Goal: Task Accomplishment & Management: Complete application form

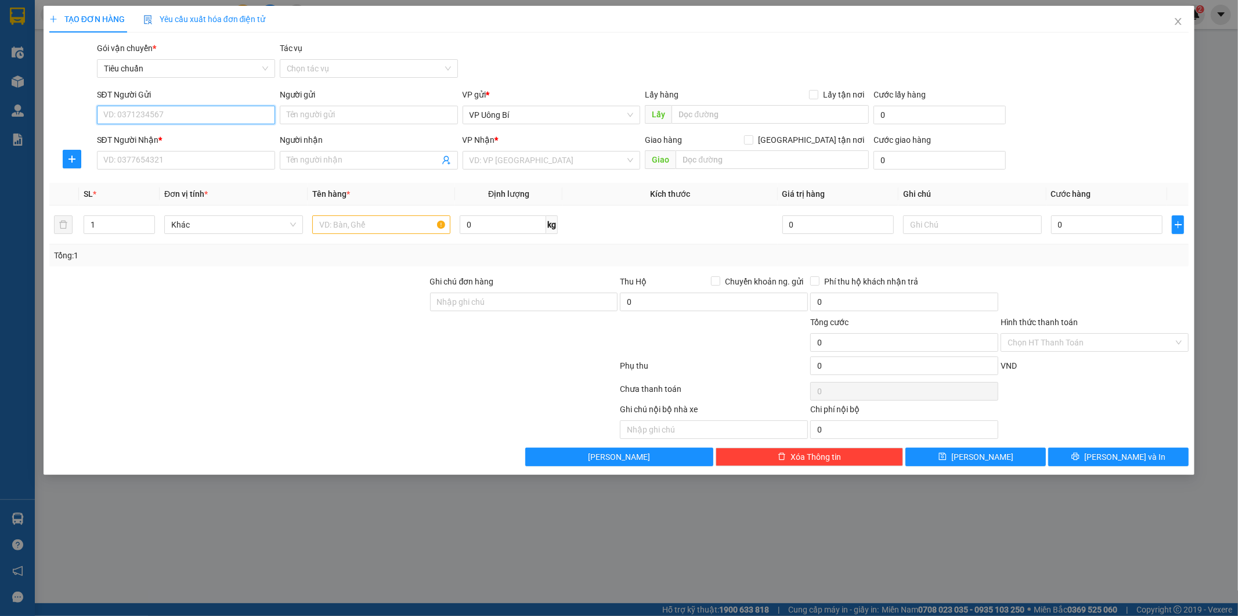
click at [193, 113] on input "SĐT Người Gửi" at bounding box center [186, 115] width 178 height 19
drag, startPoint x: 172, startPoint y: 134, endPoint x: 209, endPoint y: 157, distance: 43.3
click at [175, 133] on div "0972216399 - Phương Anh" at bounding box center [186, 138] width 164 height 13
type input "0972216399"
type input "[PERSON_NAME]"
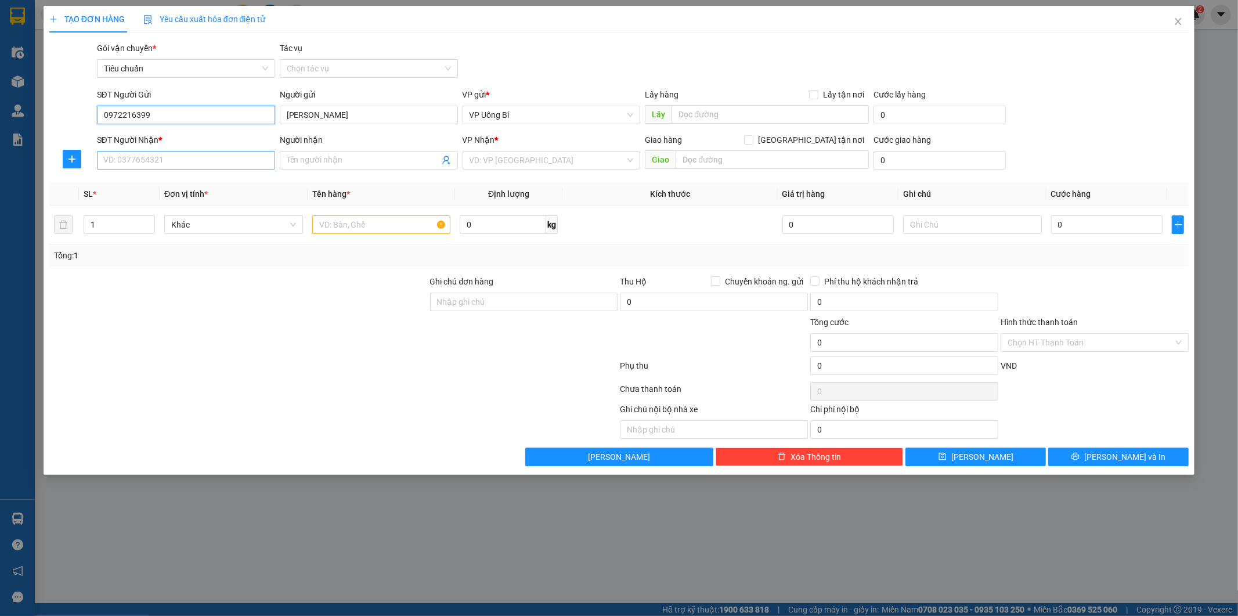
type input "0972216399"
click at [227, 154] on input "SĐT Người Nhận *" at bounding box center [186, 160] width 178 height 19
click at [201, 200] on div "0961347634 - A Tuấn" at bounding box center [186, 202] width 164 height 13
type input "0961347634"
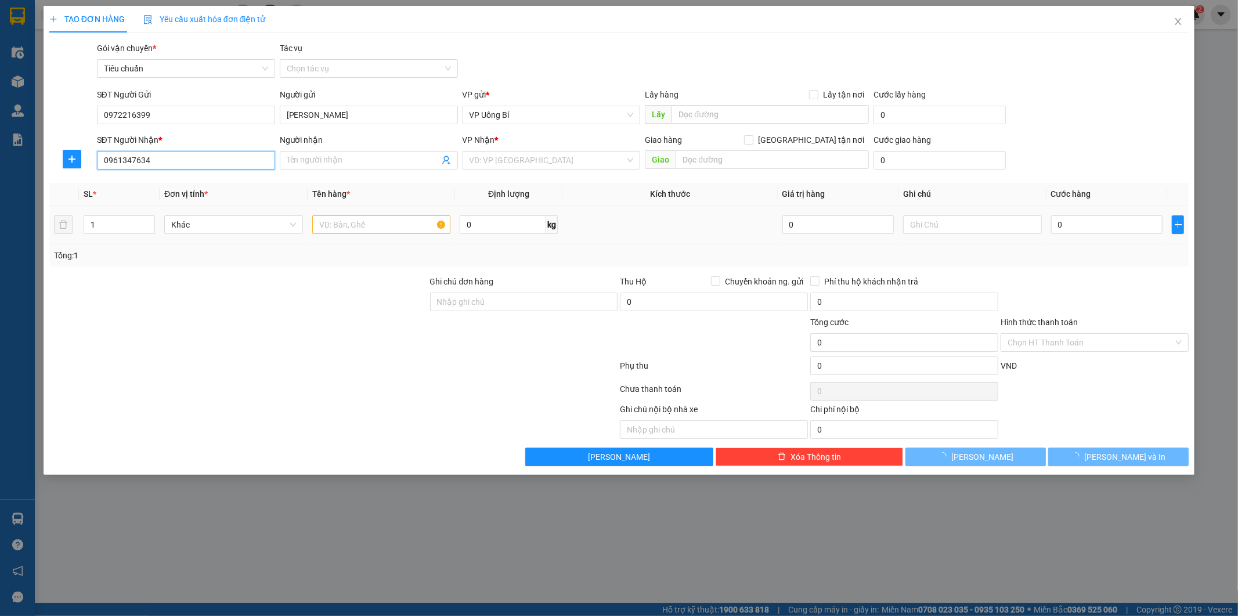
type input "A Tuấn"
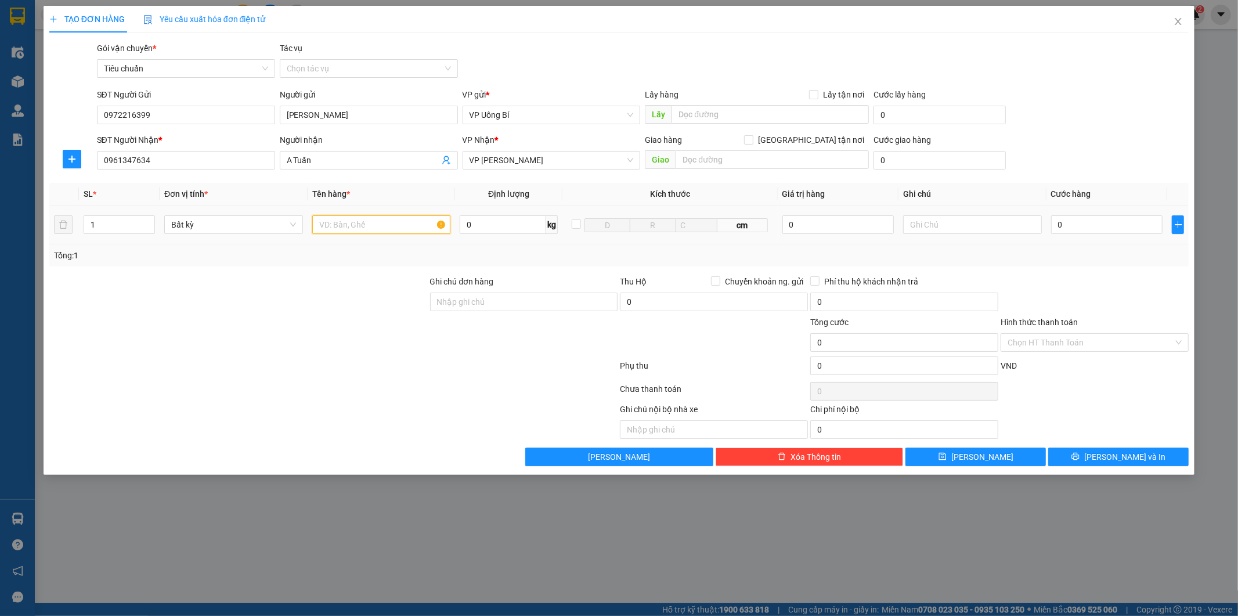
click at [413, 227] on input "text" at bounding box center [381, 224] width 139 height 19
type input "mẫu xn"
click at [1090, 218] on input "0" at bounding box center [1106, 224] width 111 height 19
type input "5"
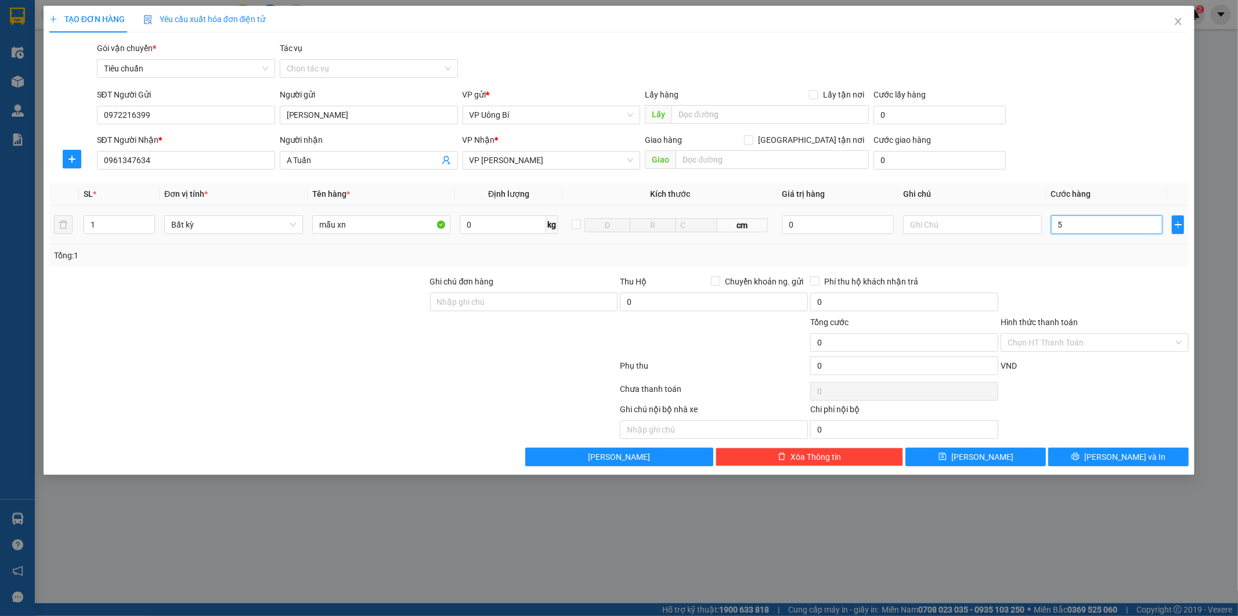
type input "5"
type input "50"
type input "50.000"
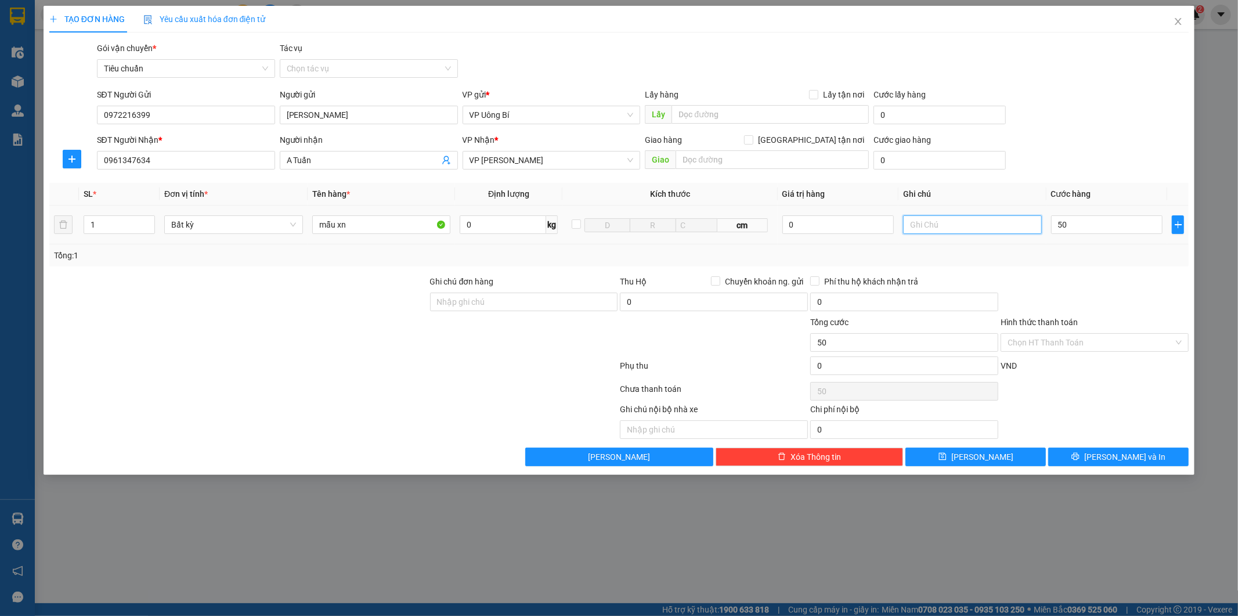
type input "50.000"
click at [977, 223] on input "text" at bounding box center [972, 224] width 139 height 19
type input "hàng chưa phiếu"
click at [999, 457] on button "[PERSON_NAME]" at bounding box center [975, 456] width 140 height 19
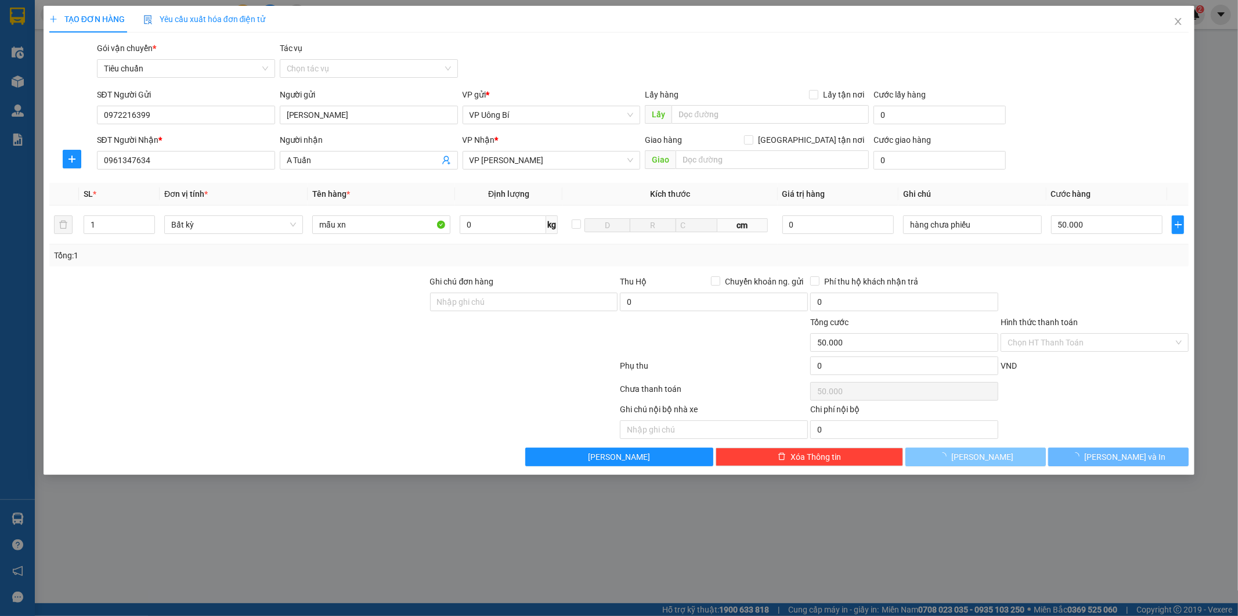
type input "0"
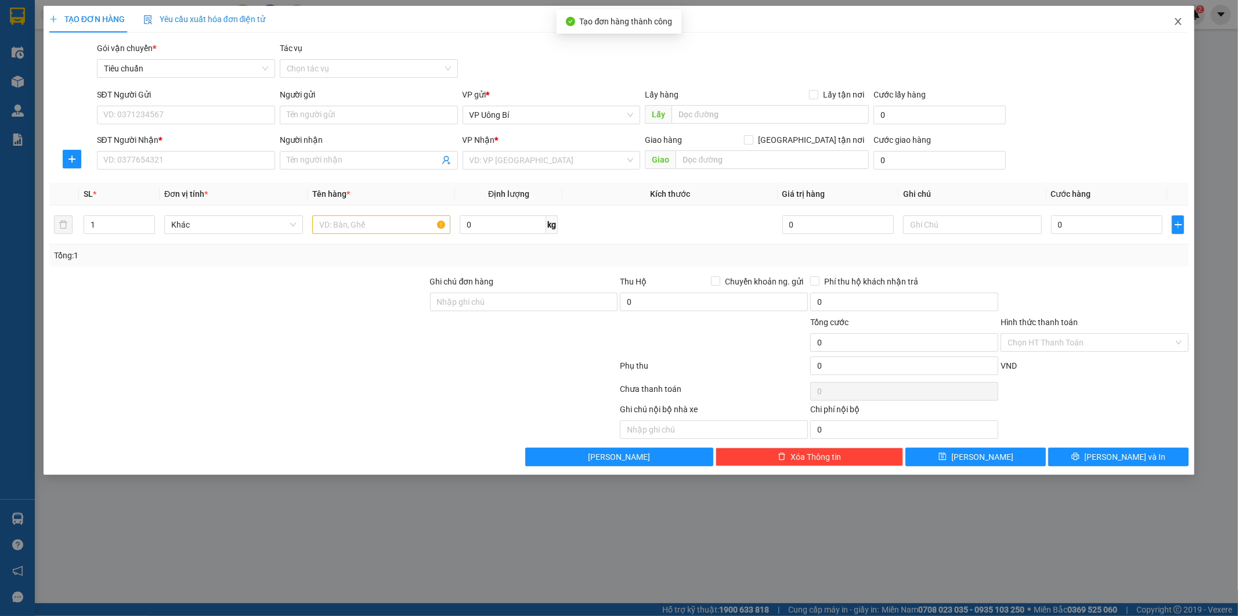
click at [1179, 19] on icon "close" at bounding box center [1177, 21] width 9 height 9
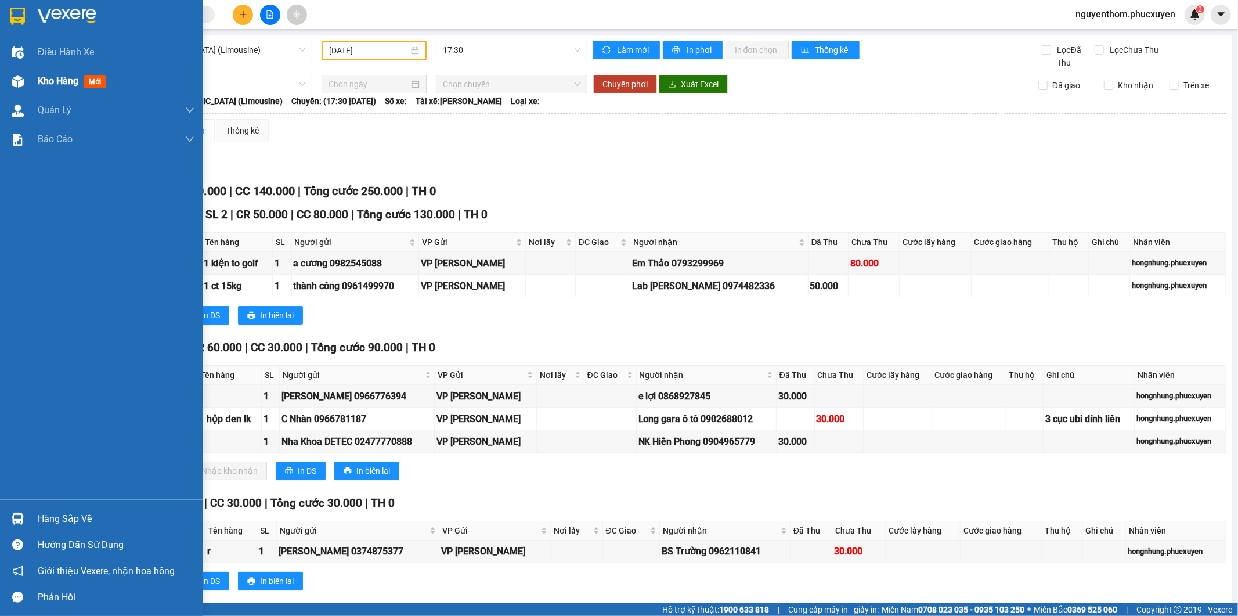
click at [59, 77] on span "Kho hàng" at bounding box center [58, 80] width 41 height 11
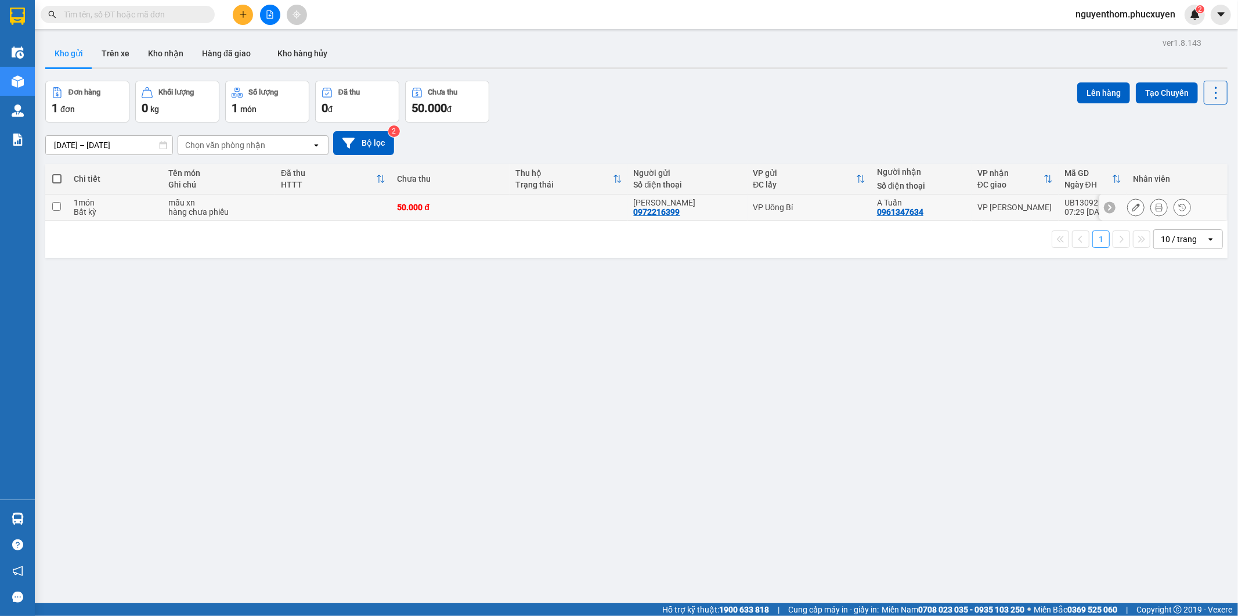
click at [489, 204] on div "50.000 đ" at bounding box center [450, 207] width 107 height 9
checkbox input "true"
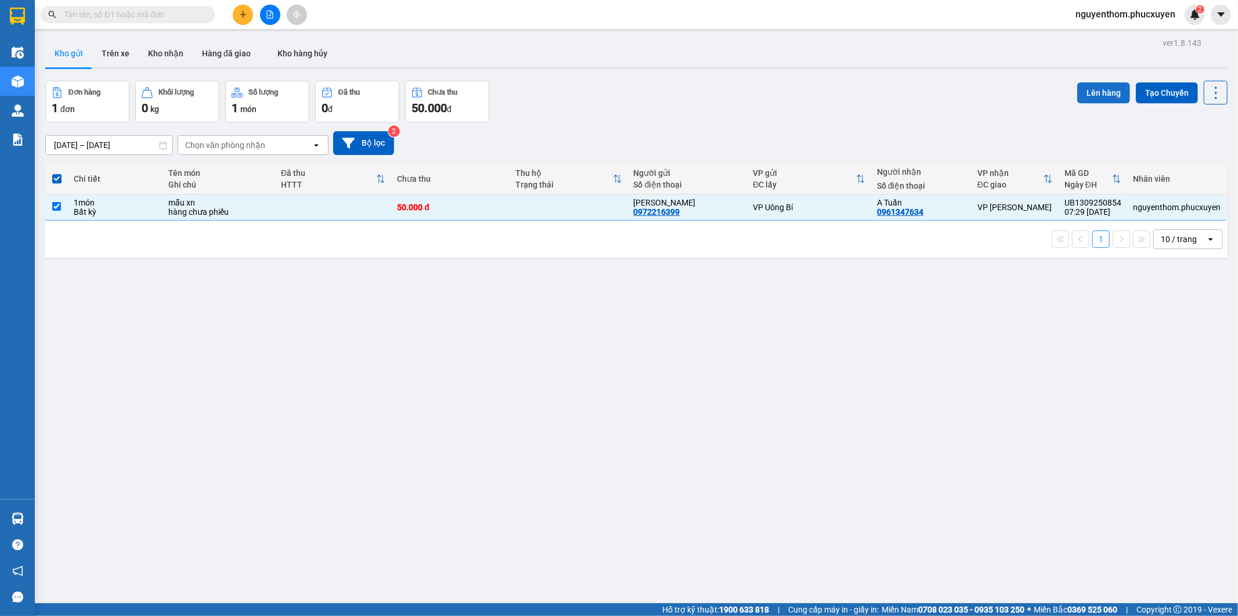
click at [1089, 89] on button "Lên hàng" at bounding box center [1103, 92] width 53 height 21
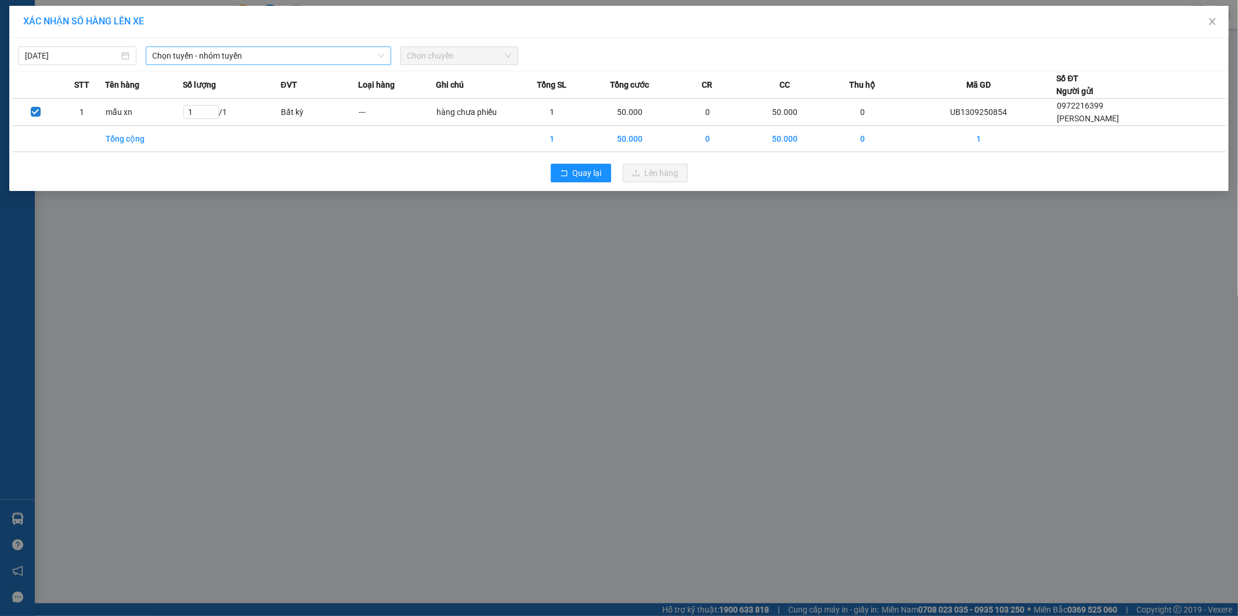
click at [309, 60] on span "Chọn tuyến - nhóm tuyến" at bounding box center [269, 55] width 232 height 17
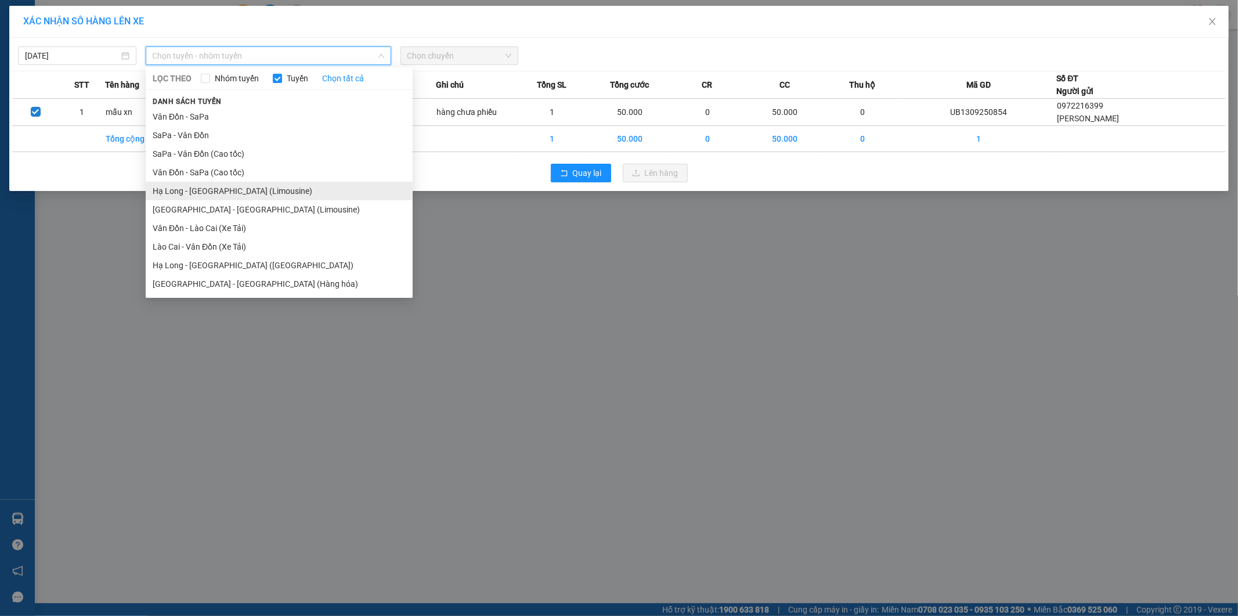
click at [262, 192] on li "Hạ Long - [GEOGRAPHIC_DATA] (Limousine)" at bounding box center [279, 191] width 267 height 19
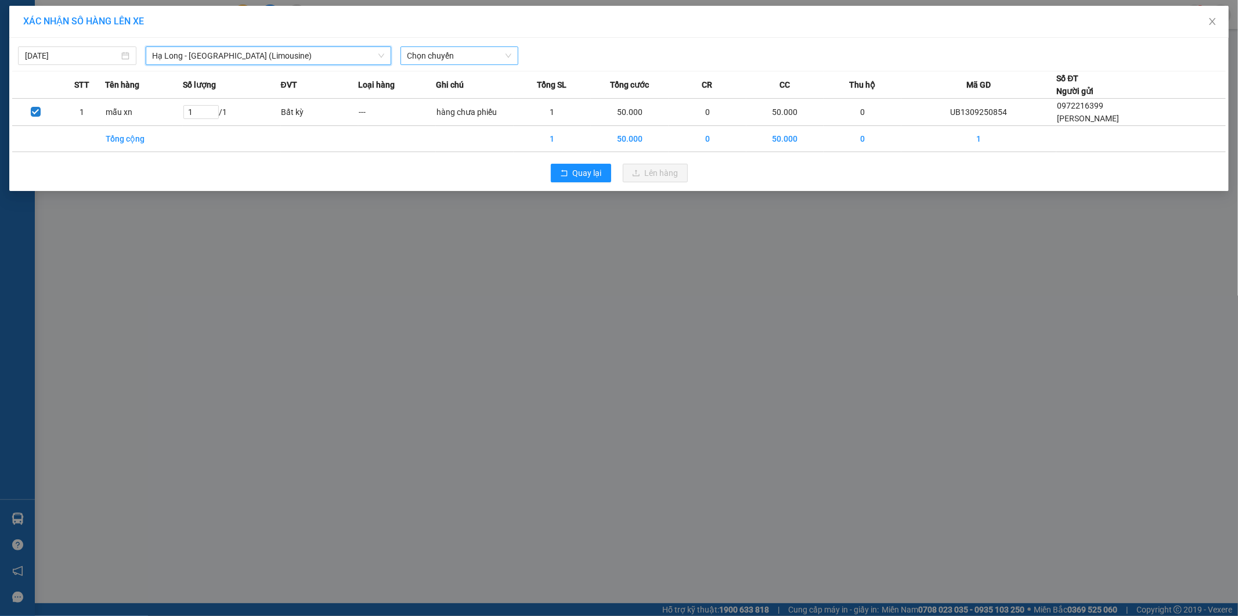
click at [474, 57] on span "Chọn chuyến" at bounding box center [459, 55] width 104 height 17
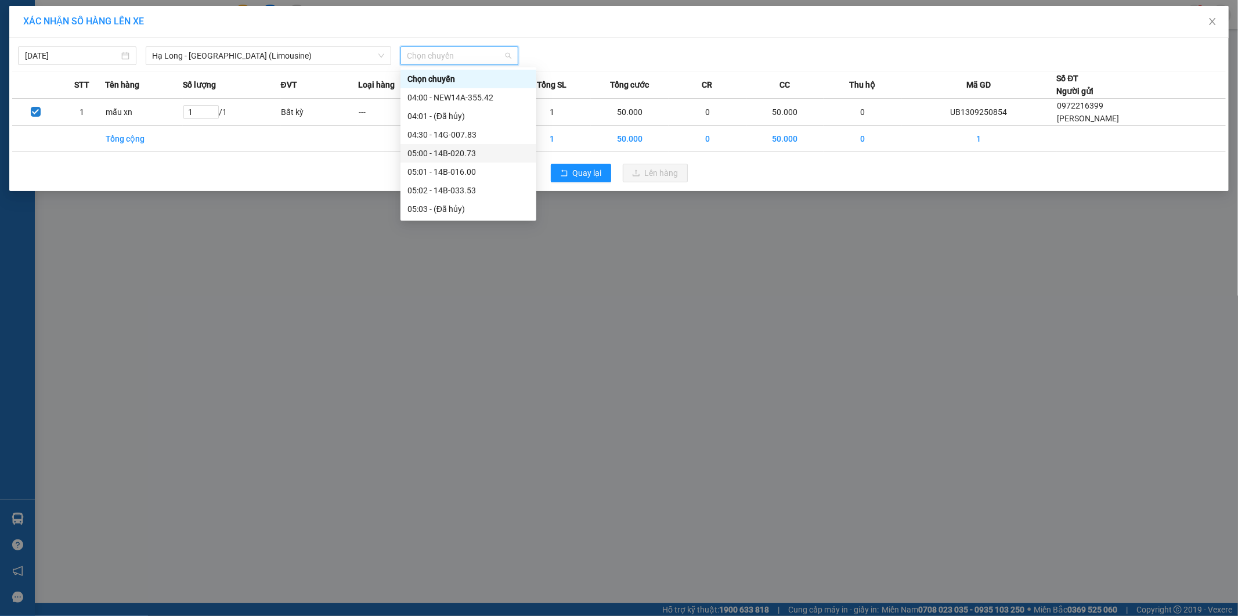
click at [480, 150] on div "05:00 - 14B-020.73" at bounding box center [468, 153] width 122 height 13
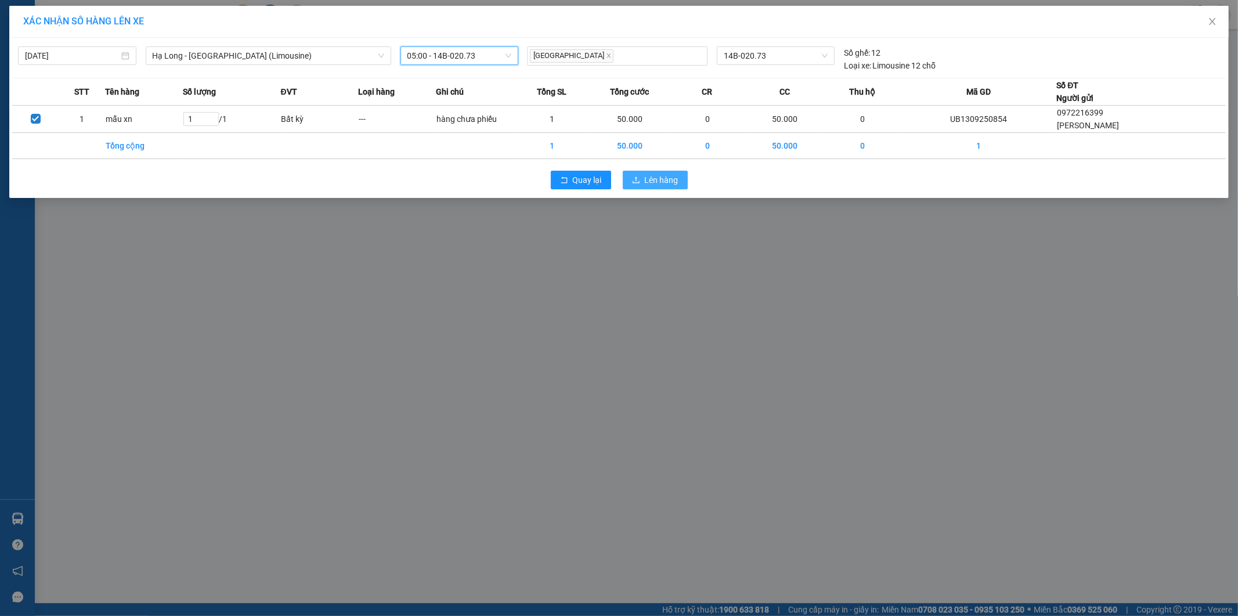
click at [654, 178] on span "Lên hàng" at bounding box center [662, 180] width 34 height 13
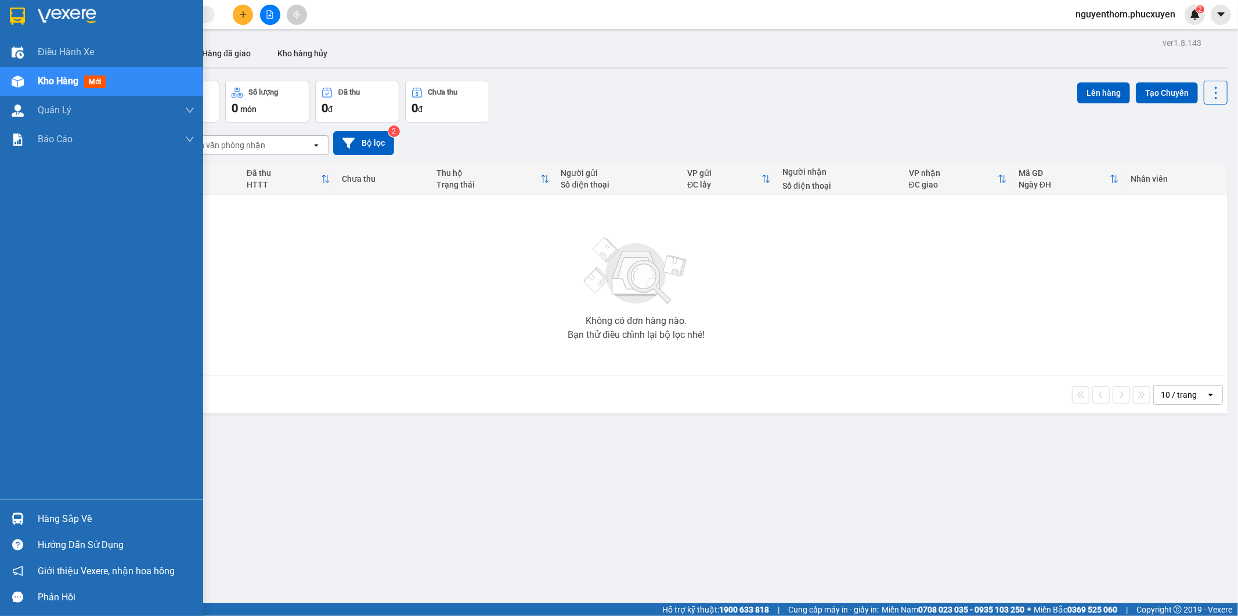
click at [70, 518] on div "Hàng sắp về" at bounding box center [116, 518] width 157 height 17
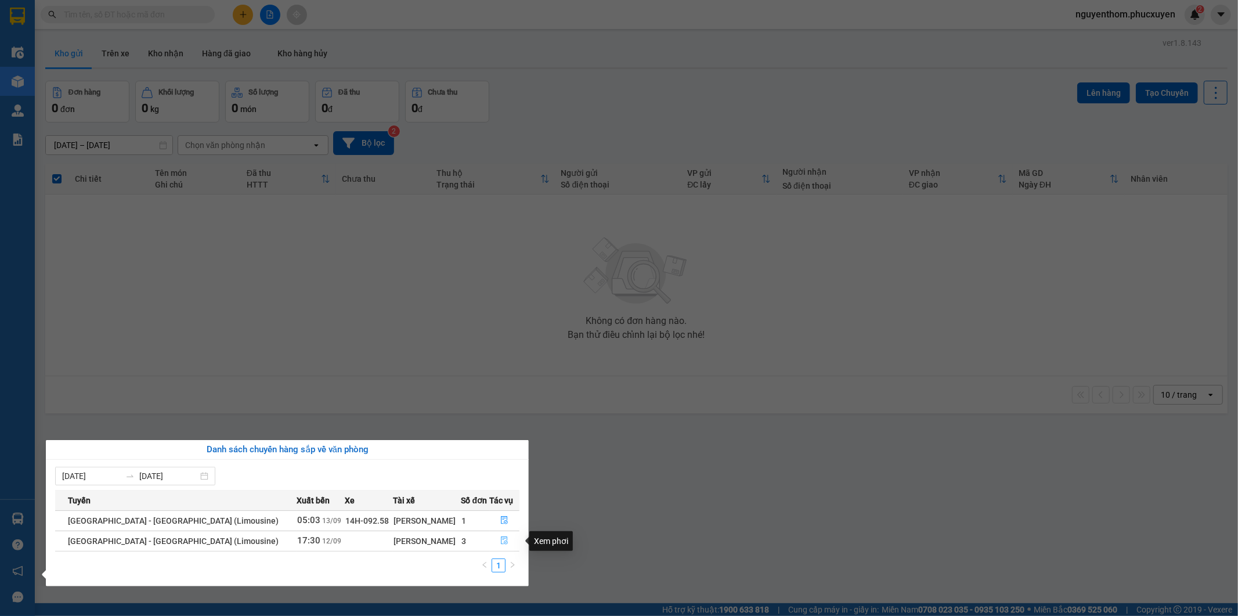
click at [500, 540] on icon "file-done" at bounding box center [504, 540] width 8 height 8
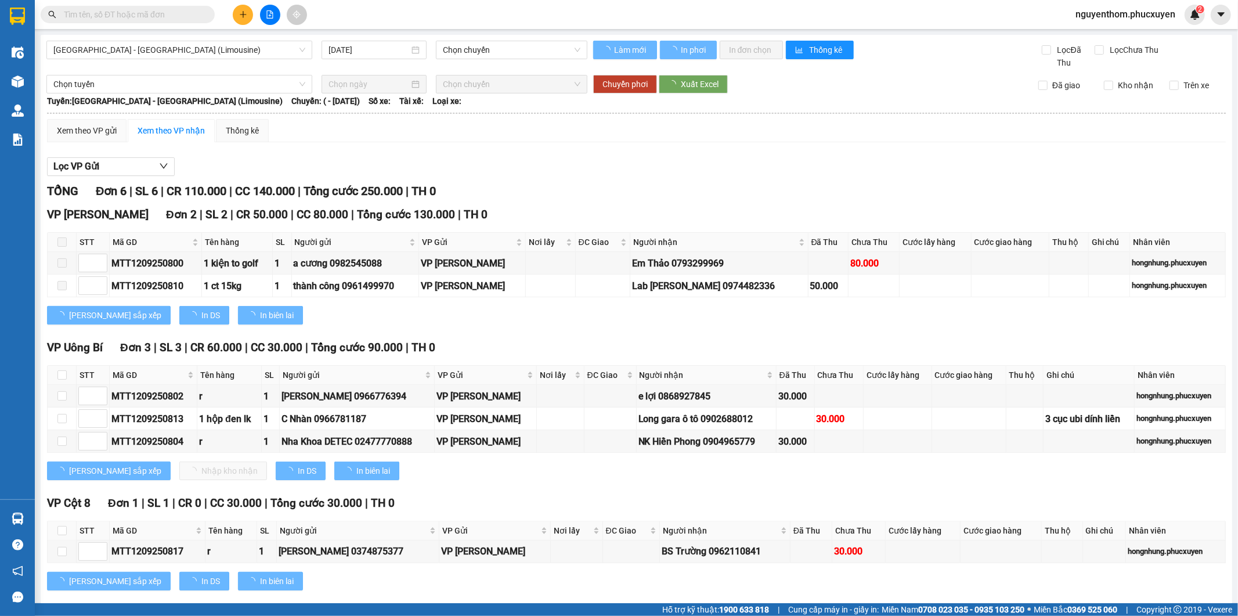
type input "[DATE]"
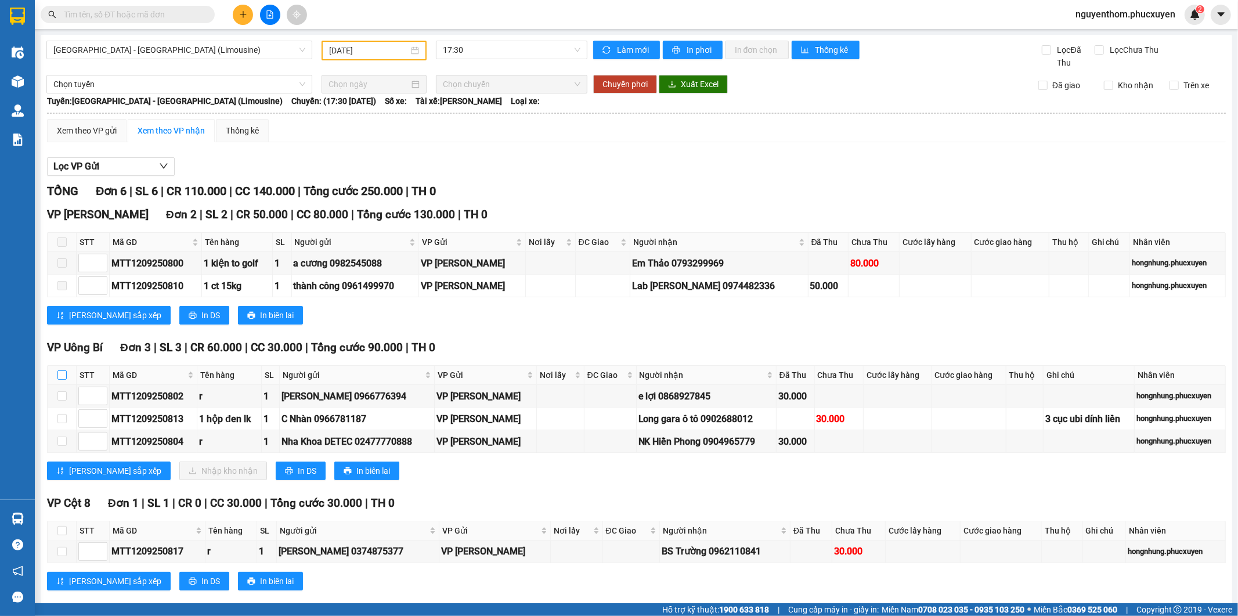
click at [58, 374] on input "checkbox" at bounding box center [61, 374] width 9 height 9
checkbox input "true"
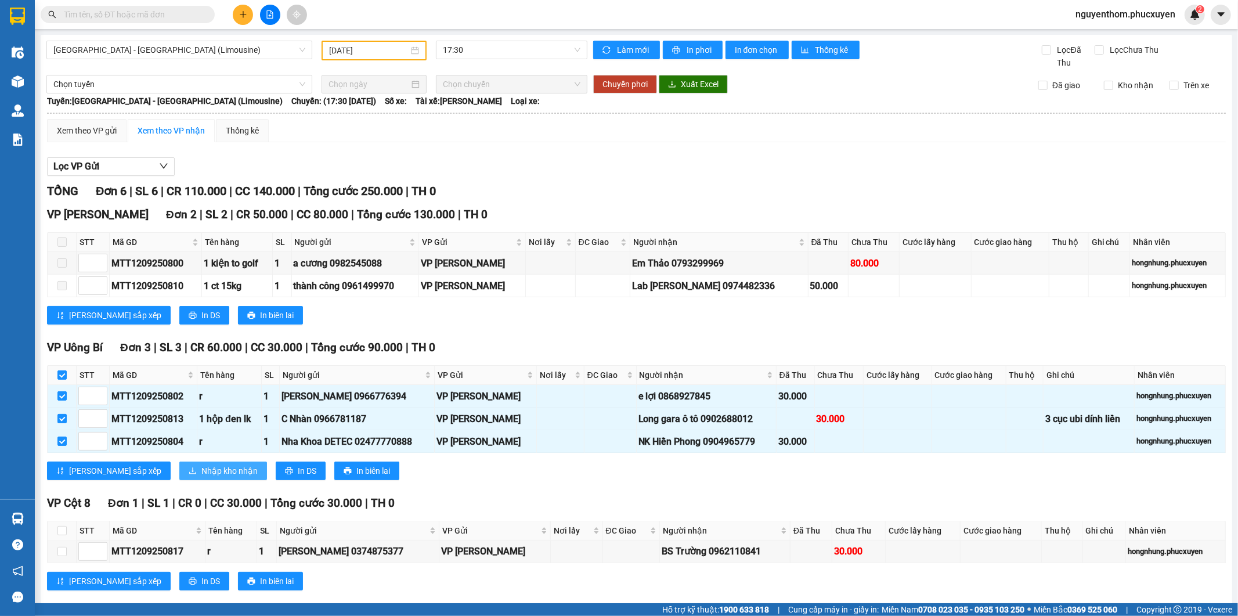
click at [201, 472] on span "Nhập kho nhận" at bounding box center [229, 470] width 56 height 13
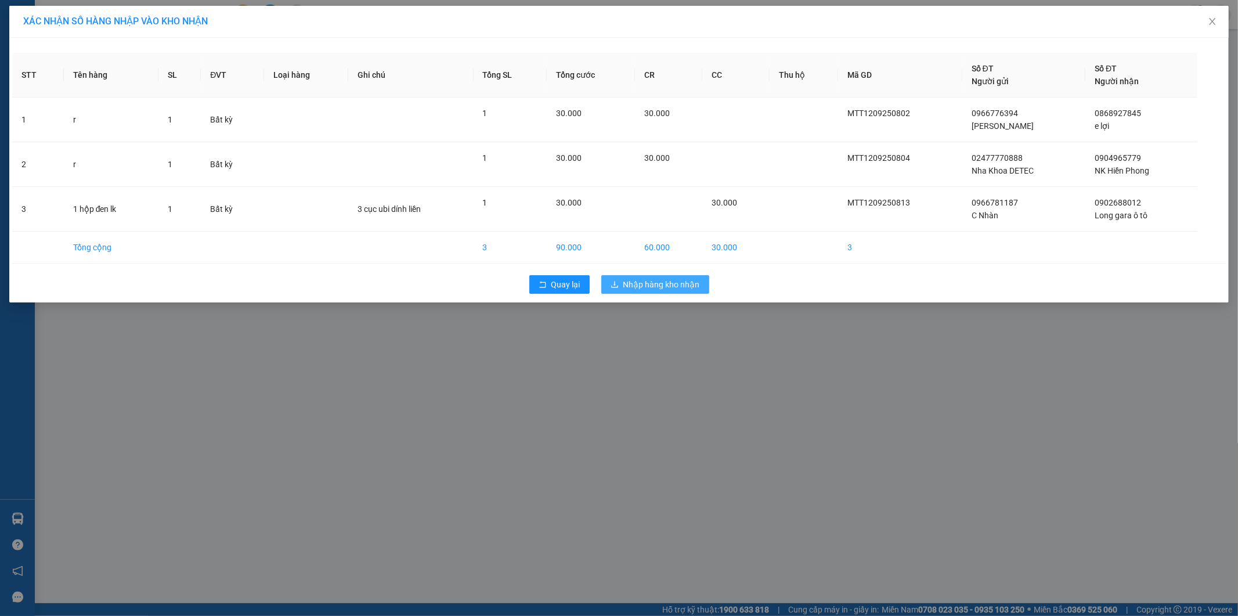
click at [659, 284] on span "Nhập hàng kho nhận" at bounding box center [661, 284] width 77 height 13
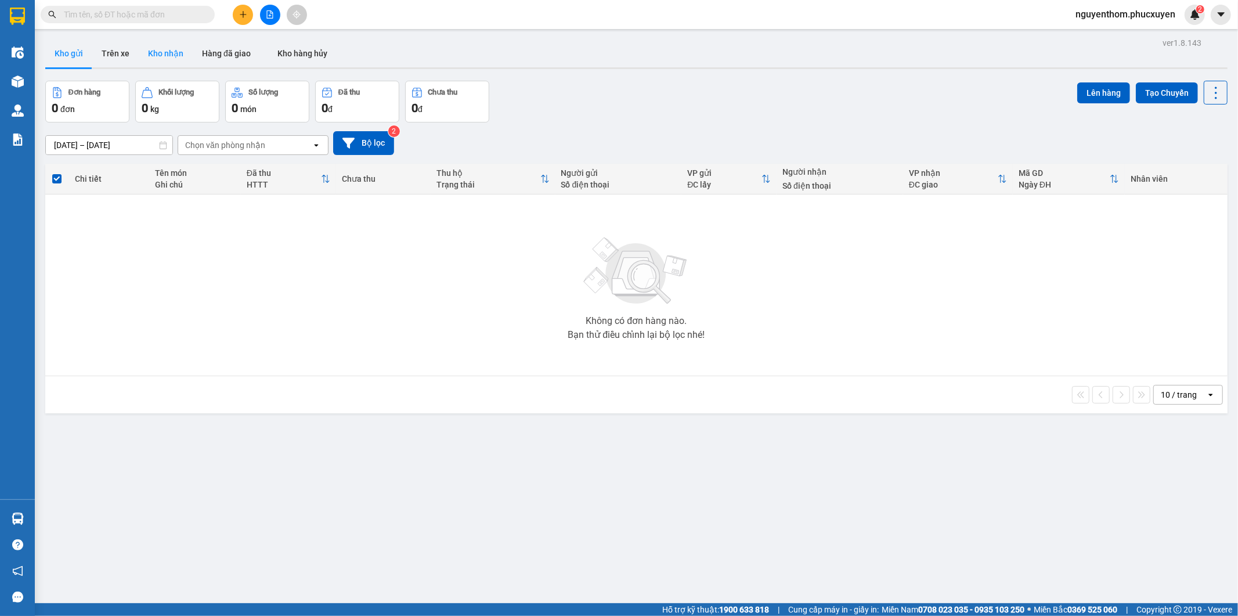
click at [160, 50] on button "Kho nhận" at bounding box center [166, 53] width 54 height 28
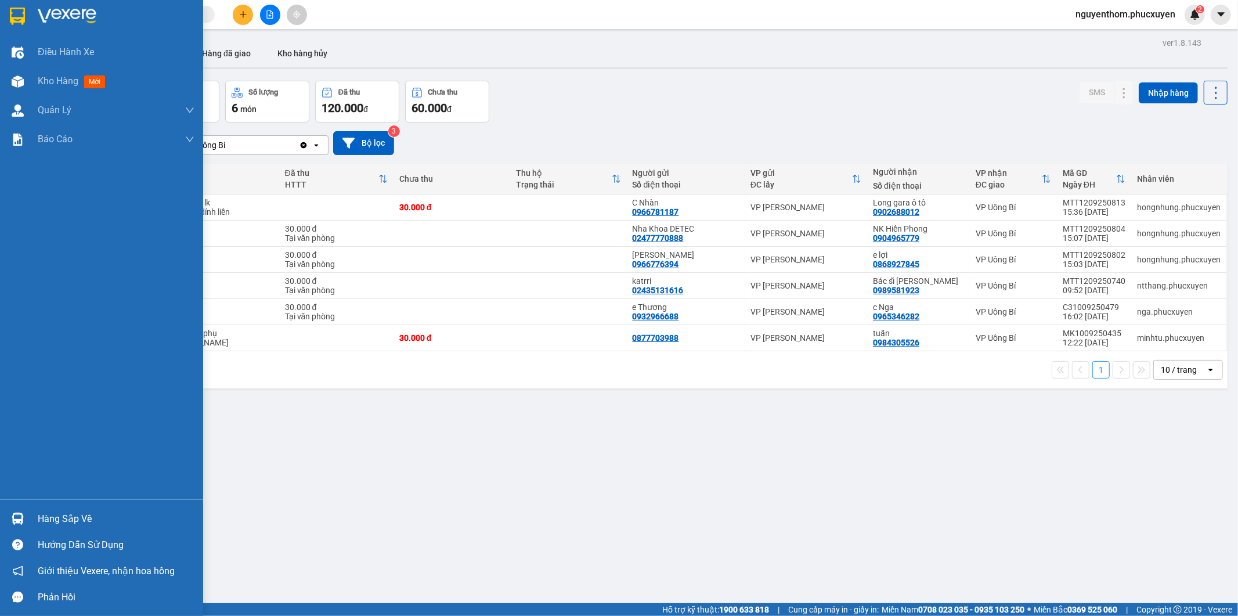
click at [19, 515] on img at bounding box center [18, 518] width 12 height 12
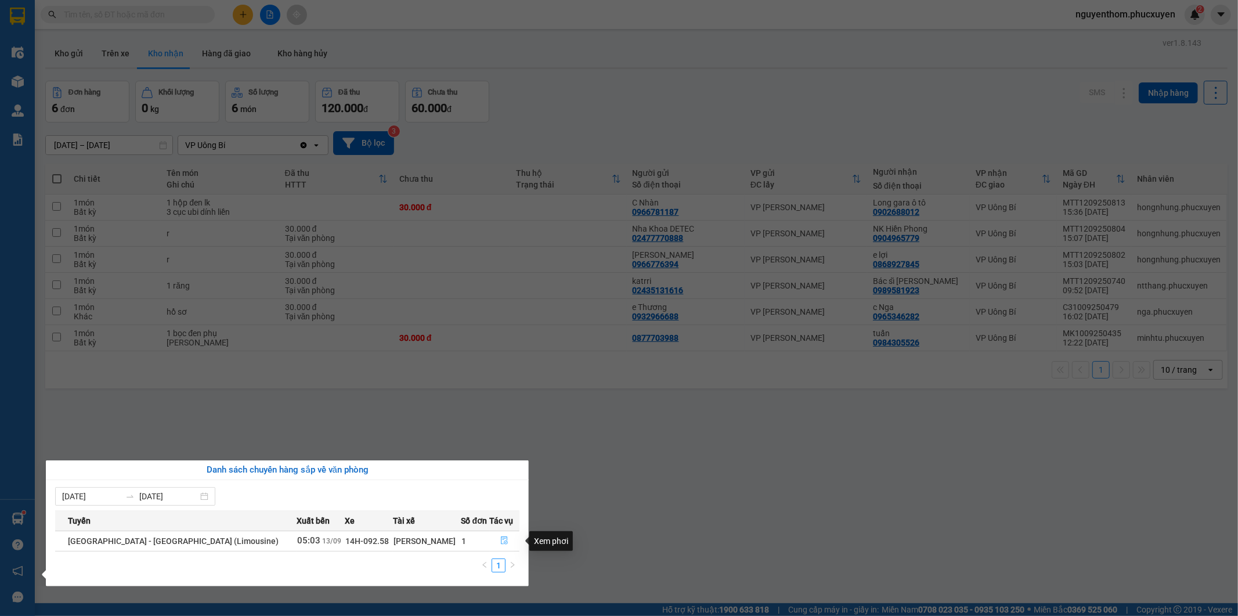
click at [501, 538] on icon "file-done" at bounding box center [504, 540] width 7 height 8
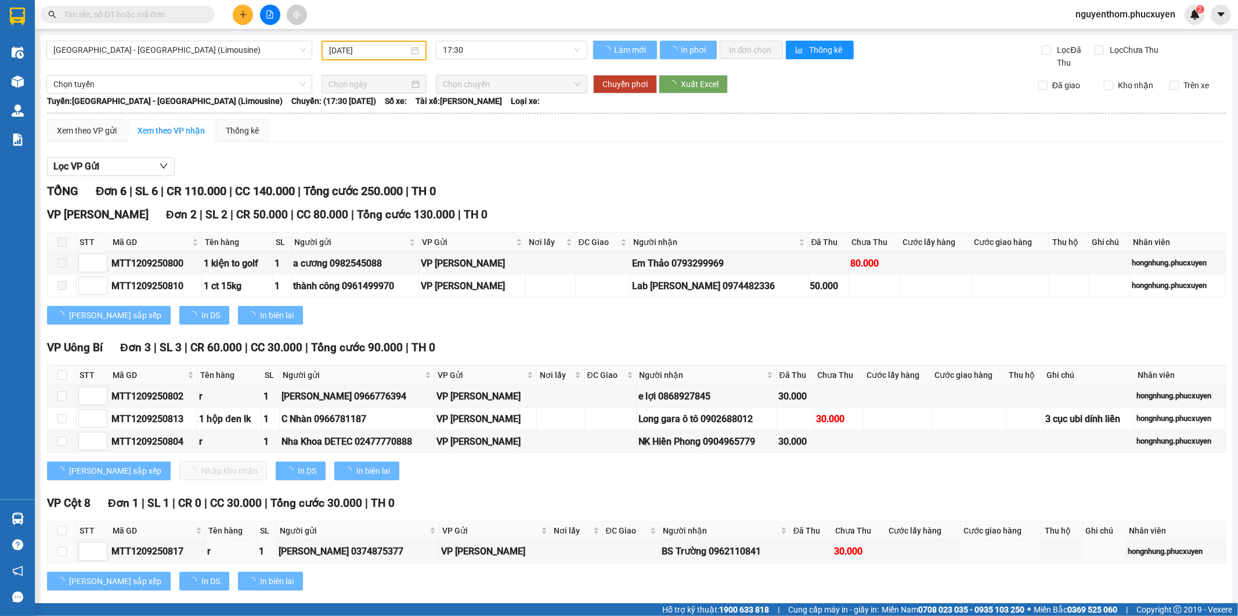
type input "[DATE]"
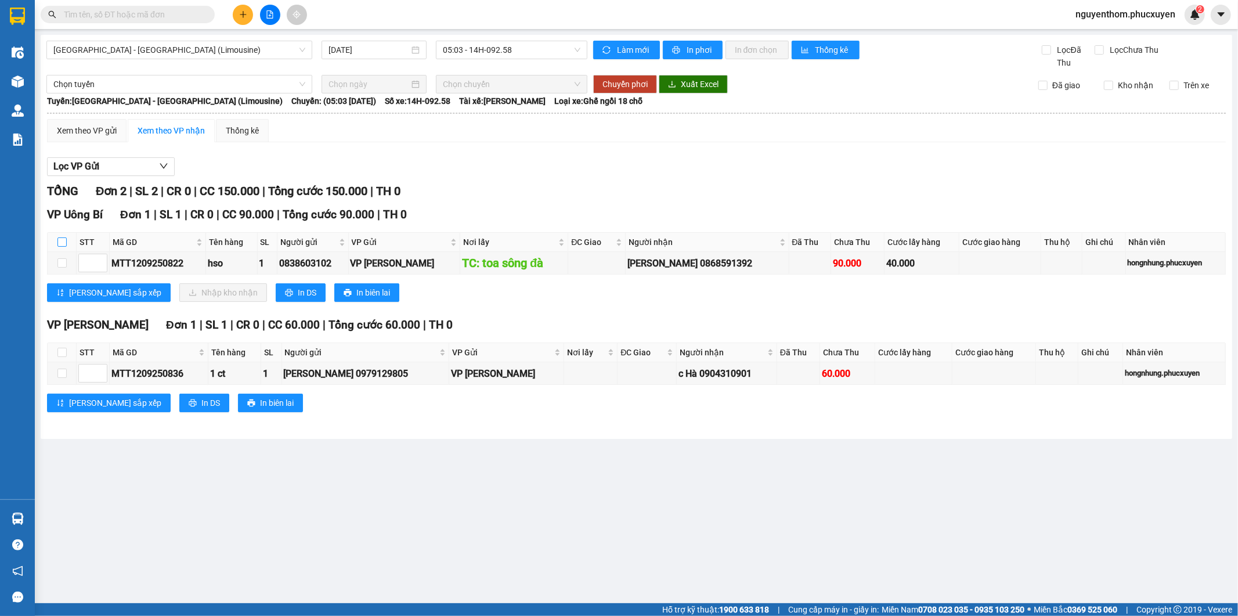
click at [61, 238] on input "checkbox" at bounding box center [61, 241] width 9 height 9
checkbox input "true"
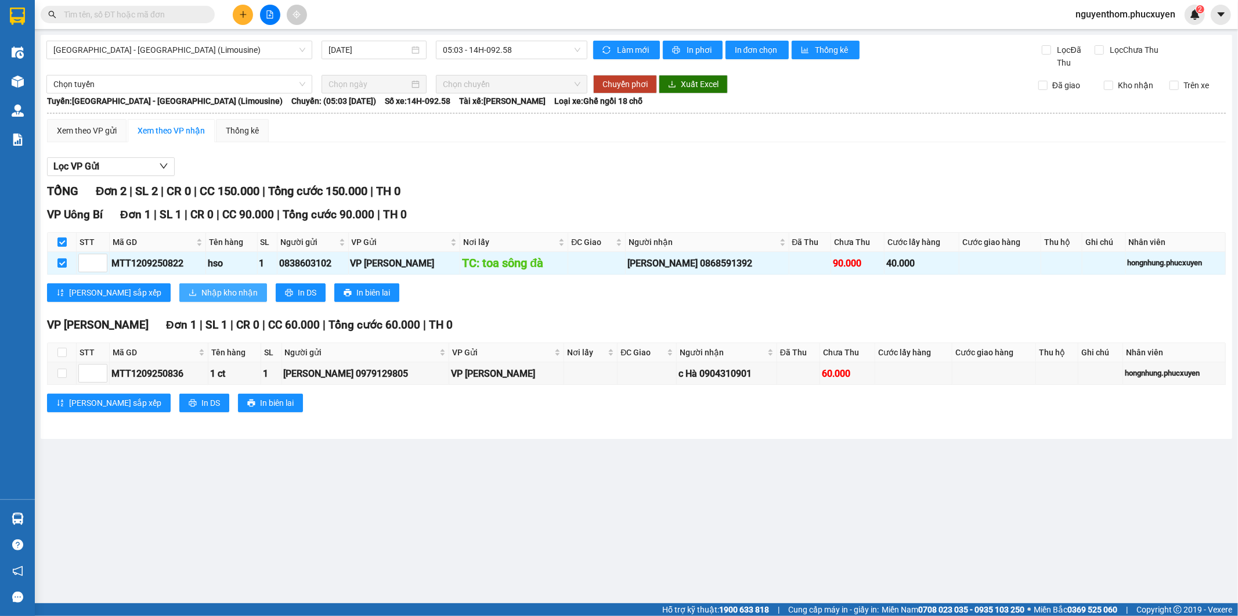
click at [201, 289] on span "Nhập kho nhận" at bounding box center [229, 292] width 56 height 13
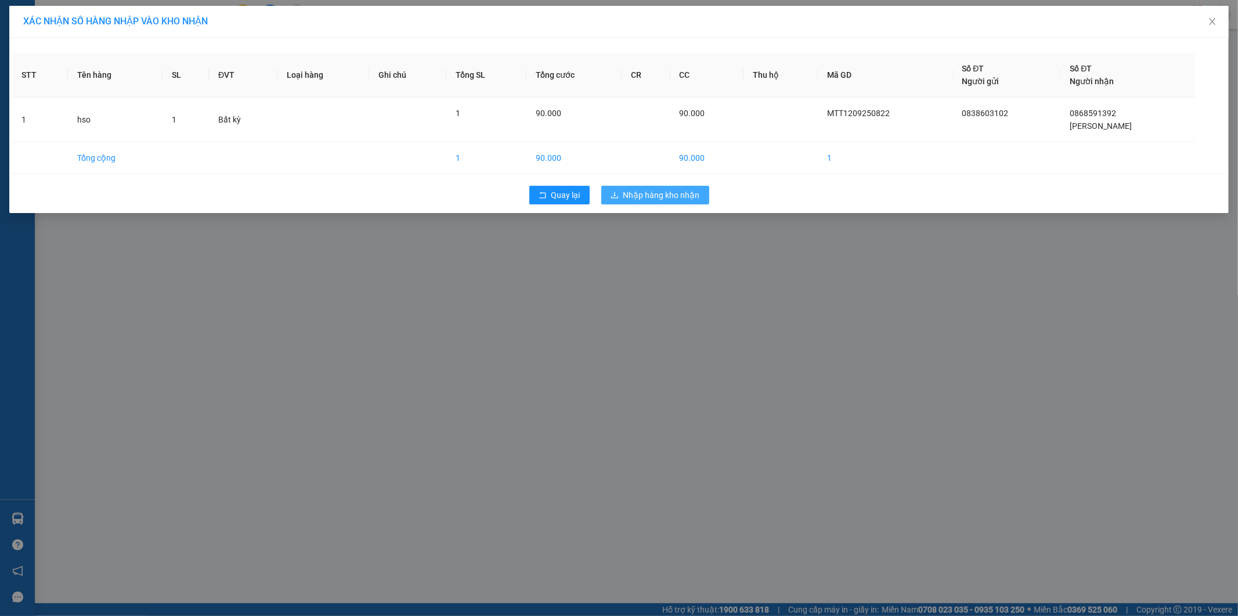
click at [663, 194] on span "Nhập hàng kho nhận" at bounding box center [661, 195] width 77 height 13
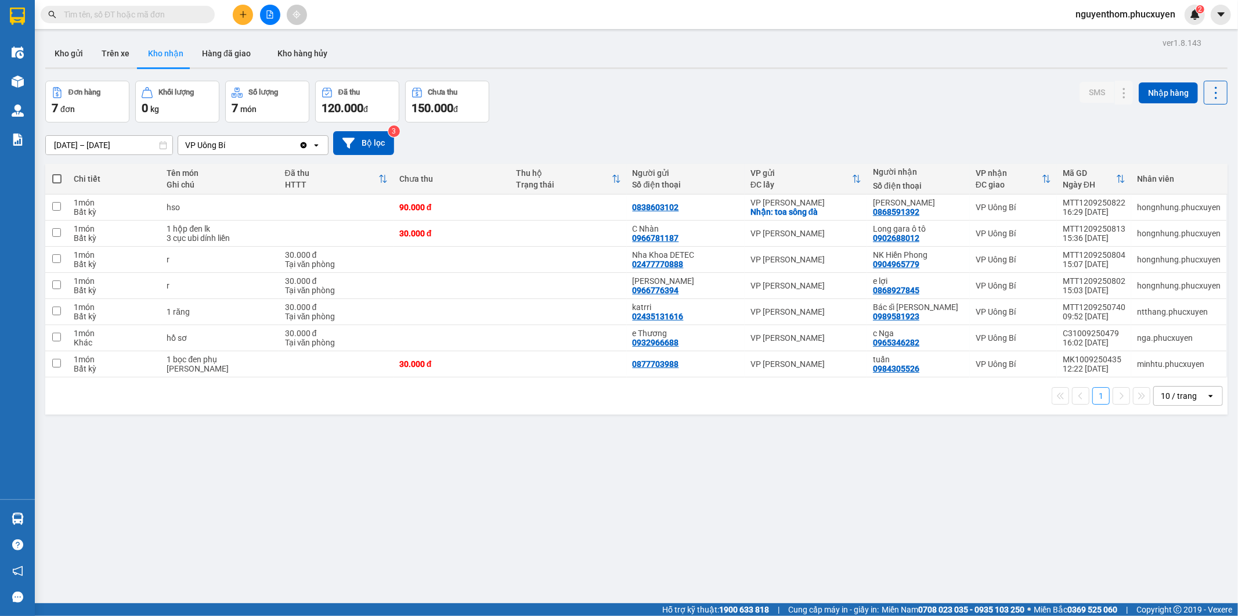
click at [143, 13] on input "text" at bounding box center [132, 14] width 137 height 13
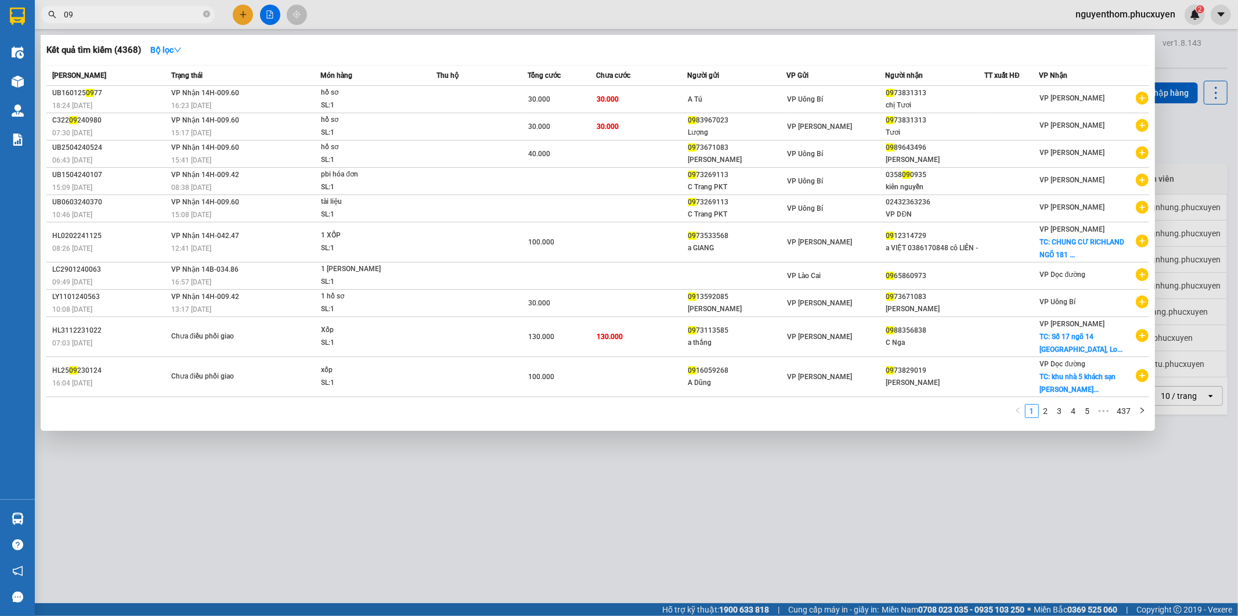
type input "0"
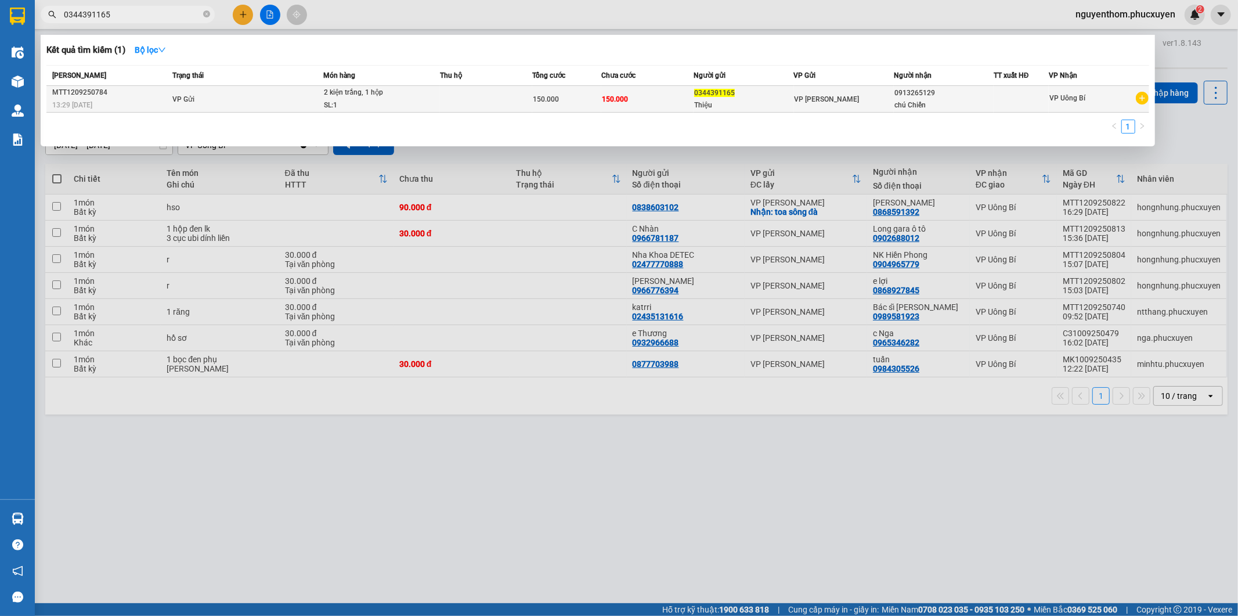
type input "0344391165"
click at [268, 95] on td "VP Gửi" at bounding box center [246, 99] width 154 height 27
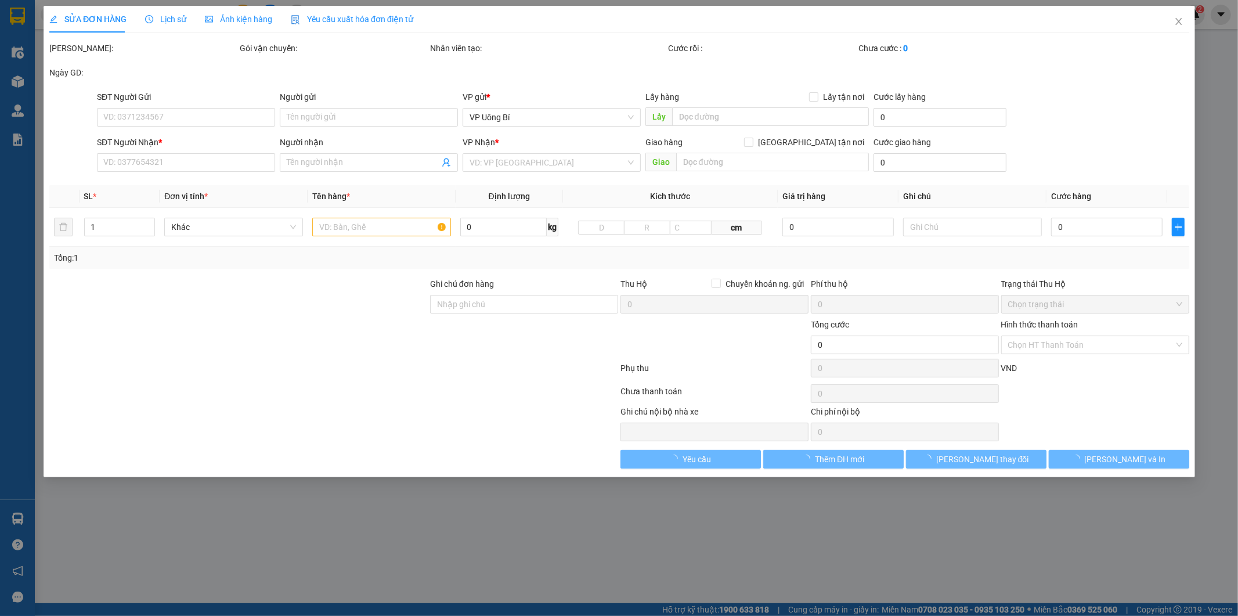
type input "0344391165"
type input "Thiệu"
type input "0913265129"
type input "chú Chiến"
type input "150.000"
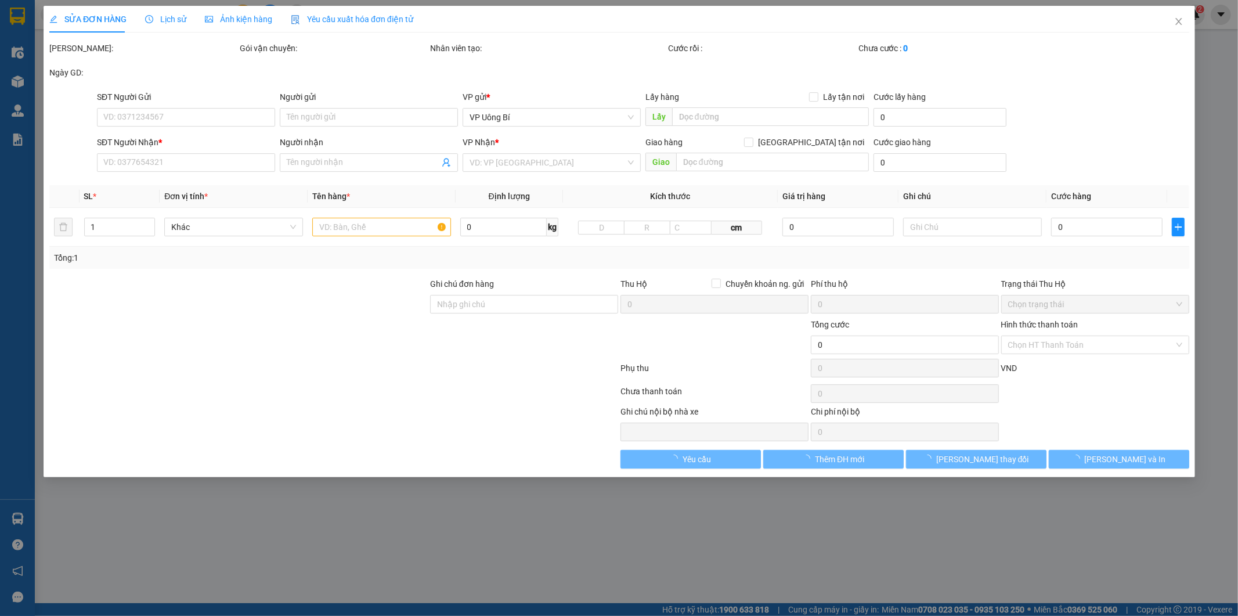
type input "150.000"
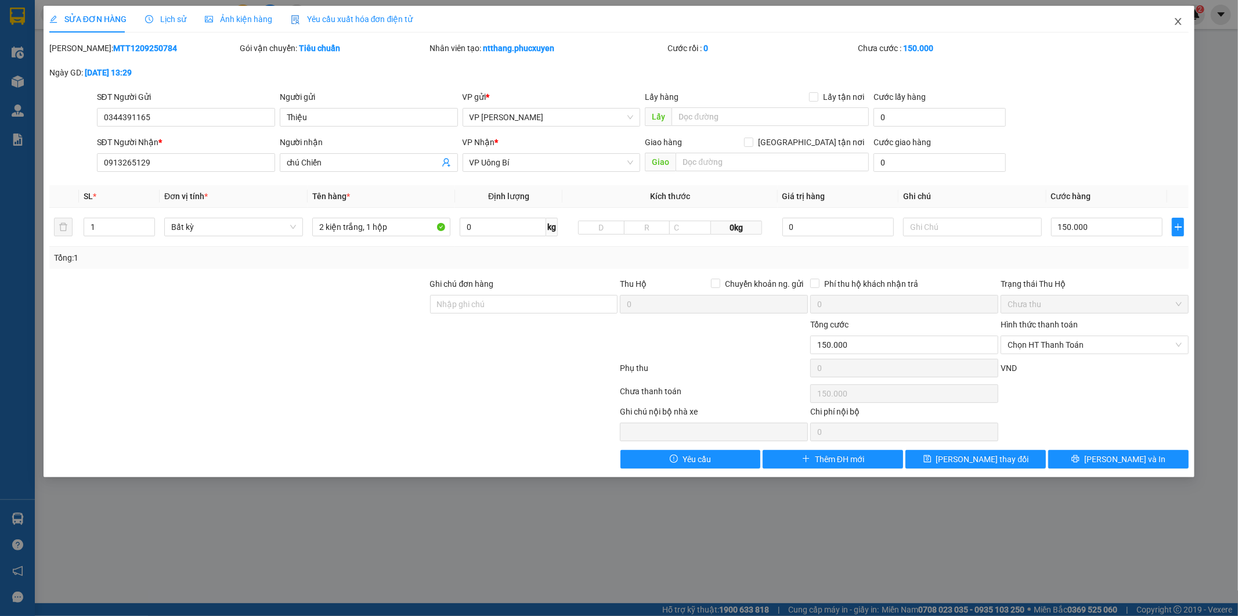
click at [1176, 19] on icon "close" at bounding box center [1178, 21] width 6 height 7
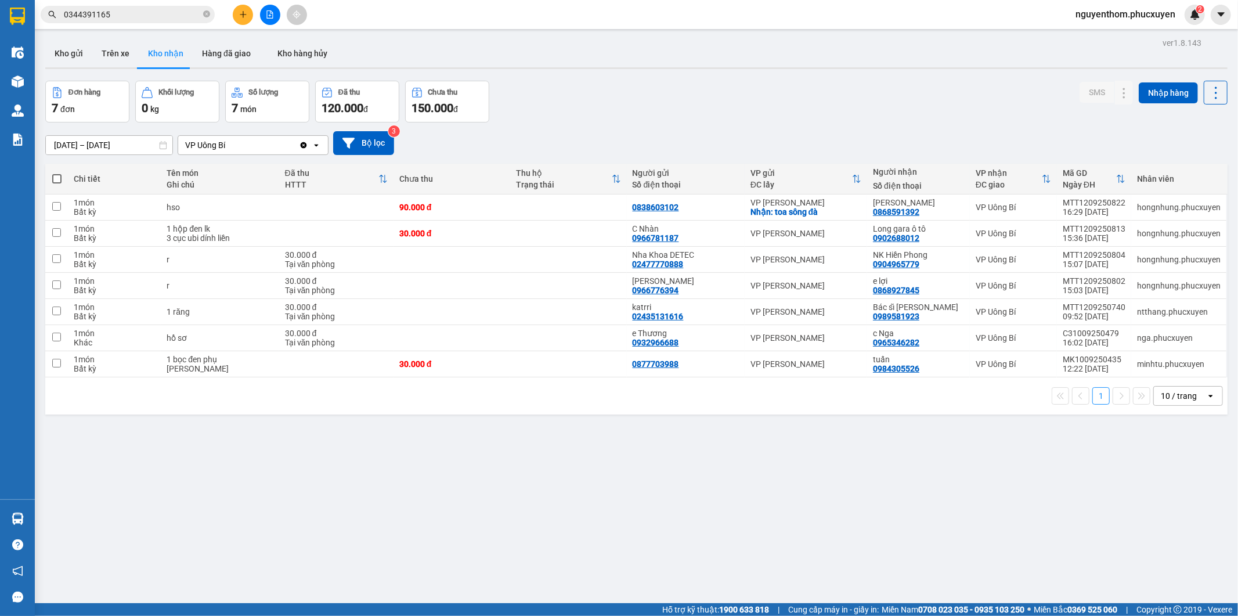
click at [617, 105] on div "Đơn hàng 7 đơn Khối lượng 0 kg Số lượng 7 món Đã thu 120.000 đ Chưa thu 150.000…" at bounding box center [636, 102] width 1182 height 42
drag, startPoint x: 866, startPoint y: 211, endPoint x: 920, endPoint y: 211, distance: 53.4
click at [920, 211] on td "[PERSON_NAME] 0868591392" at bounding box center [918, 207] width 103 height 26
checkbox input "true"
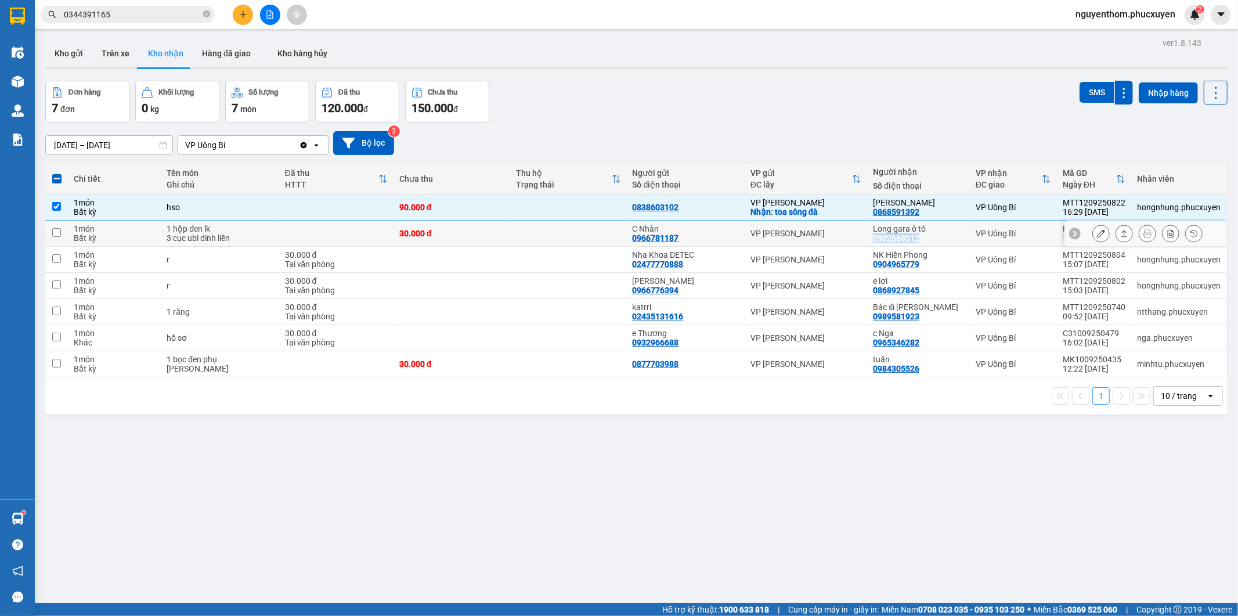
drag, startPoint x: 867, startPoint y: 238, endPoint x: 921, endPoint y: 238, distance: 54.5
click at [921, 238] on td "Long gara ô tô 0902688012" at bounding box center [918, 234] width 103 height 26
checkbox input "true"
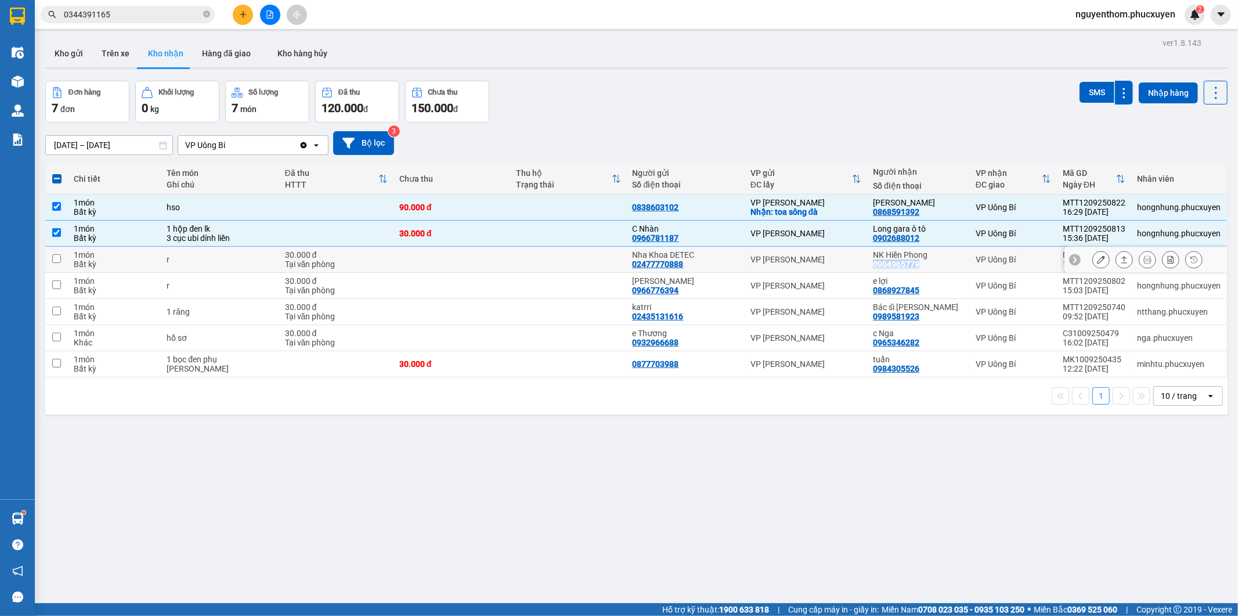
drag, startPoint x: 865, startPoint y: 262, endPoint x: 929, endPoint y: 272, distance: 65.2
click at [929, 272] on td "NK Hiền Phong 0904965779" at bounding box center [918, 260] width 103 height 26
checkbox input "true"
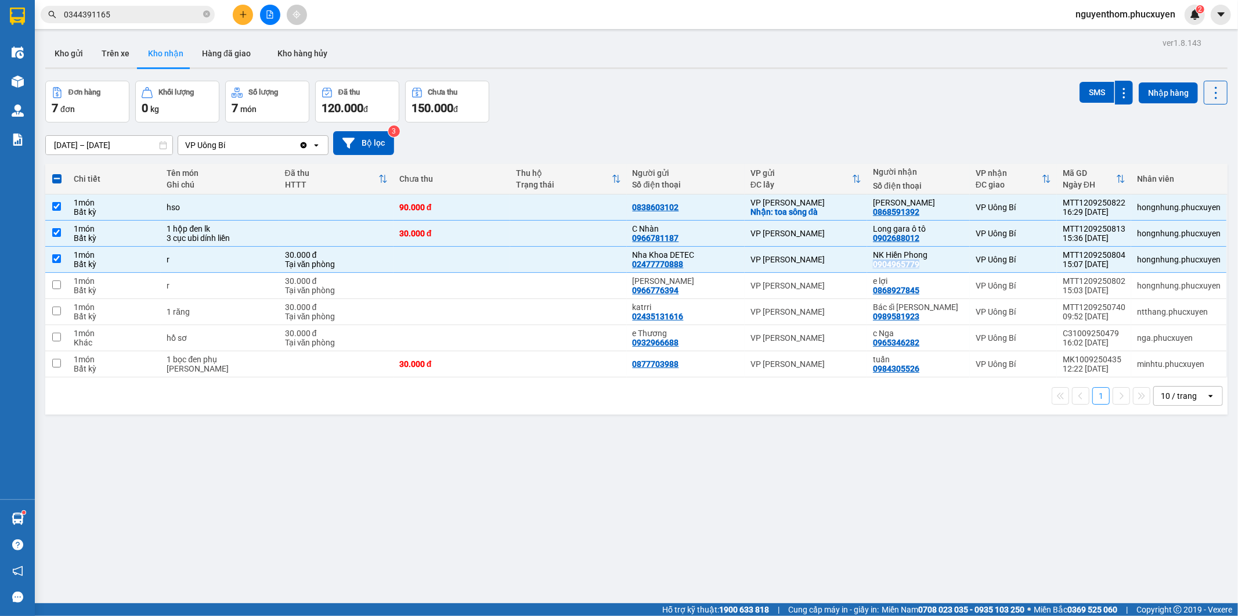
click at [241, 12] on icon "plus" at bounding box center [243, 14] width 8 height 8
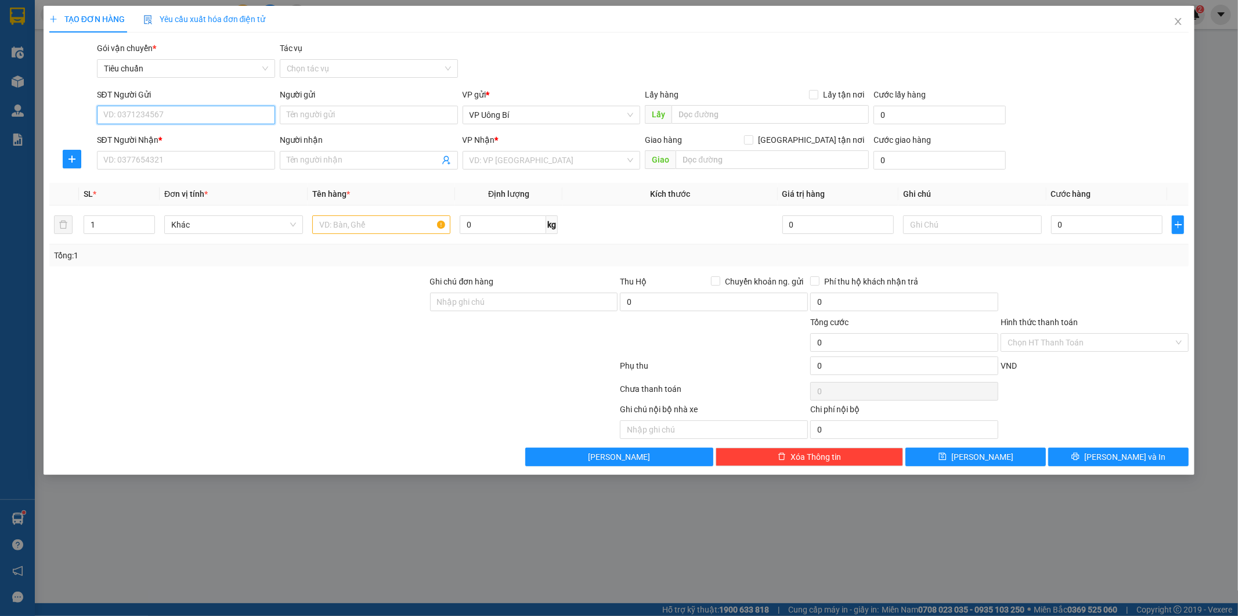
click at [224, 114] on input "SĐT Người Gửi" at bounding box center [186, 115] width 178 height 19
click at [177, 155] on div "0982840680 - [PERSON_NAME]" at bounding box center [186, 156] width 164 height 13
type input "0982840680"
type input "[PERSON_NAME]"
type input "0982840680"
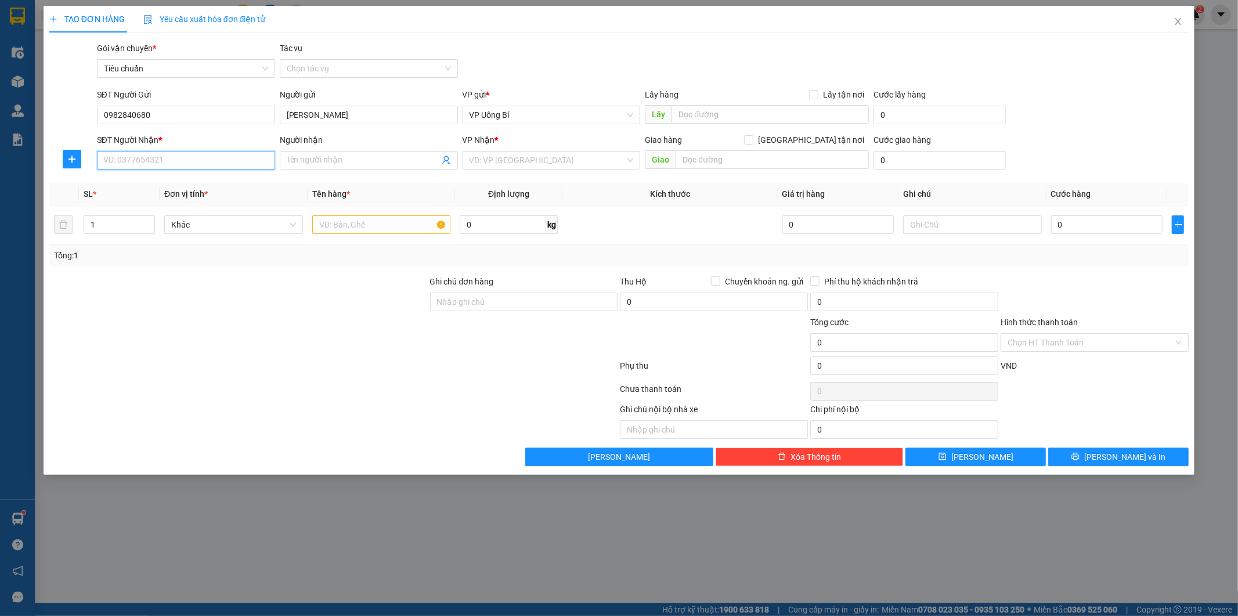
click at [194, 161] on input "SĐT Người Nhận *" at bounding box center [186, 160] width 178 height 19
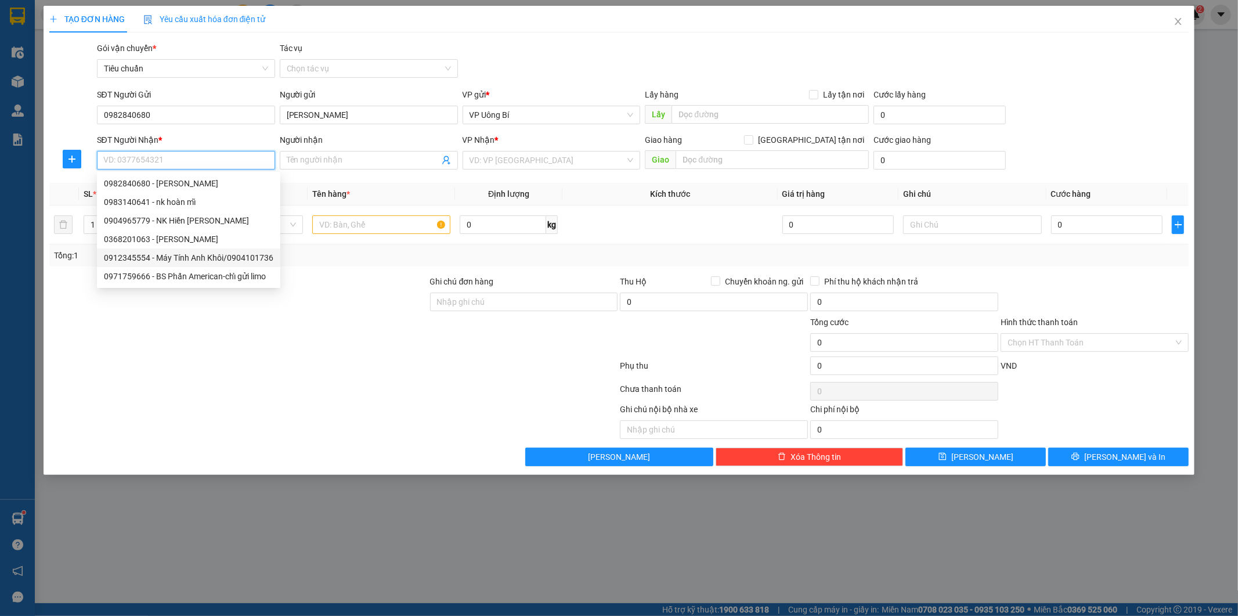
click at [212, 254] on div "0912345554 - Máy Tính Anh Khôi/0904101736" at bounding box center [188, 257] width 169 height 13
type input "0912345554"
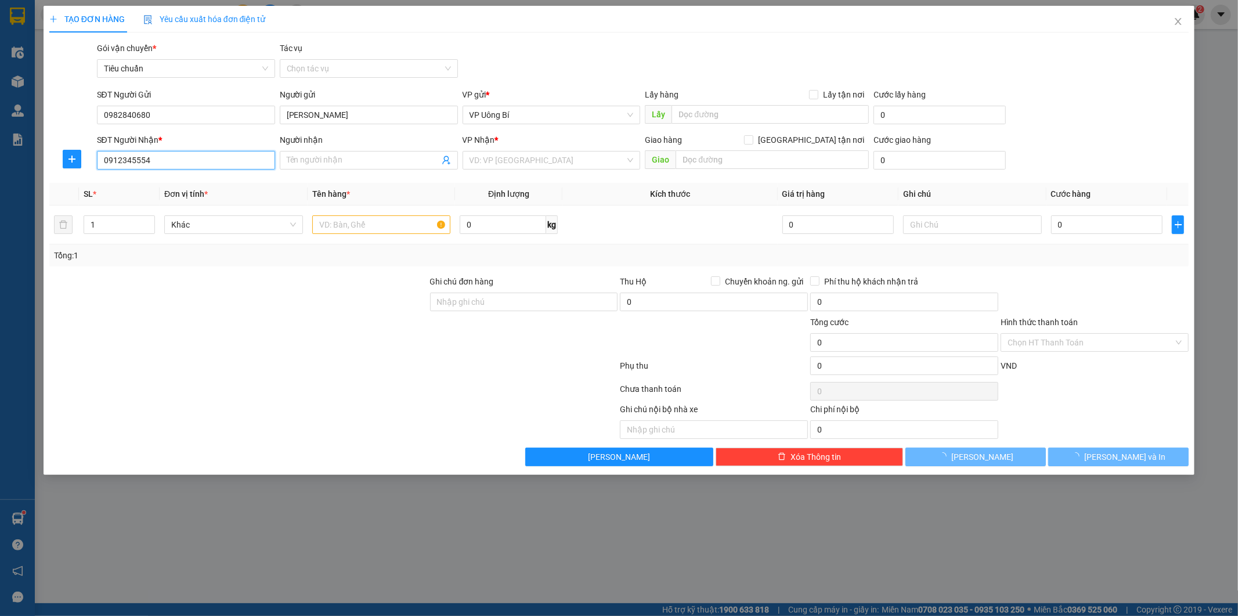
type input "Máy Tính Anh Khôi/0904101736"
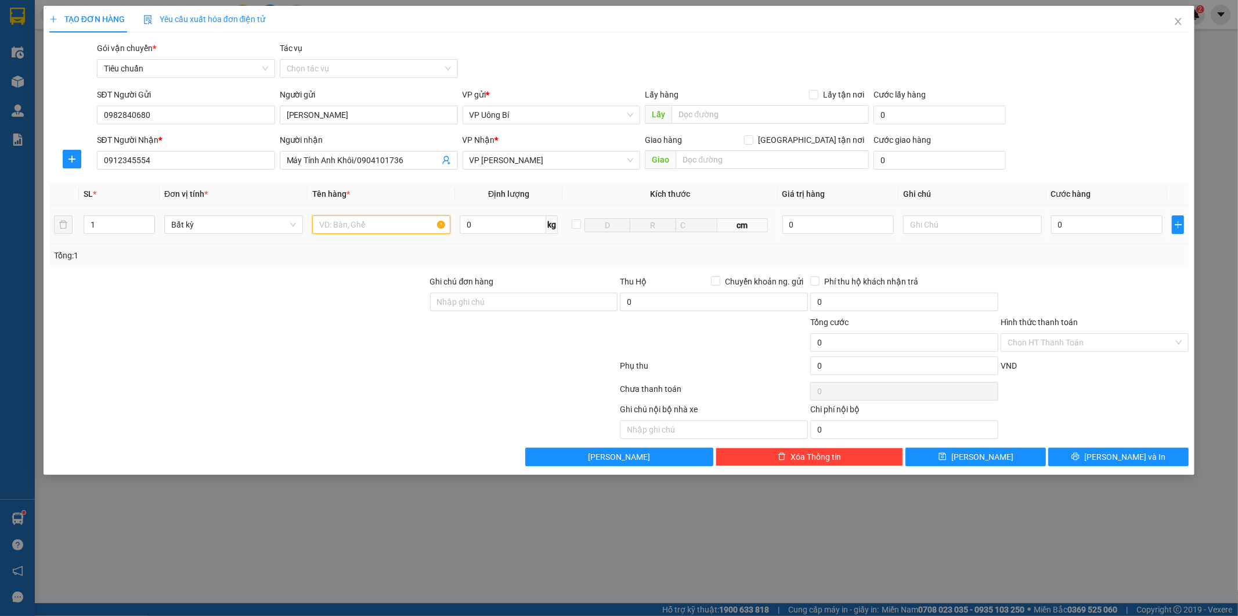
click at [413, 227] on input "text" at bounding box center [381, 224] width 139 height 19
type input "1 bọc lk"
click at [1122, 224] on input "0" at bounding box center [1106, 224] width 111 height 19
type input "4"
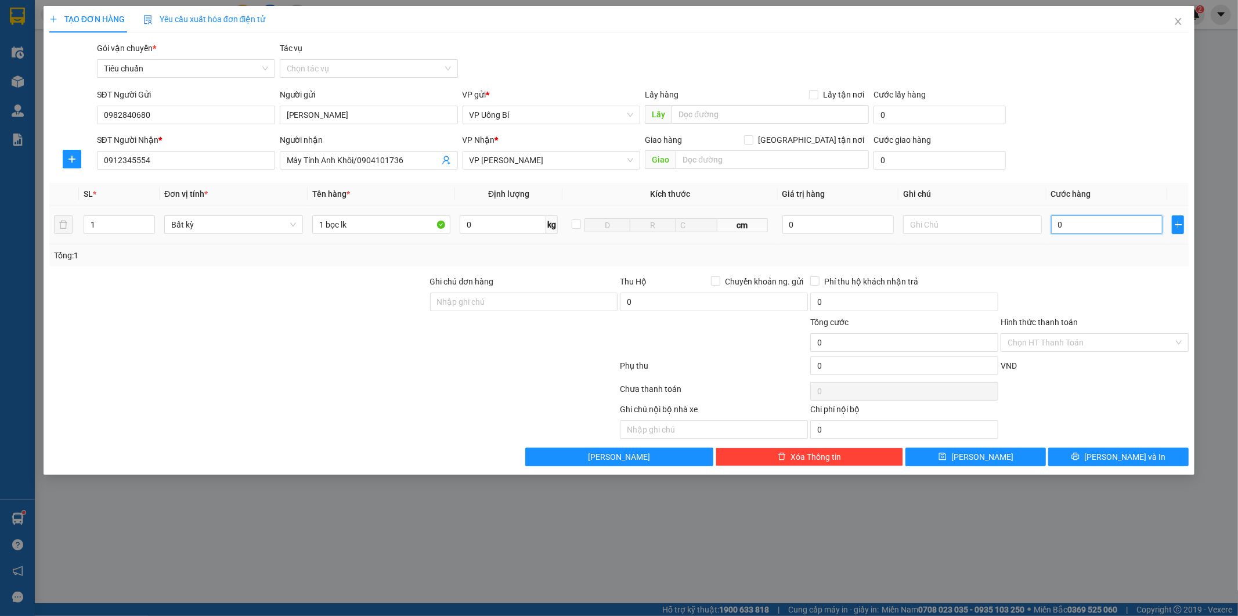
type input "4"
type input "40"
type input "40.000"
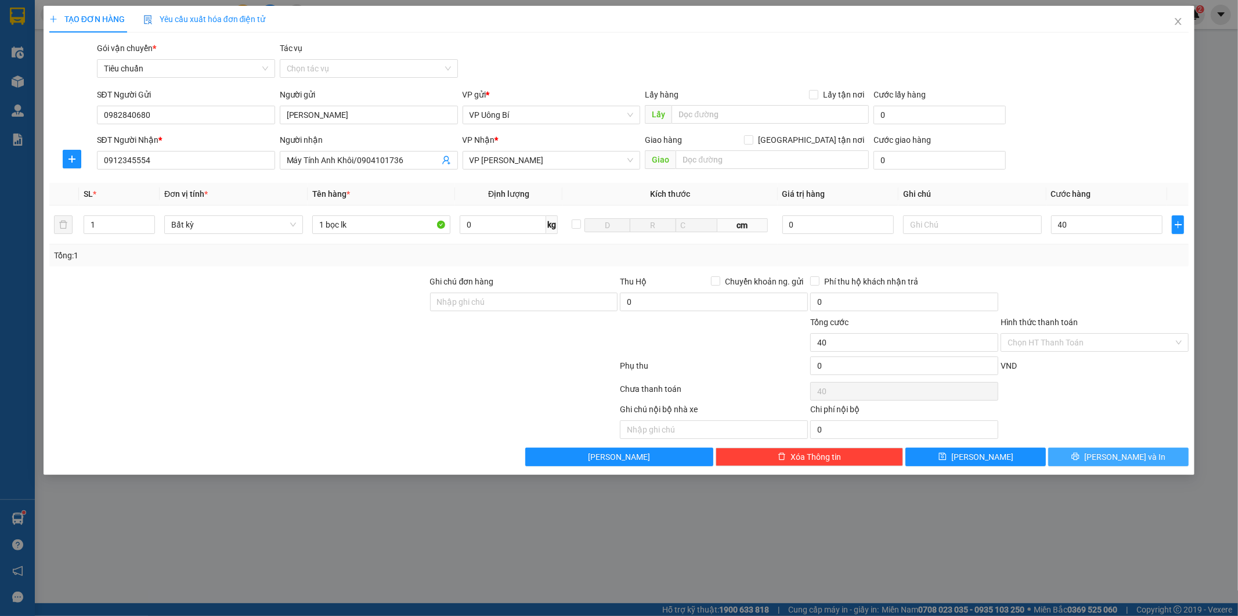
type input "40.000"
click at [1087, 454] on button "[PERSON_NAME] và In" at bounding box center [1118, 456] width 140 height 19
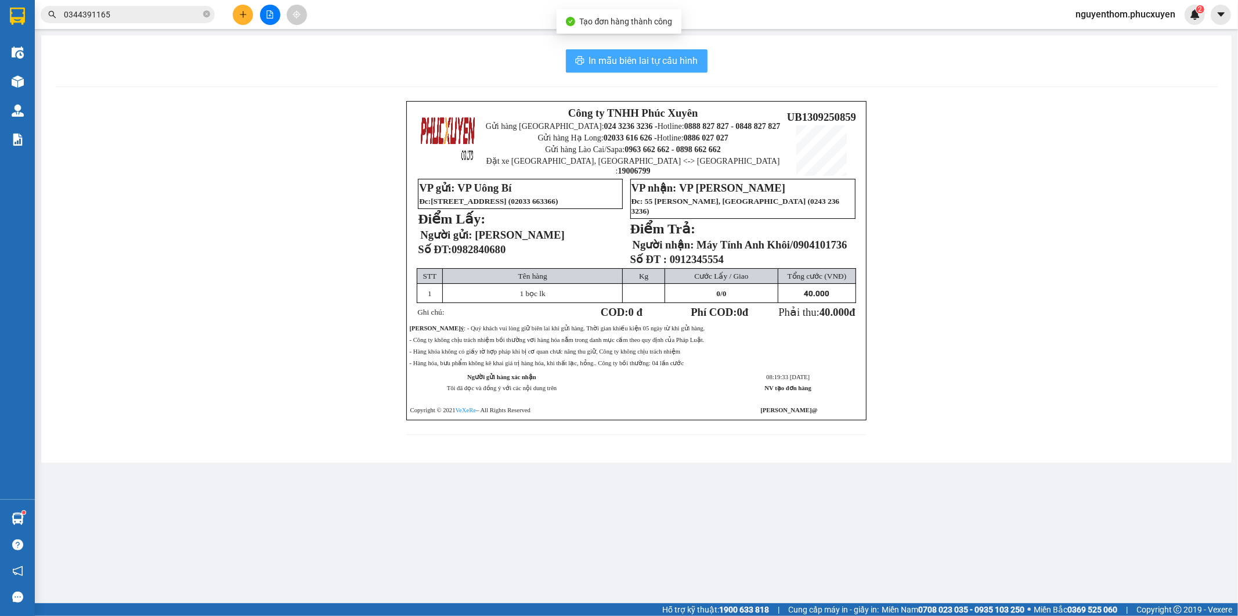
click at [643, 59] on span "In mẫu biên lai tự cấu hình" at bounding box center [643, 60] width 109 height 15
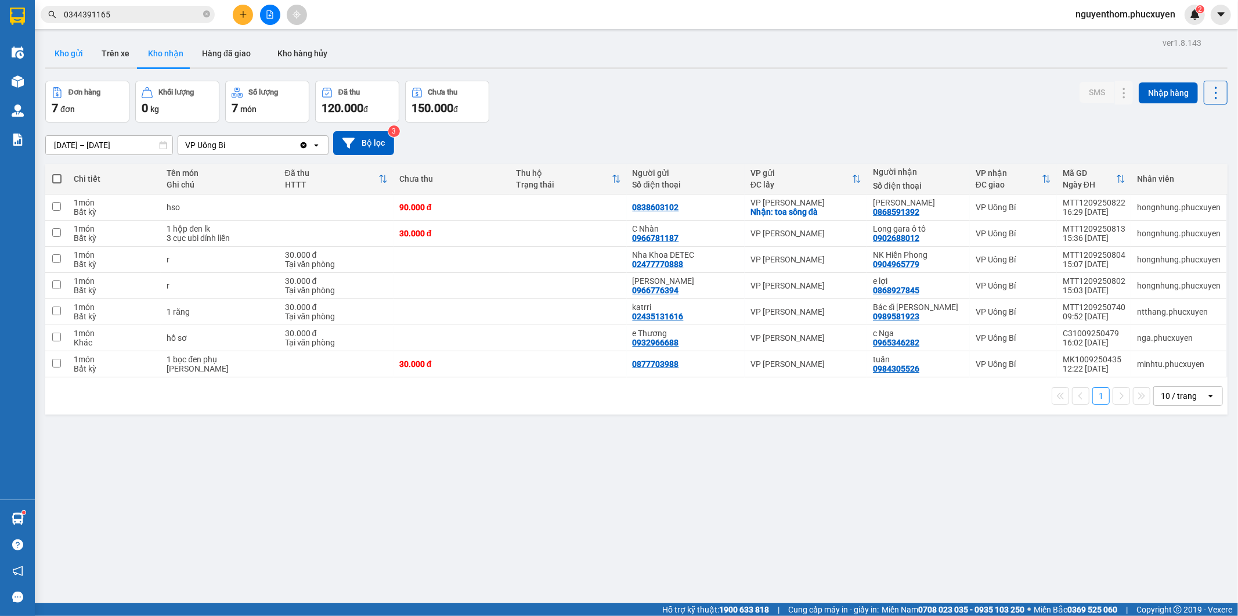
click at [79, 47] on button "Kho gửi" at bounding box center [68, 53] width 47 height 28
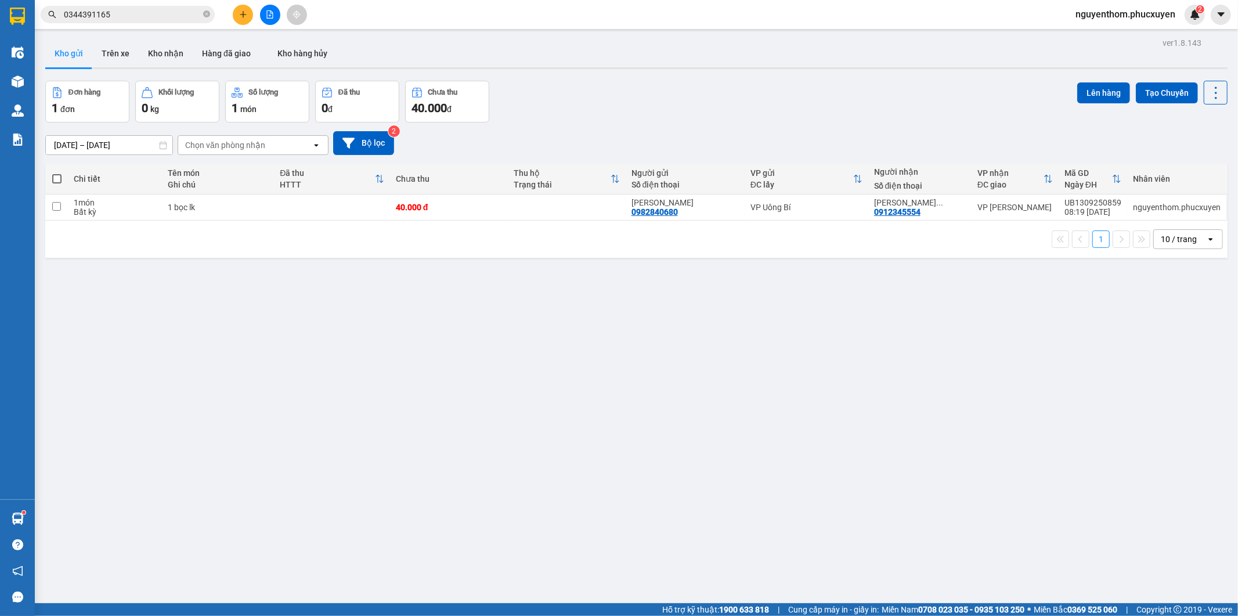
click at [236, 15] on button at bounding box center [243, 15] width 20 height 20
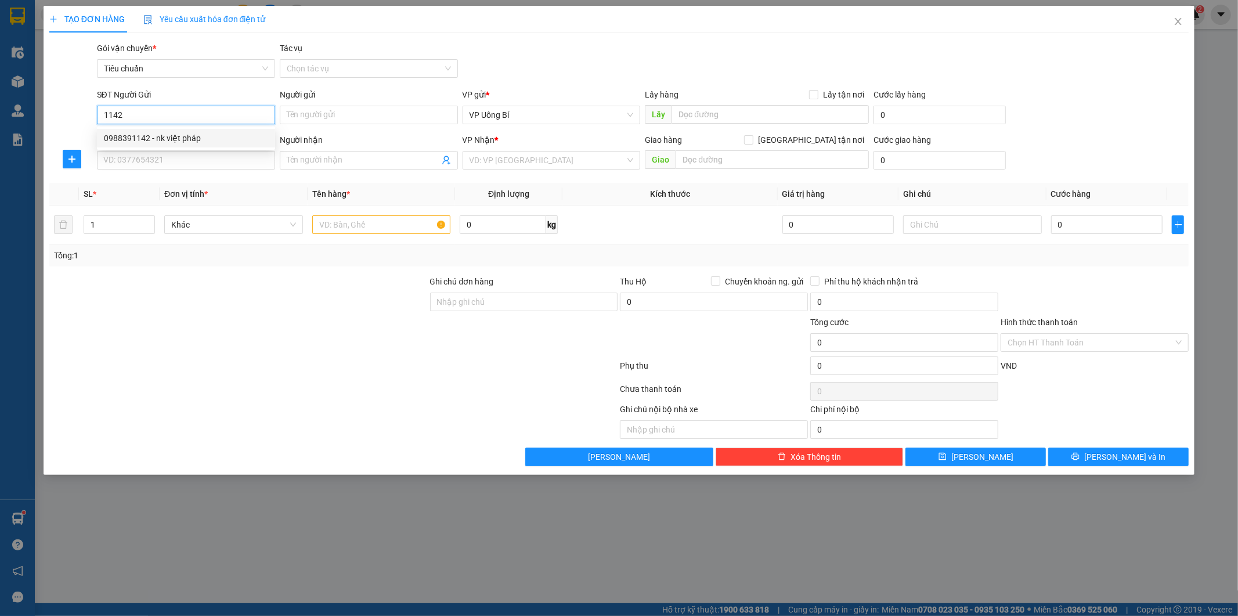
drag, startPoint x: 183, startPoint y: 132, endPoint x: 196, endPoint y: 149, distance: 21.1
click at [184, 132] on div "0988391142 - nk việt pháp" at bounding box center [186, 138] width 164 height 13
type input "0988391142"
type input "nk việt pháp"
type input "0988391142"
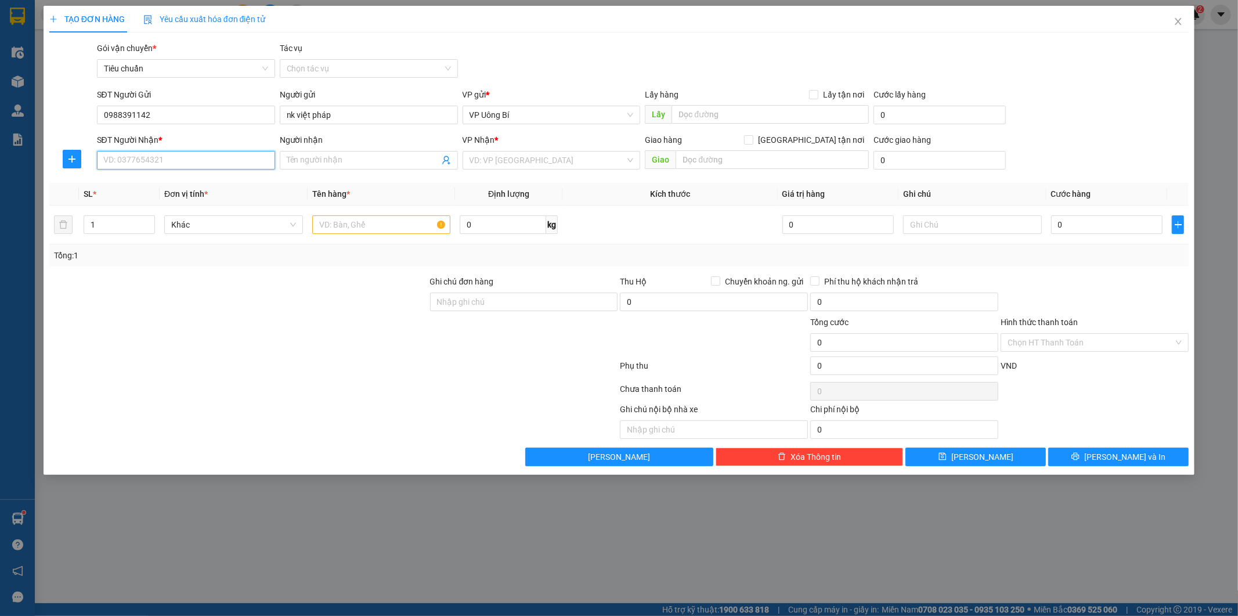
click at [201, 158] on input "SĐT Người Nhận *" at bounding box center [186, 160] width 178 height 19
click at [209, 182] on div "0979525181 - lab [GEOGRAPHIC_DATA]" at bounding box center [186, 183] width 164 height 13
type input "0979525181"
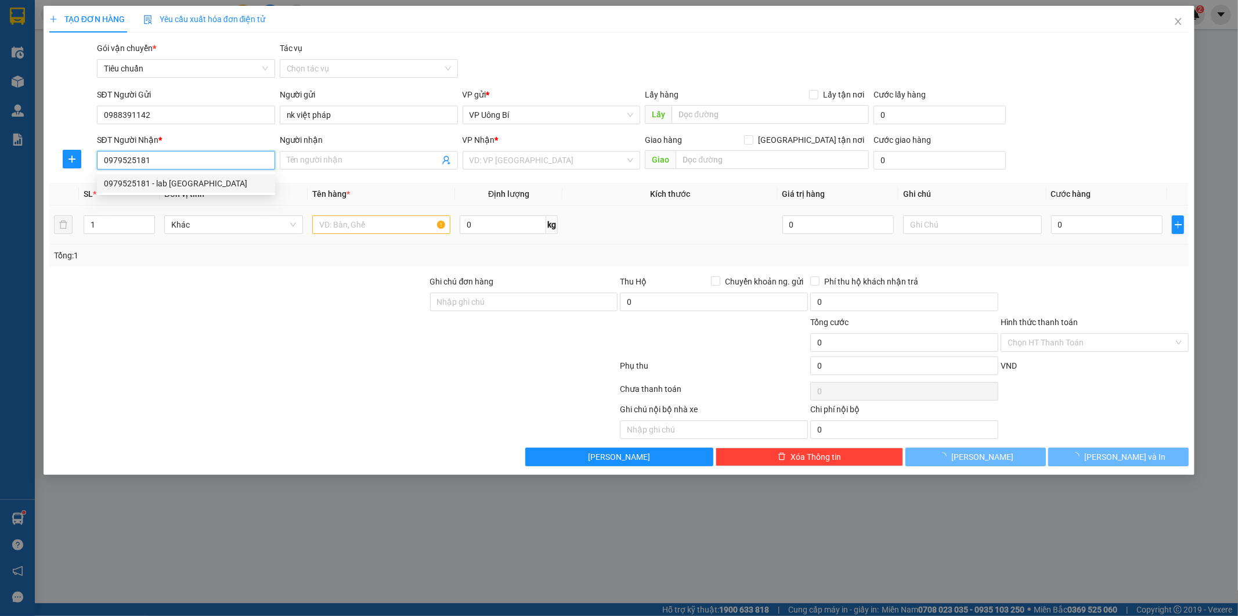
type input "lab [GEOGRAPHIC_DATA]"
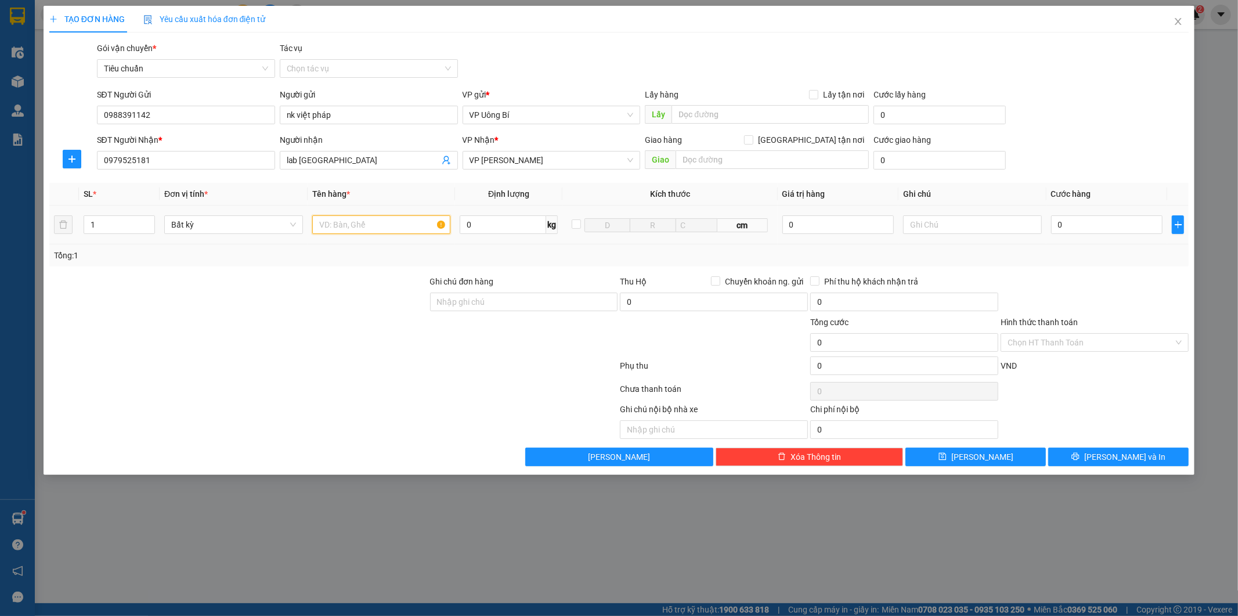
click at [398, 225] on input "text" at bounding box center [381, 224] width 139 height 19
type input "mẫu r"
click at [1080, 223] on input "0" at bounding box center [1106, 224] width 111 height 19
type input "30"
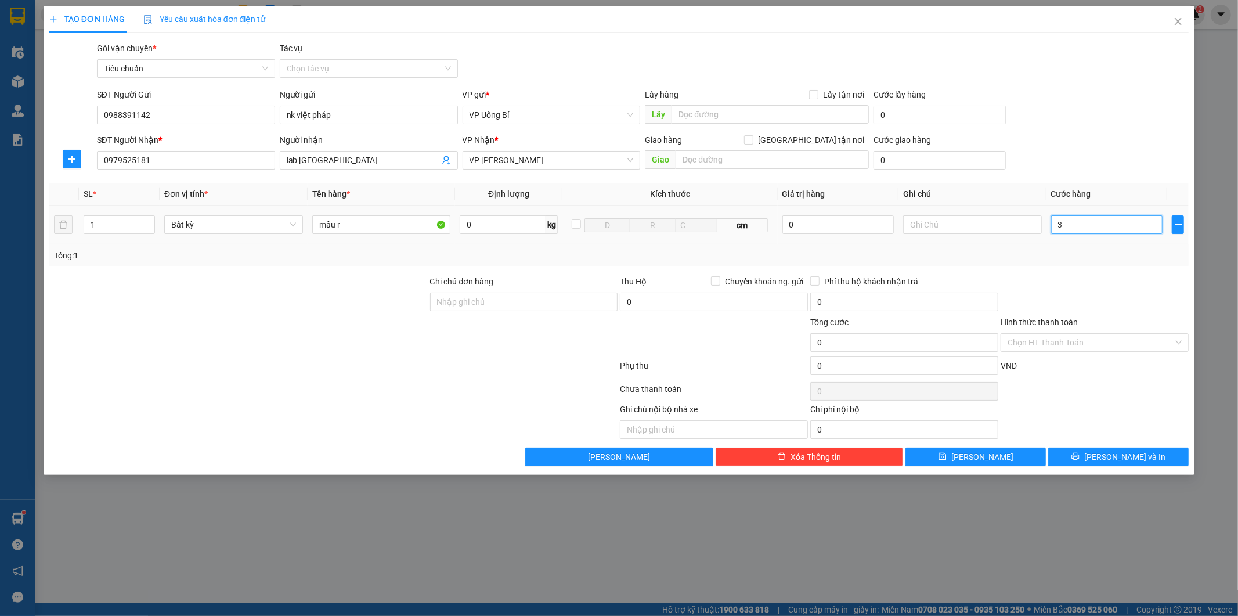
type input "30"
type input "30.000"
click at [1076, 341] on input "Hình thức thanh toán" at bounding box center [1090, 342] width 166 height 17
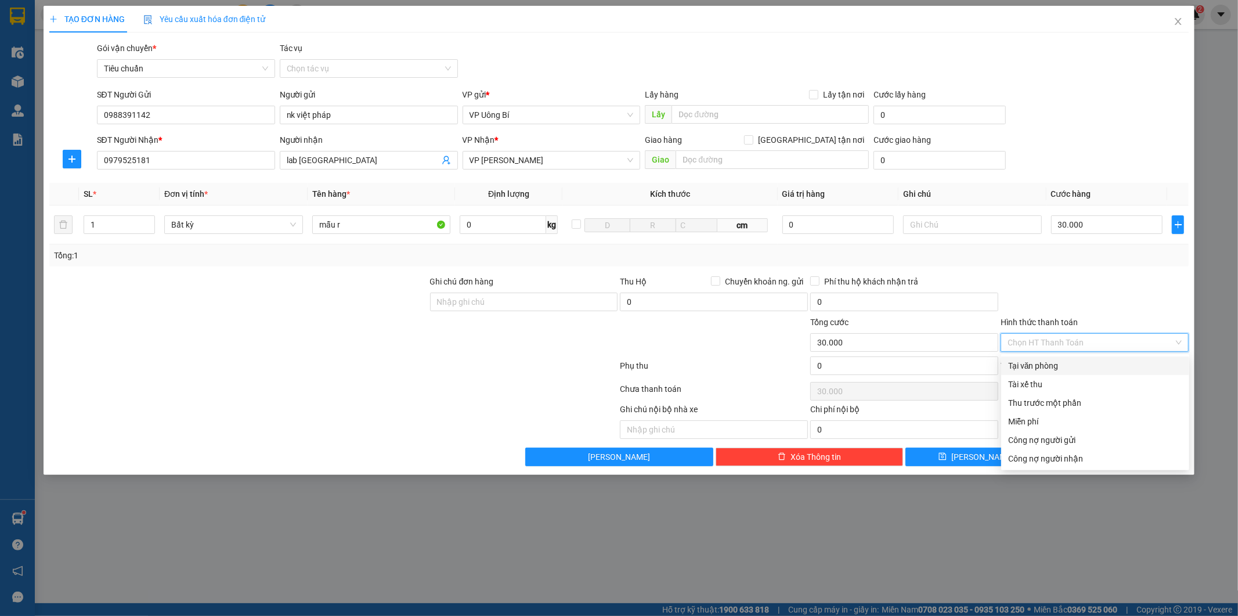
drag, startPoint x: 1071, startPoint y: 363, endPoint x: 1060, endPoint y: 357, distance: 12.2
click at [1071, 363] on div "Tại văn phòng" at bounding box center [1095, 365] width 174 height 13
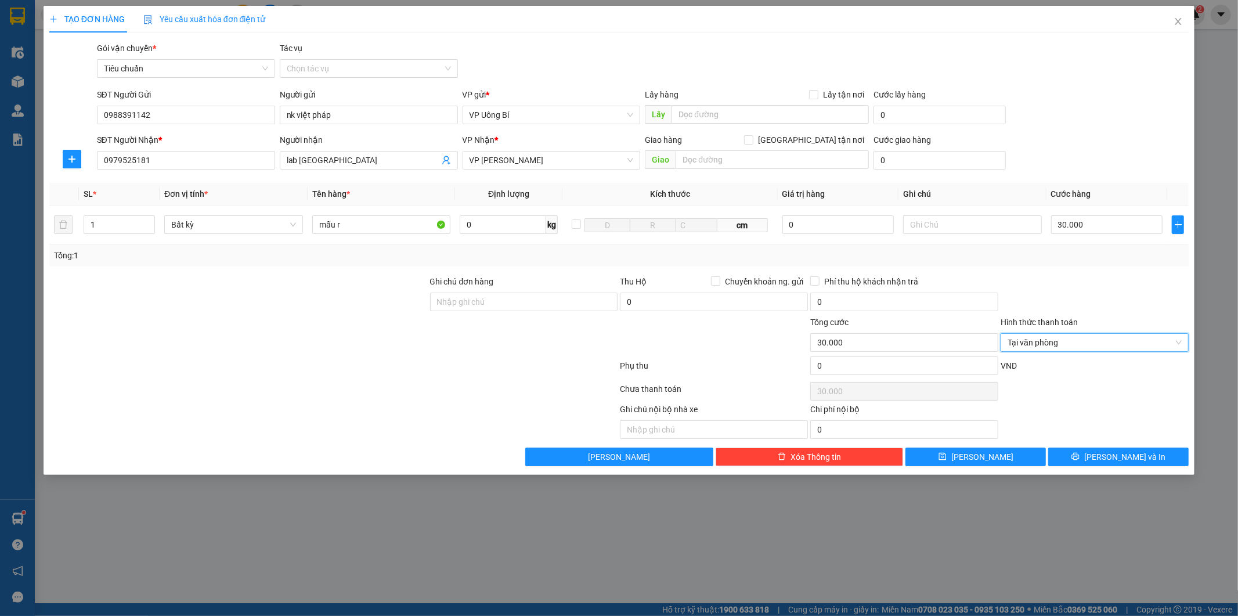
type input "0"
click at [1112, 457] on span "[PERSON_NAME] và In" at bounding box center [1124, 456] width 81 height 13
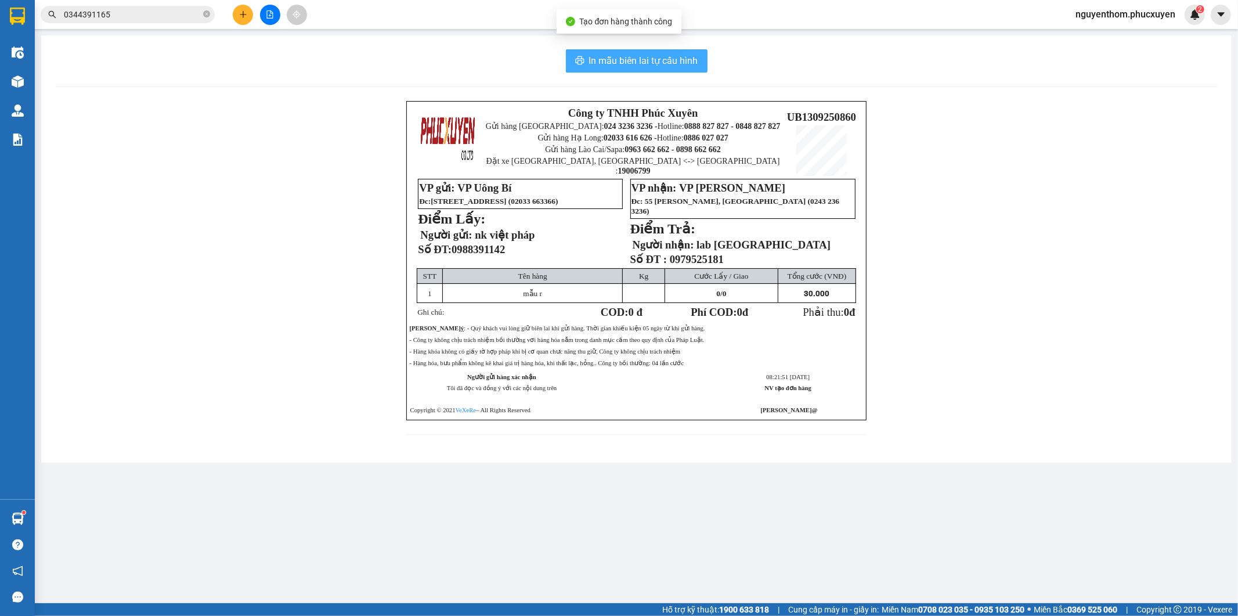
click at [612, 59] on span "In mẫu biên lai tự cấu hình" at bounding box center [643, 60] width 109 height 15
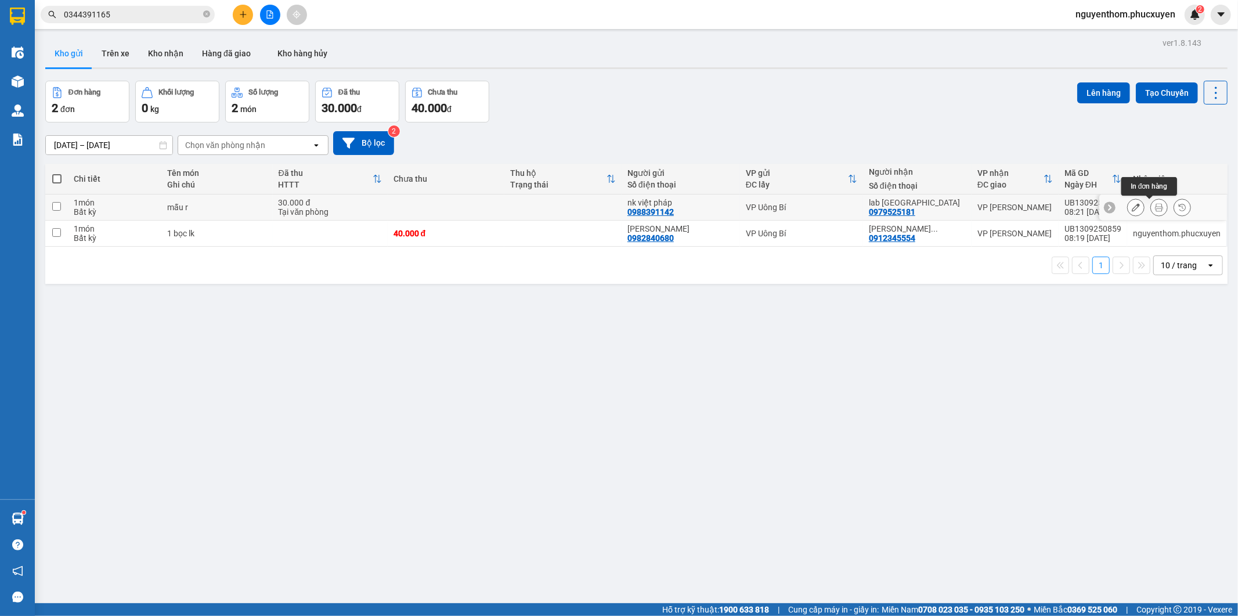
click at [1155, 207] on icon at bounding box center [1159, 207] width 8 height 8
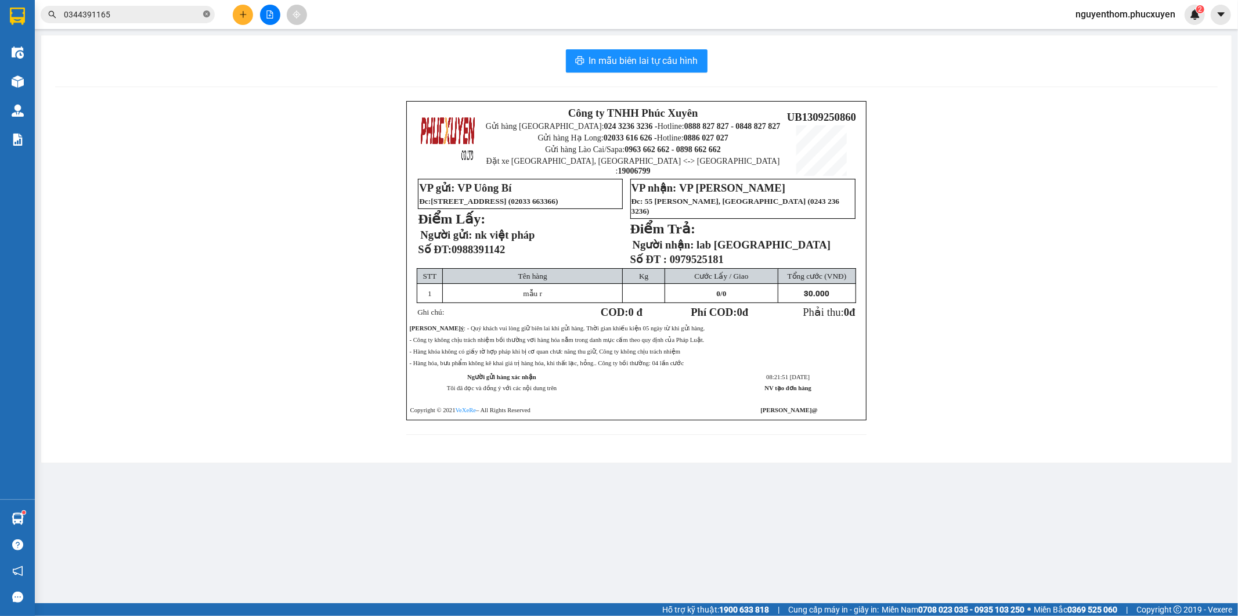
click at [208, 14] on icon "close-circle" at bounding box center [206, 13] width 7 height 7
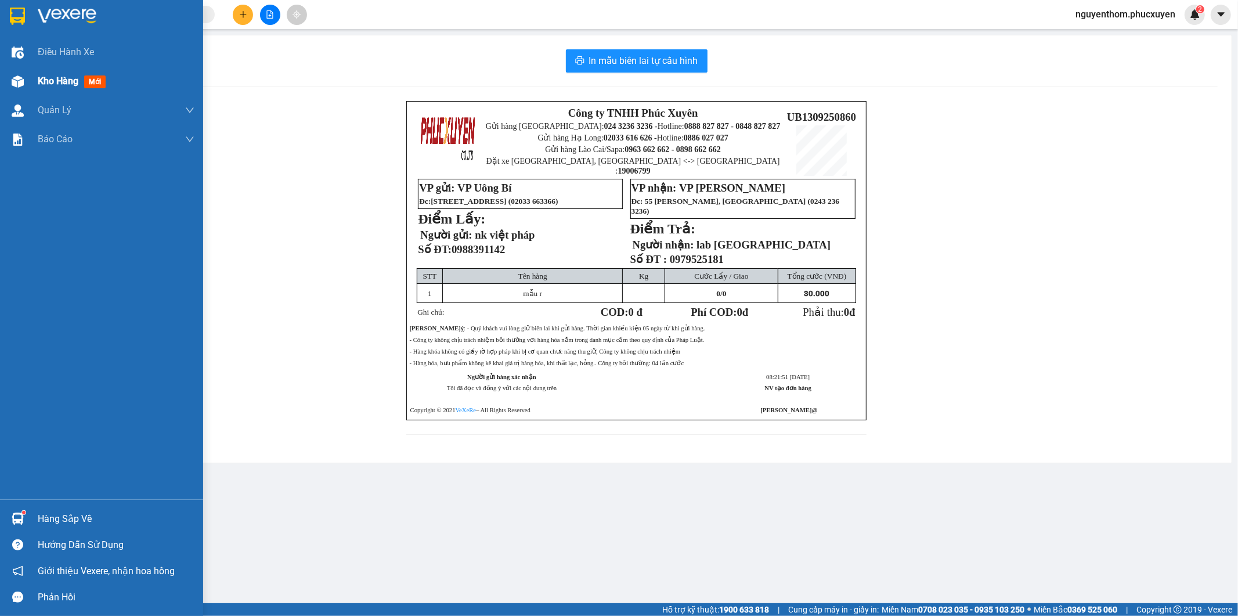
click at [56, 85] on span "Kho hàng" at bounding box center [58, 80] width 41 height 11
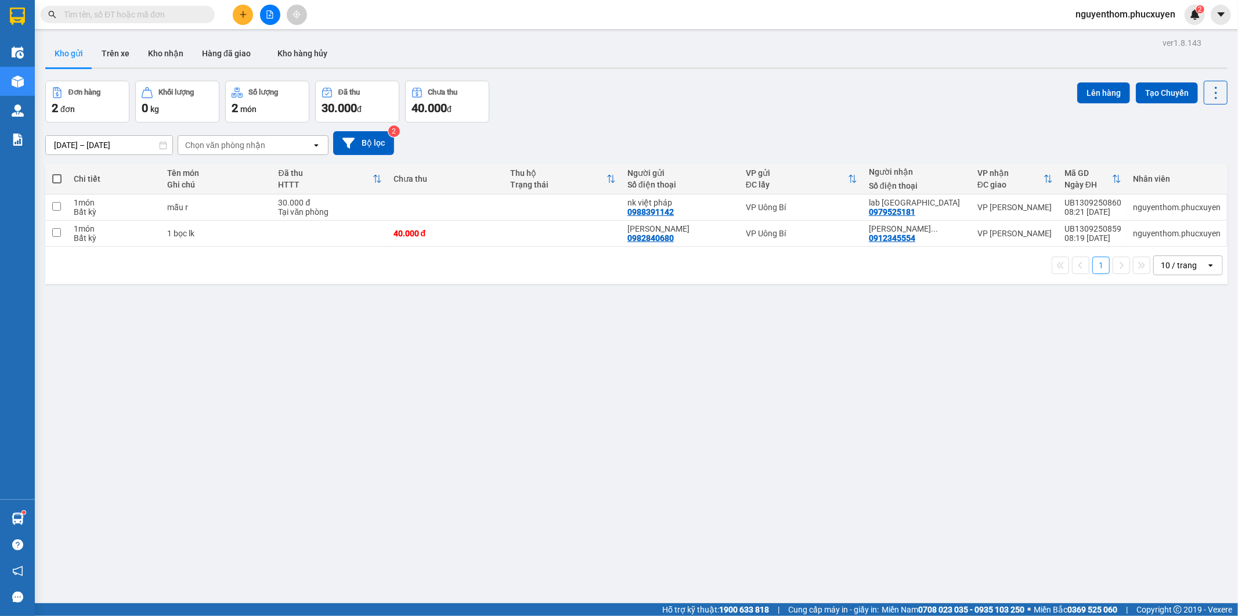
click at [178, 9] on input "text" at bounding box center [132, 14] width 137 height 13
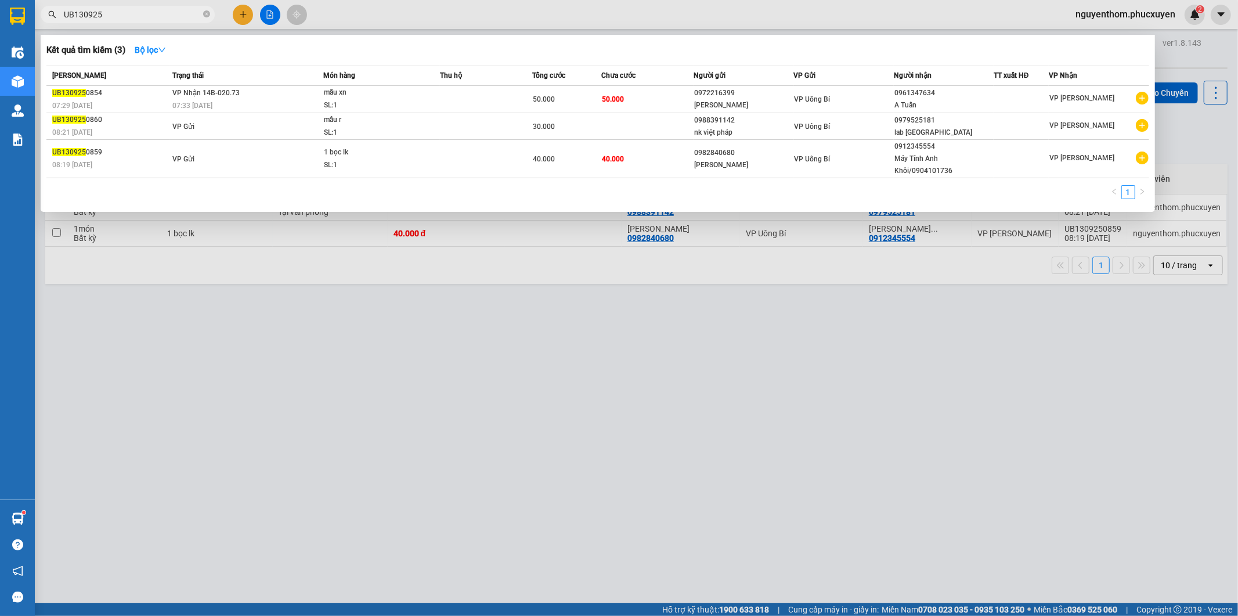
type input "UB130925"
click at [205, 13] on icon "close-circle" at bounding box center [206, 13] width 7 height 7
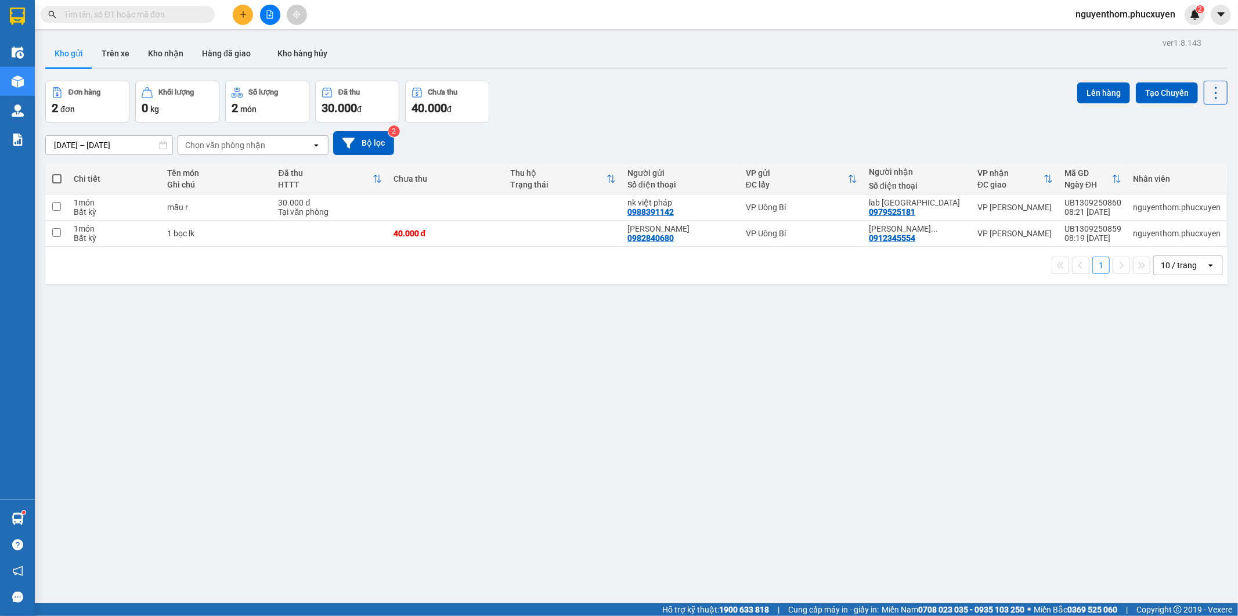
click at [349, 338] on div "ver 1.8.143 Kho gửi Trên xe Kho nhận Hàng đã giao Kho hàng hủy Đơn hàng 2 đơn K…" at bounding box center [636, 343] width 1191 height 616
click at [154, 51] on button "Kho nhận" at bounding box center [166, 53] width 54 height 28
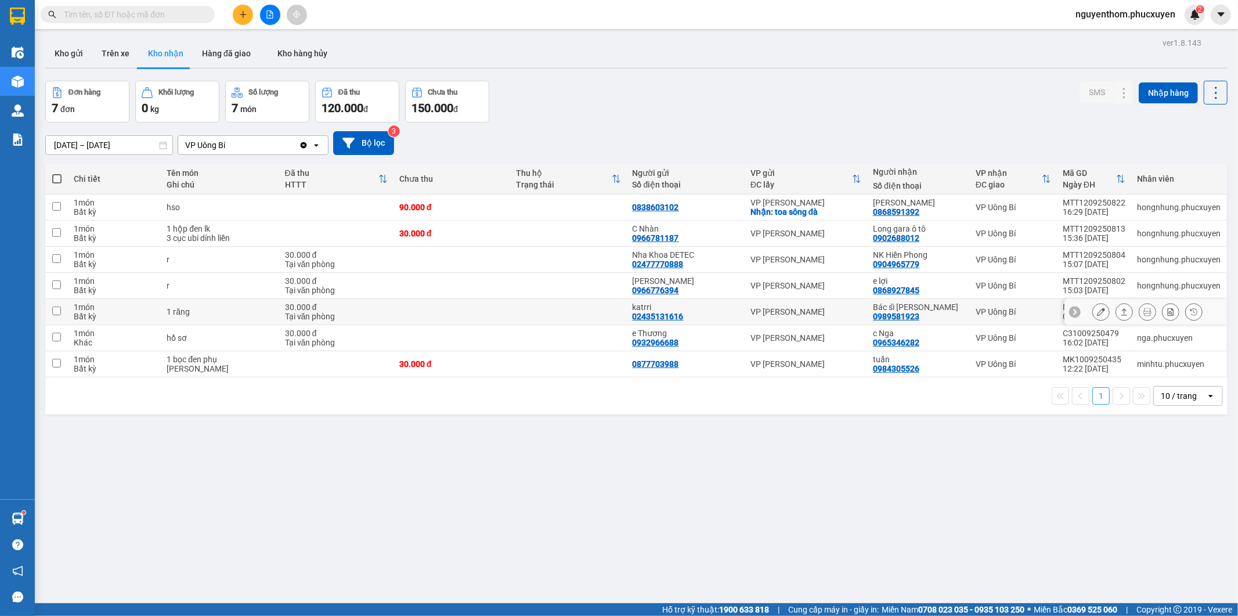
click at [1120, 309] on icon at bounding box center [1124, 312] width 8 height 8
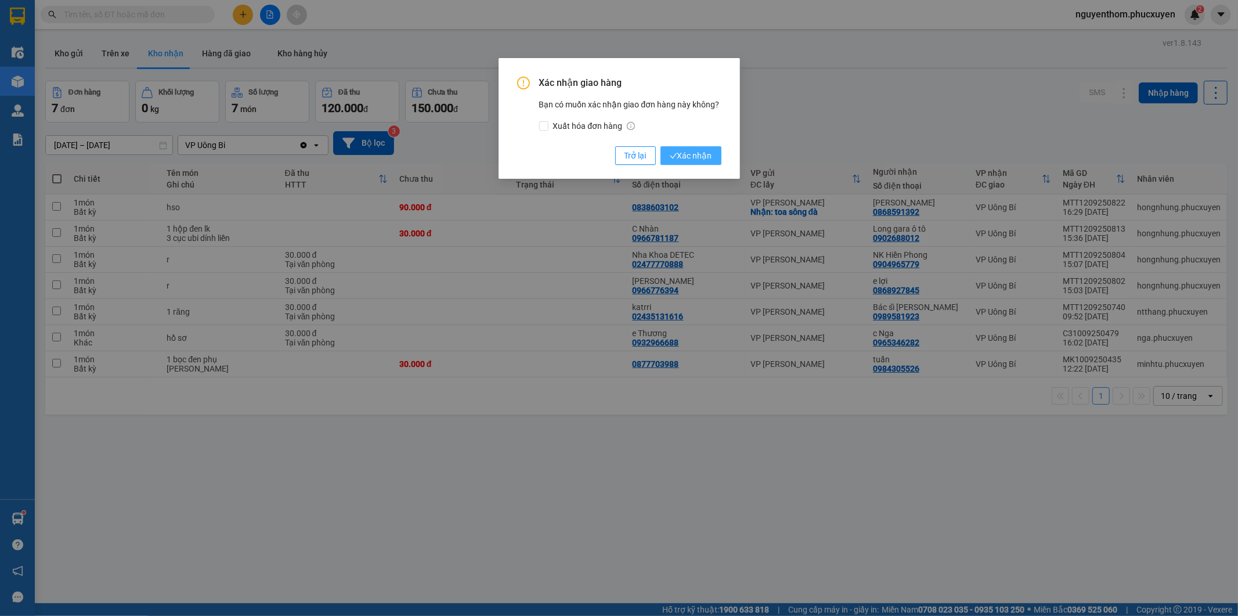
click at [691, 158] on span "Xác nhận" at bounding box center [691, 155] width 42 height 13
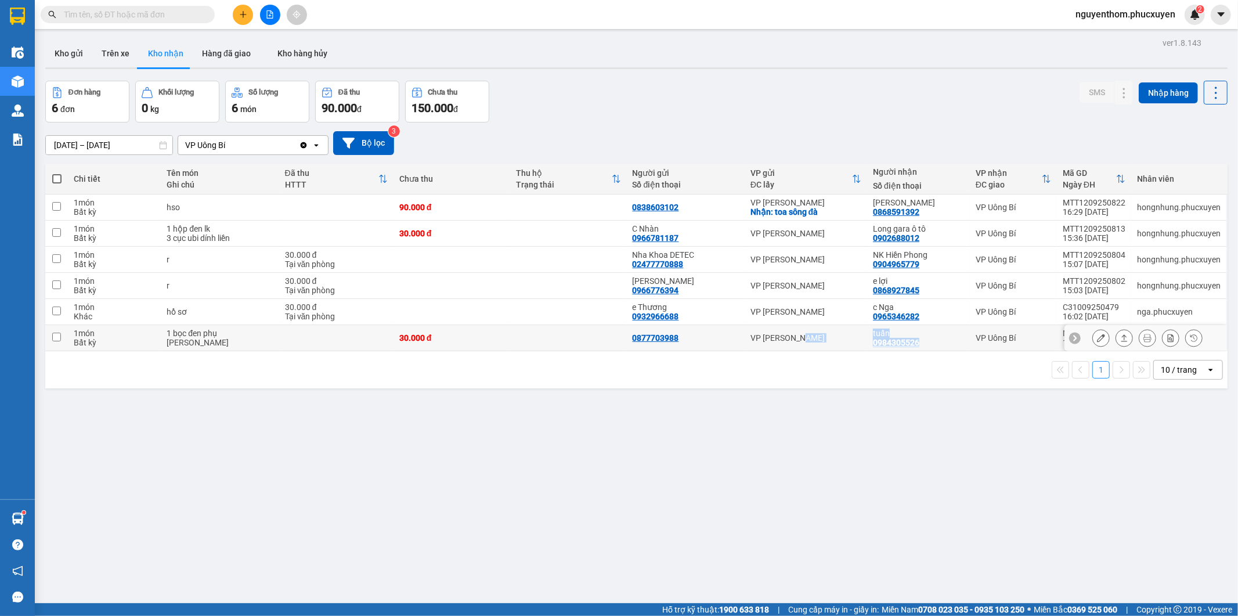
drag, startPoint x: 860, startPoint y: 342, endPoint x: 935, endPoint y: 341, distance: 74.9
click at [935, 341] on tr "1 món Bất kỳ 1 bọc đen phụ tùng oto 30.000 đ 0877703988 VP [PERSON_NAME] 098430…" at bounding box center [636, 338] width 1182 height 26
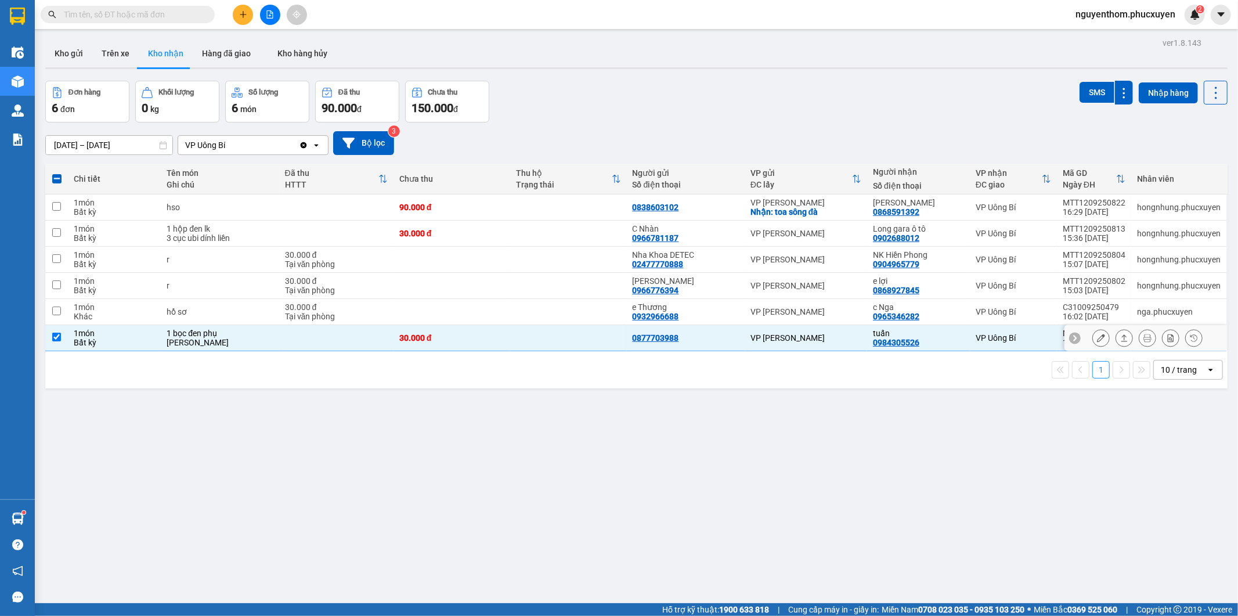
click at [496, 337] on div "30.000 đ" at bounding box center [451, 337] width 105 height 9
checkbox input "false"
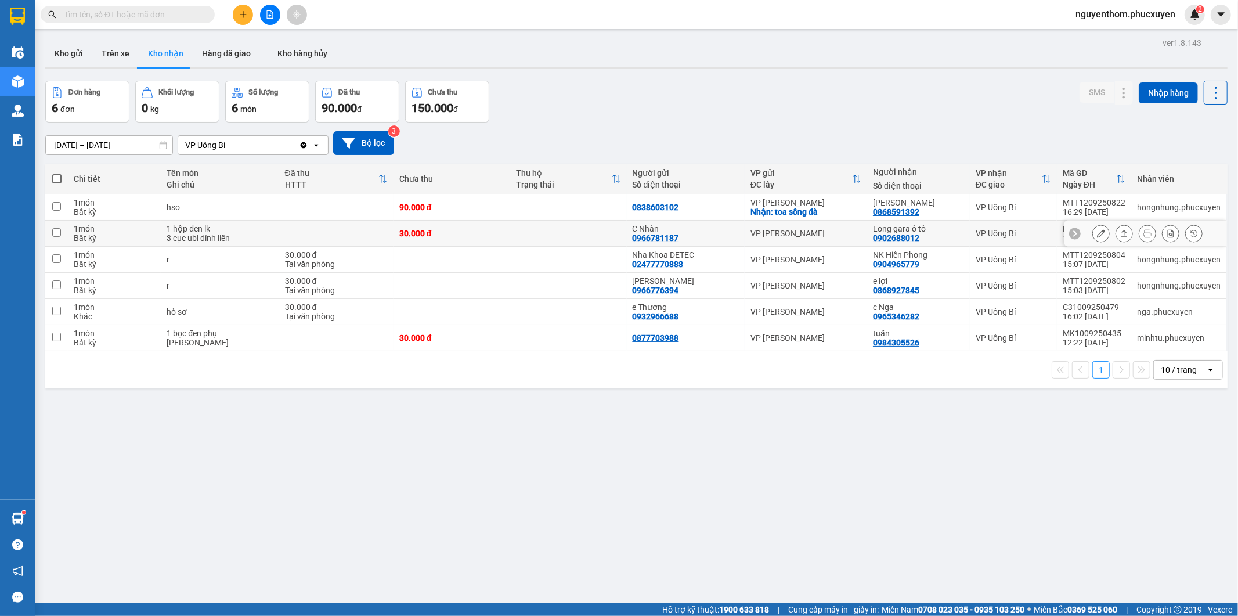
click at [1116, 234] on button at bounding box center [1124, 233] width 16 height 20
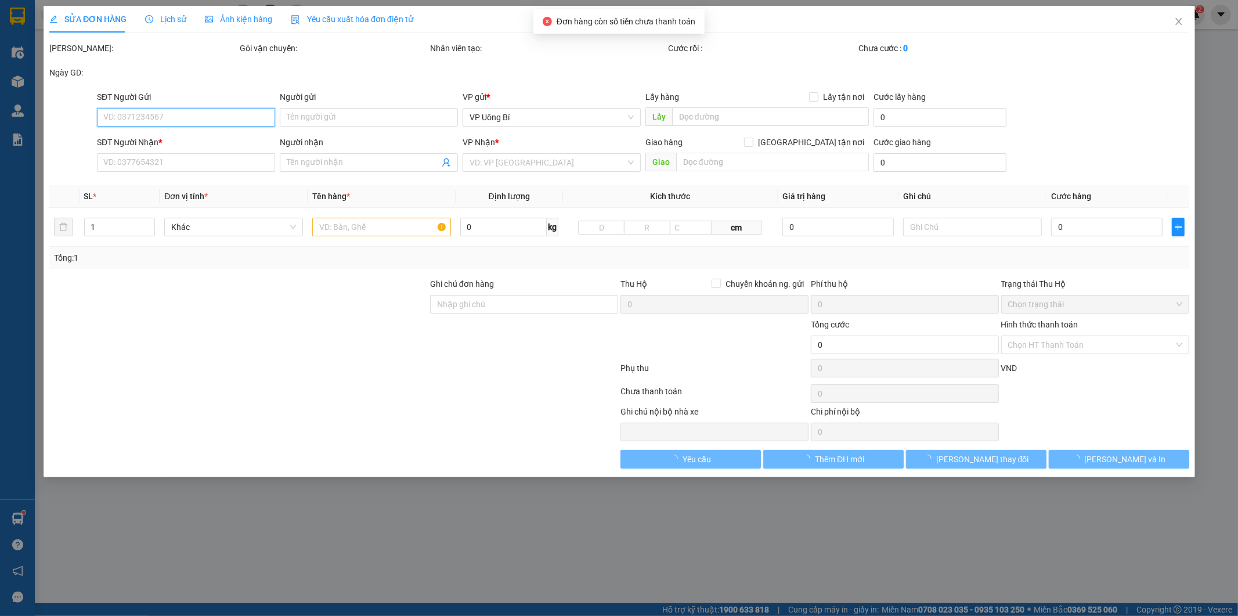
type input "0966781187"
type input "C Nhàn"
type input "0902688012"
type input "Long gara ô tô"
type input "30.000"
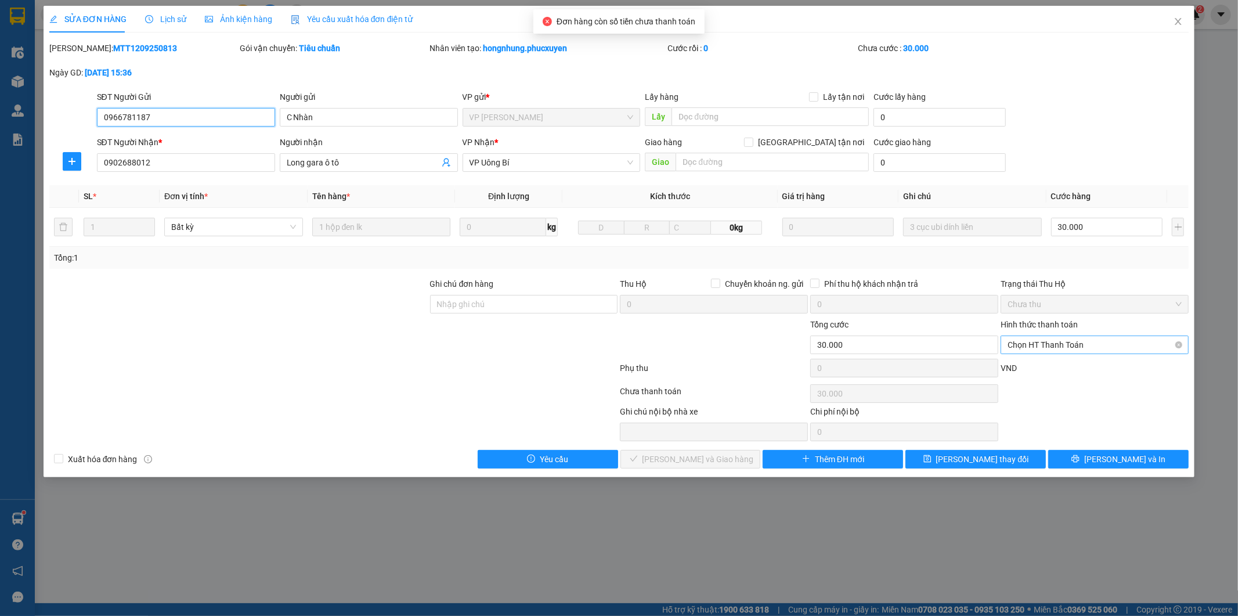
click at [1069, 344] on span "Chọn HT Thanh Toán" at bounding box center [1094, 344] width 174 height 17
click at [1056, 368] on div "Tại văn phòng" at bounding box center [1095, 368] width 174 height 13
type input "0"
click at [722, 457] on span "[PERSON_NAME] và Giao hàng" at bounding box center [697, 459] width 111 height 13
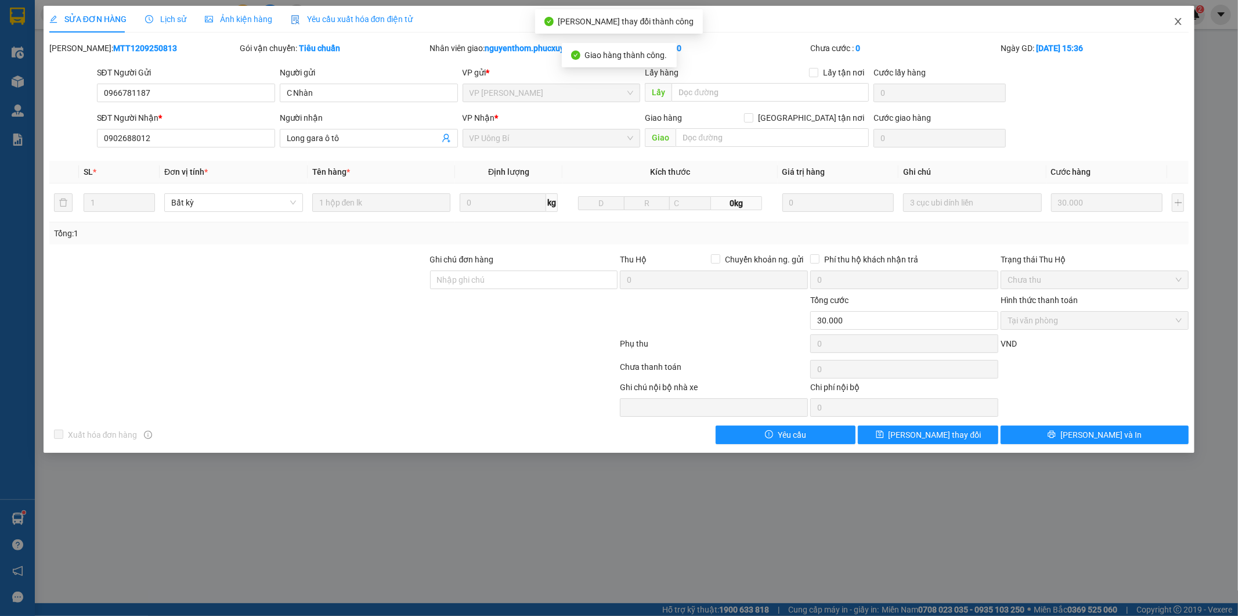
click at [1176, 20] on icon "close" at bounding box center [1178, 21] width 6 height 7
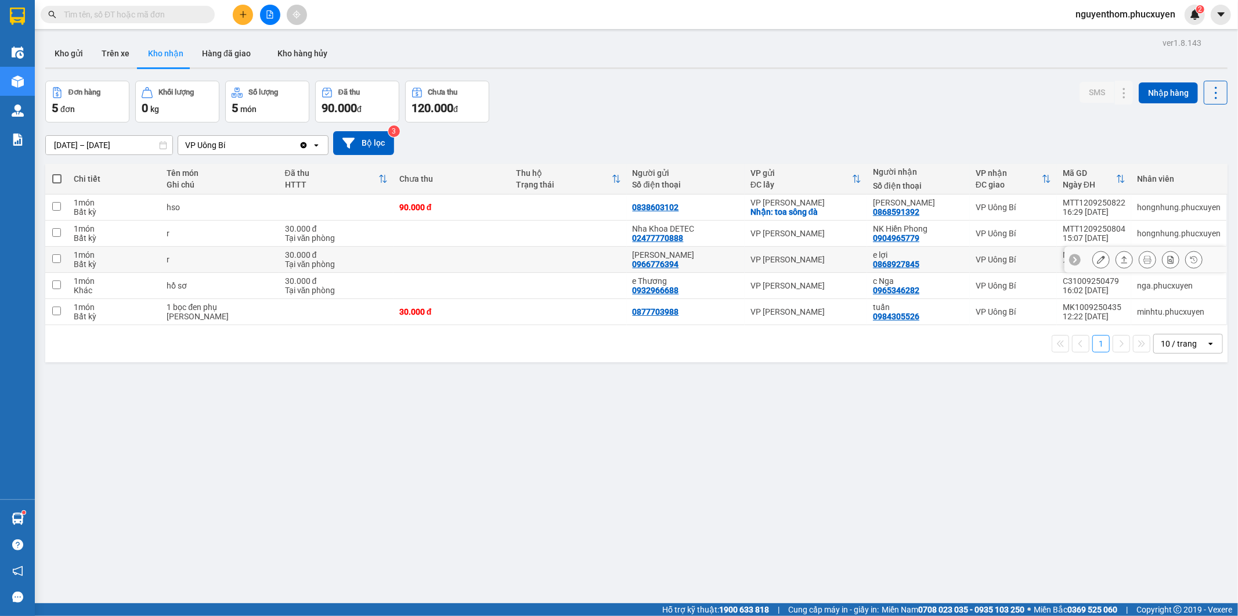
click at [1120, 262] on icon at bounding box center [1124, 259] width 8 height 8
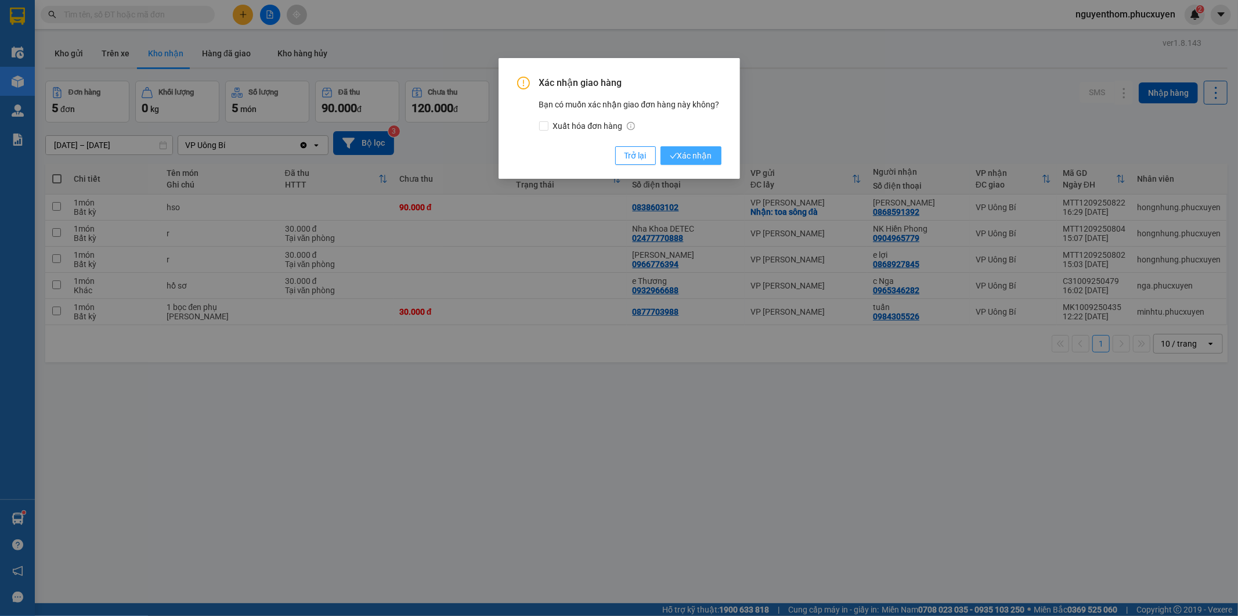
click at [691, 154] on span "Xác nhận" at bounding box center [691, 155] width 42 height 13
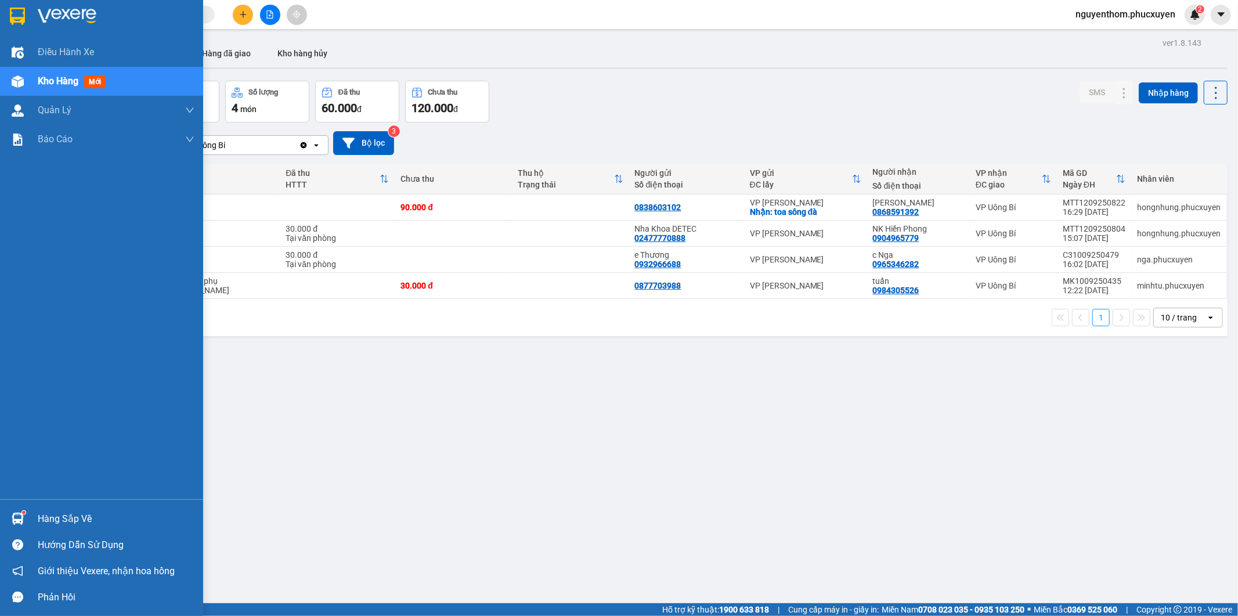
click at [16, 513] on img at bounding box center [18, 518] width 12 height 12
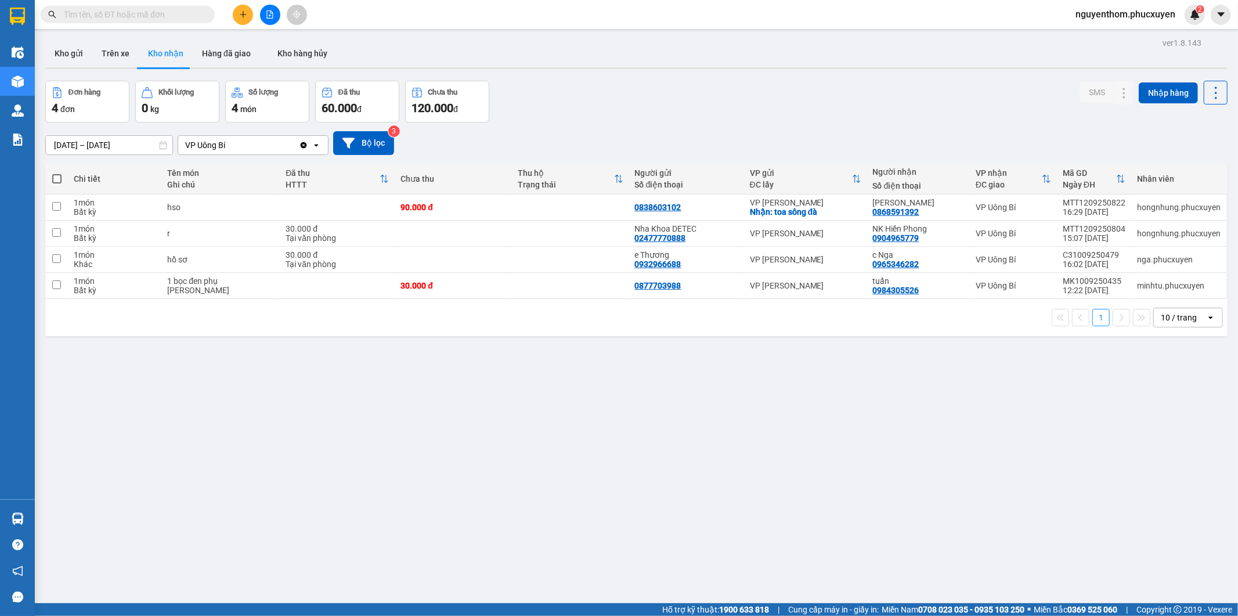
click at [587, 529] on section "Kết quả tìm kiếm ( 3 ) Bộ lọc Mã ĐH Trạng thái Món hàng Thu hộ Tổng cước Chưa c…" at bounding box center [619, 308] width 1238 height 616
click at [579, 105] on div "Đơn hàng 4 đơn Khối lượng 0 kg Số lượng 4 món Đã thu 60.000 đ Chưa thu 120.000 …" at bounding box center [636, 102] width 1182 height 42
drag, startPoint x: 557, startPoint y: 102, endPoint x: 535, endPoint y: 102, distance: 22.1
click at [548, 102] on div "Đơn hàng 4 đơn Khối lượng 0 kg Số lượng 4 món Đã thu 60.000 đ Chưa thu 120.000 …" at bounding box center [636, 102] width 1182 height 42
click at [240, 12] on icon "plus" at bounding box center [243, 14] width 8 height 8
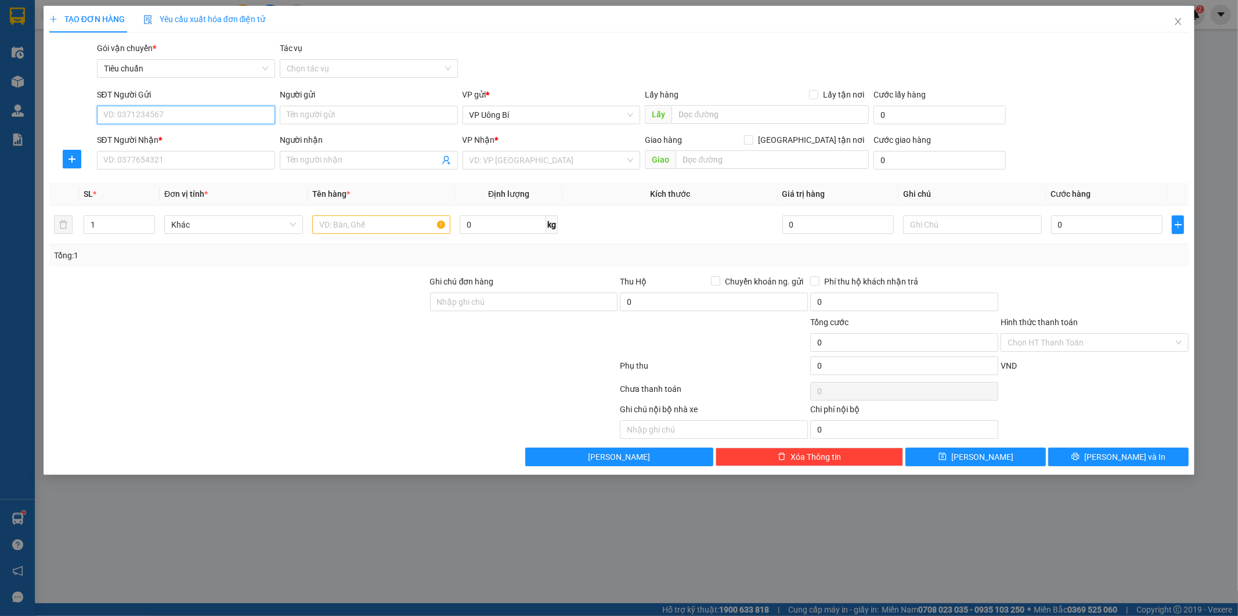
click at [214, 106] on input "SĐT Người Gửi" at bounding box center [186, 115] width 178 height 19
paste input "0981250557"
type input "0981250557"
click at [192, 138] on div "0981250557 - bs nhuần" at bounding box center [186, 138] width 164 height 13
type input "bs nhuần"
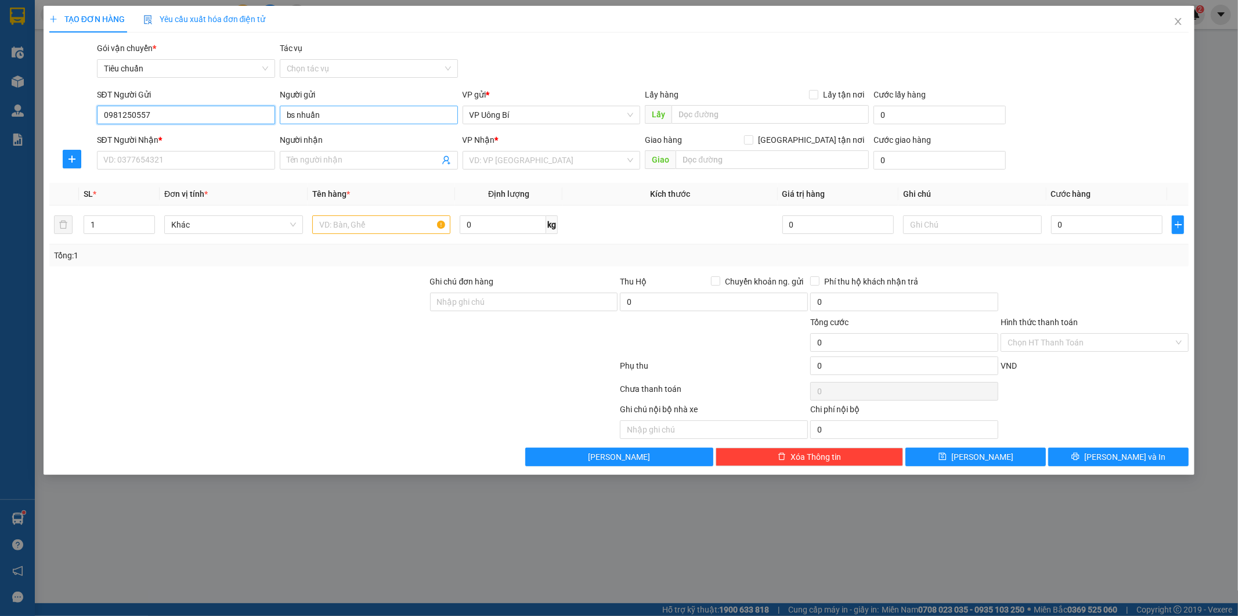
type input "0981250557"
click at [288, 111] on input "bs nhuần" at bounding box center [369, 115] width 178 height 19
click at [292, 116] on input "bs nhuần" at bounding box center [369, 115] width 178 height 19
type input "Bs nhuần"
click at [205, 158] on input "SĐT Người Nhận *" at bounding box center [186, 160] width 178 height 19
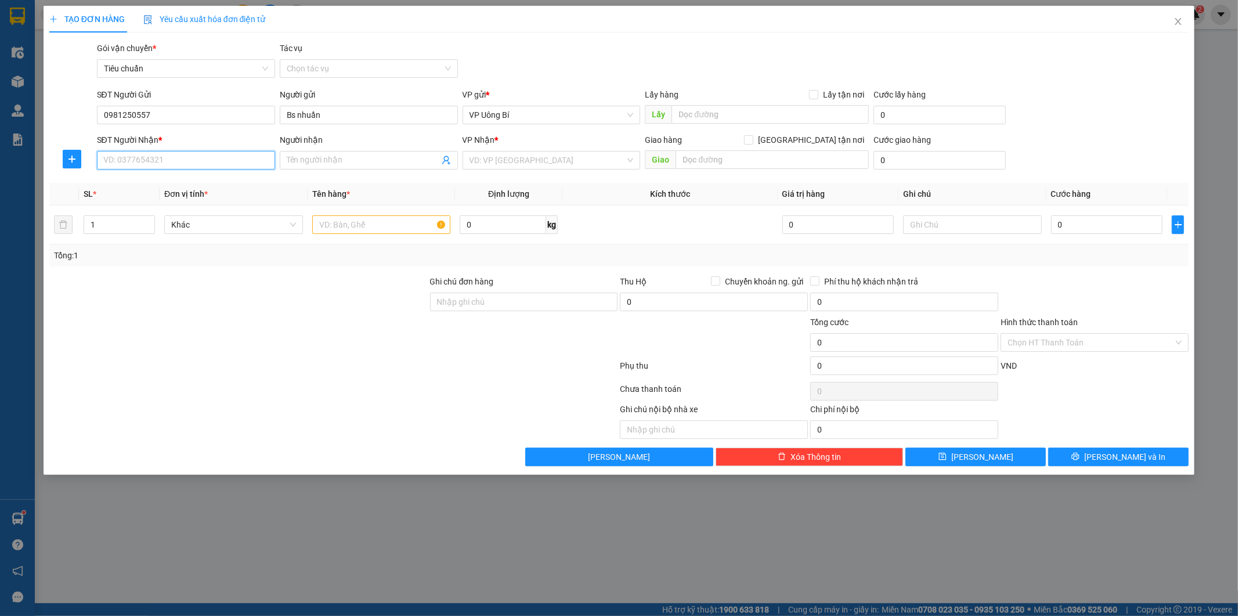
click at [238, 161] on input "SĐT Người Nhận *" at bounding box center [186, 160] width 178 height 19
paste input "0928257257"
type input "0928257257"
click at [317, 159] on input "Người nhận" at bounding box center [363, 160] width 153 height 13
paste input "INVIVO"
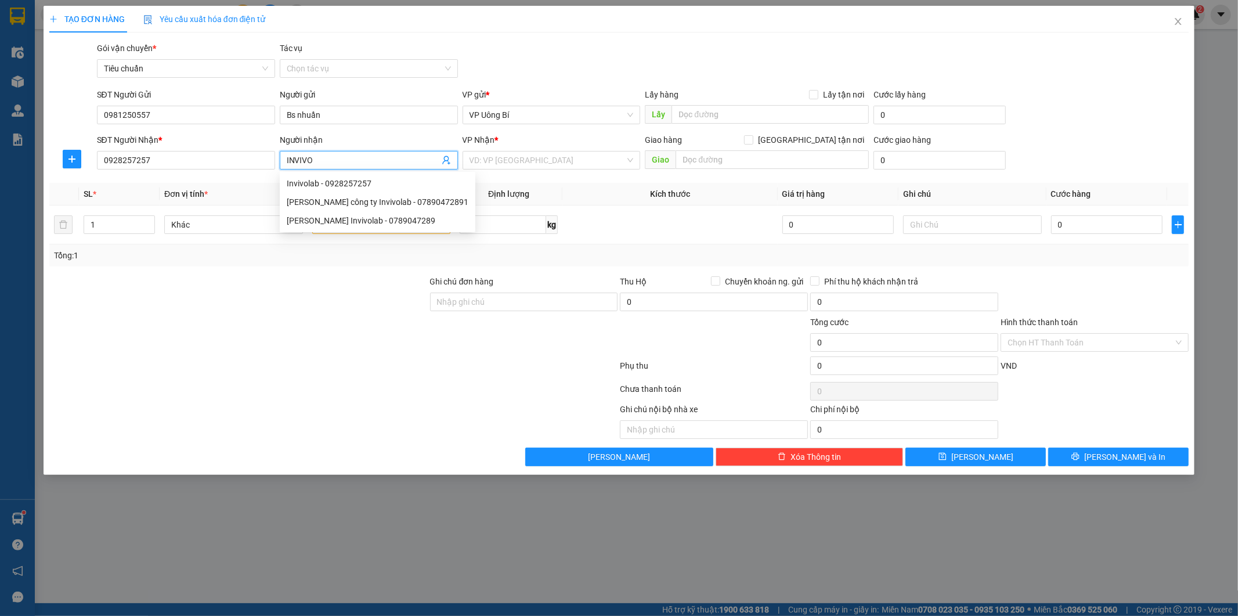
type input "INVIVO"
click at [300, 277] on div at bounding box center [238, 295] width 381 height 41
click at [346, 160] on input "INVIVO" at bounding box center [363, 160] width 153 height 13
click at [345, 183] on div "Invivolab - 0928257257" at bounding box center [378, 183] width 182 height 13
type input "0928257257"
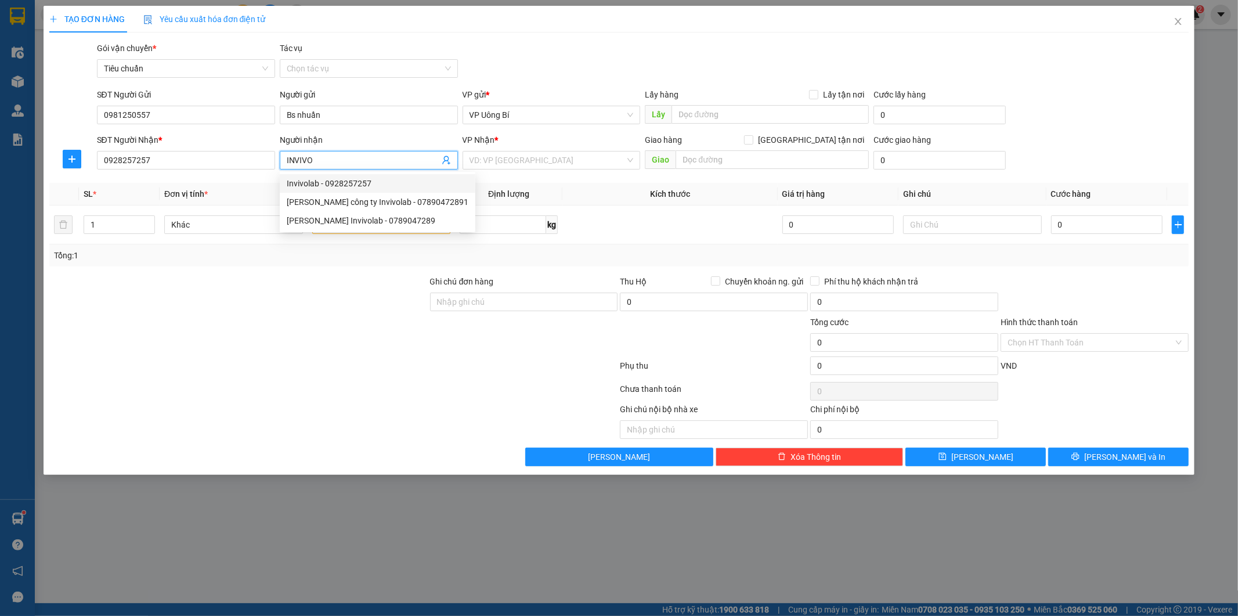
type input "Invivolab"
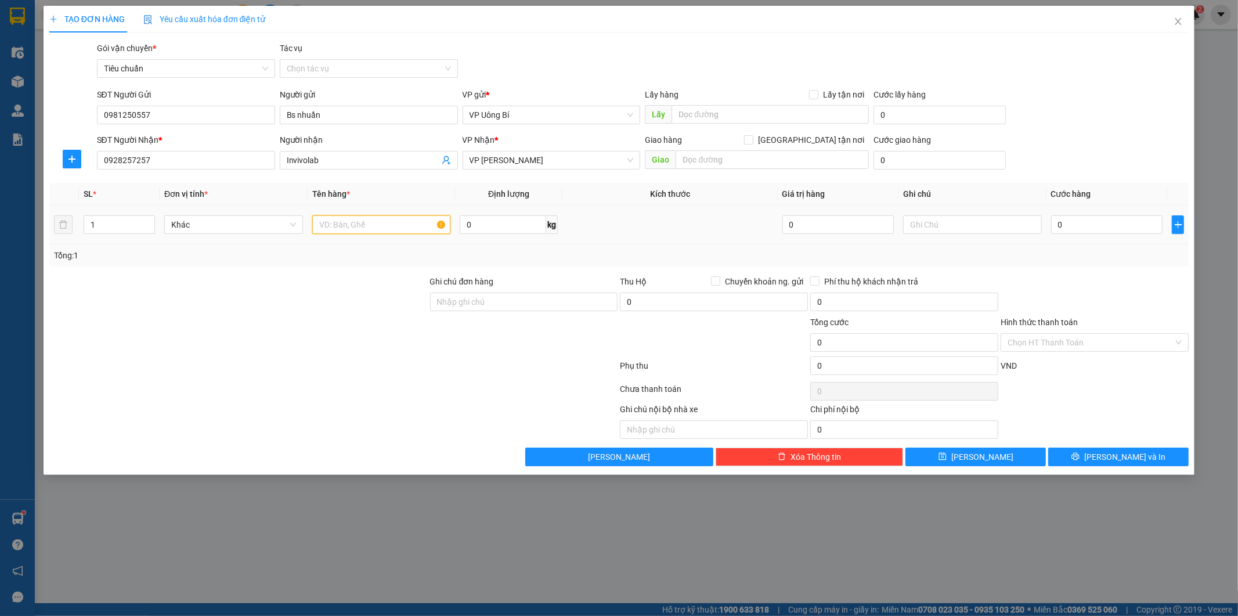
click at [401, 227] on input "text" at bounding box center [381, 224] width 139 height 19
type input "mẫu xn"
click at [1128, 222] on input "0" at bounding box center [1106, 224] width 111 height 19
type input "3"
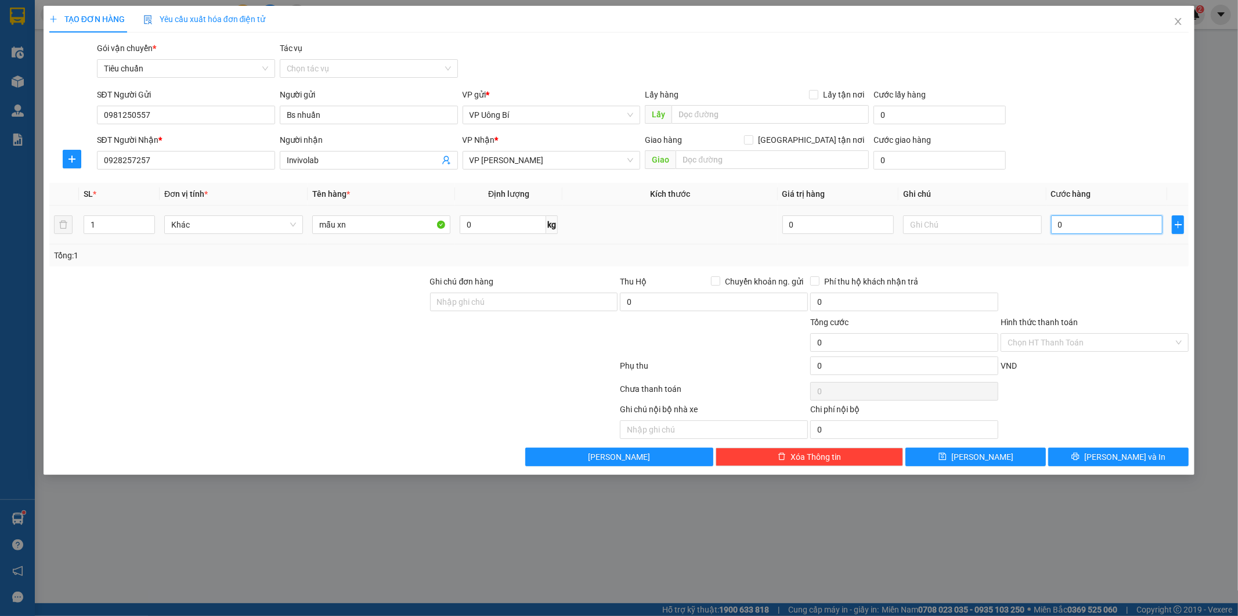
type input "3"
type input "30"
type input "30.000"
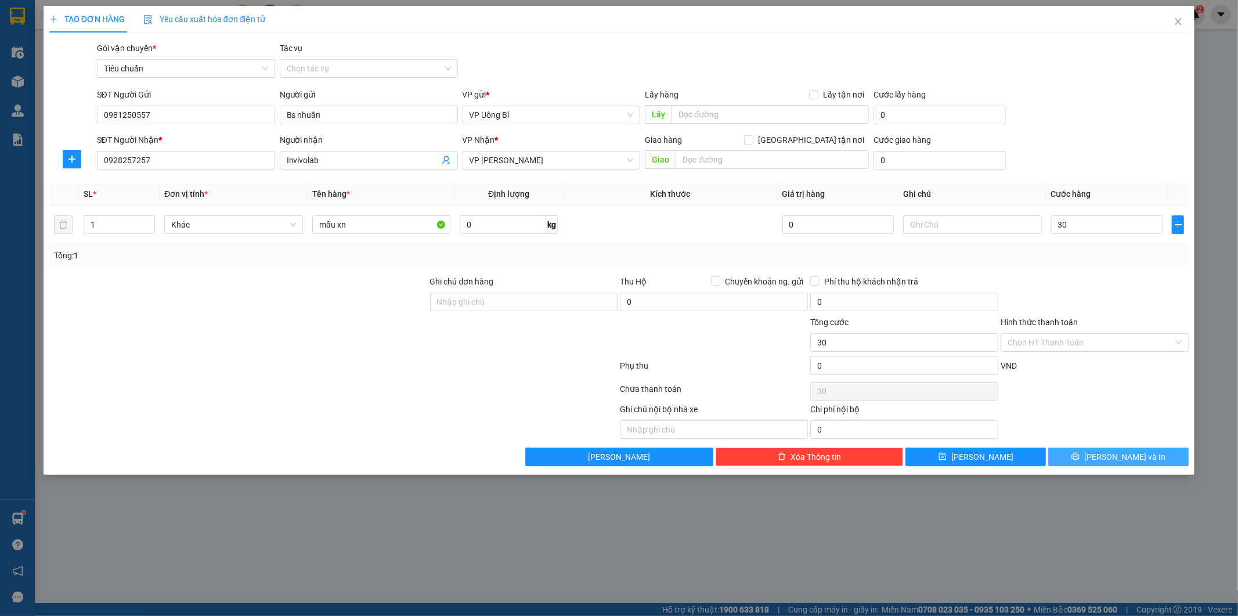
type input "30.000"
click at [1104, 458] on button "[PERSON_NAME] và In" at bounding box center [1118, 456] width 140 height 19
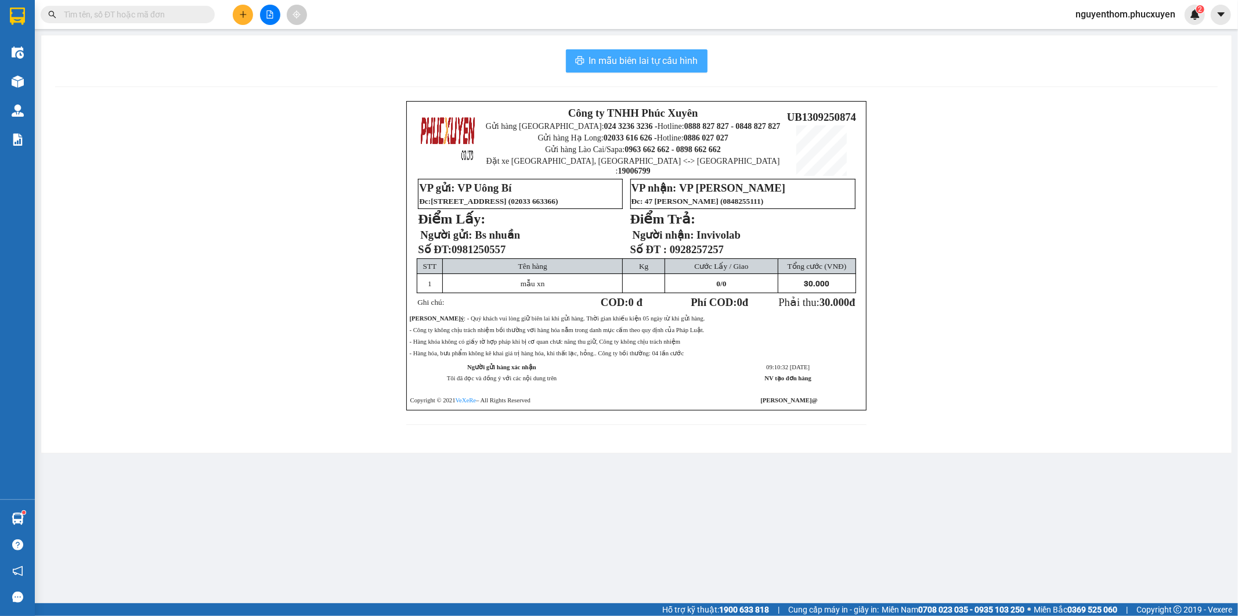
click at [648, 60] on span "In mẫu biên lai tự cấu hình" at bounding box center [643, 60] width 109 height 15
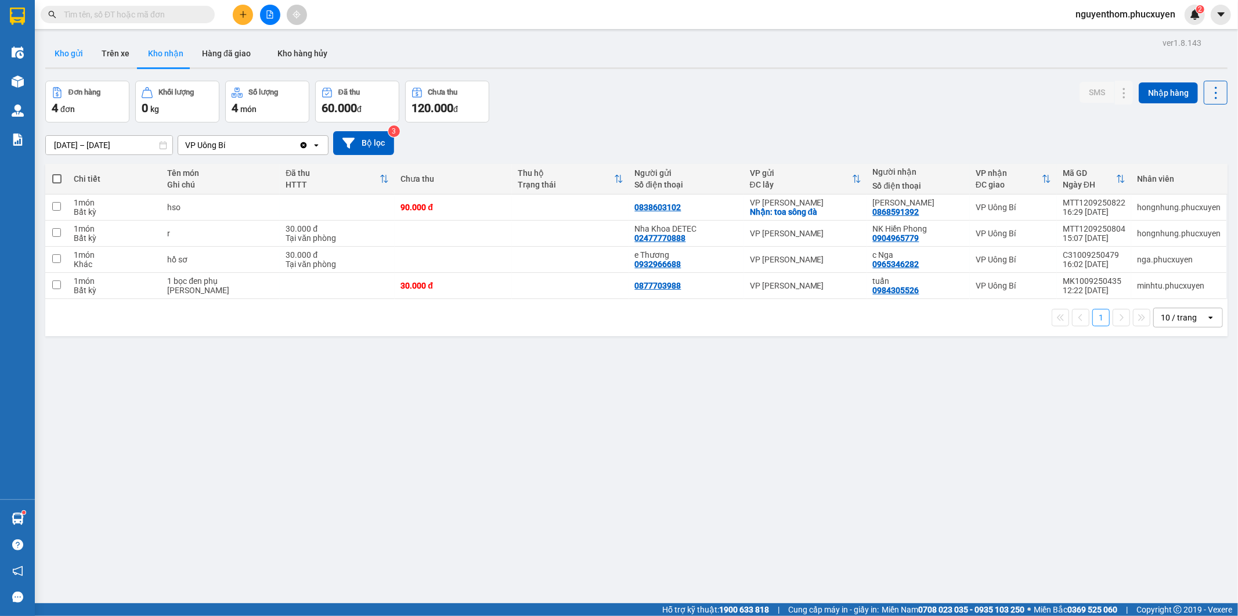
click at [60, 55] on button "Kho gửi" at bounding box center [68, 53] width 47 height 28
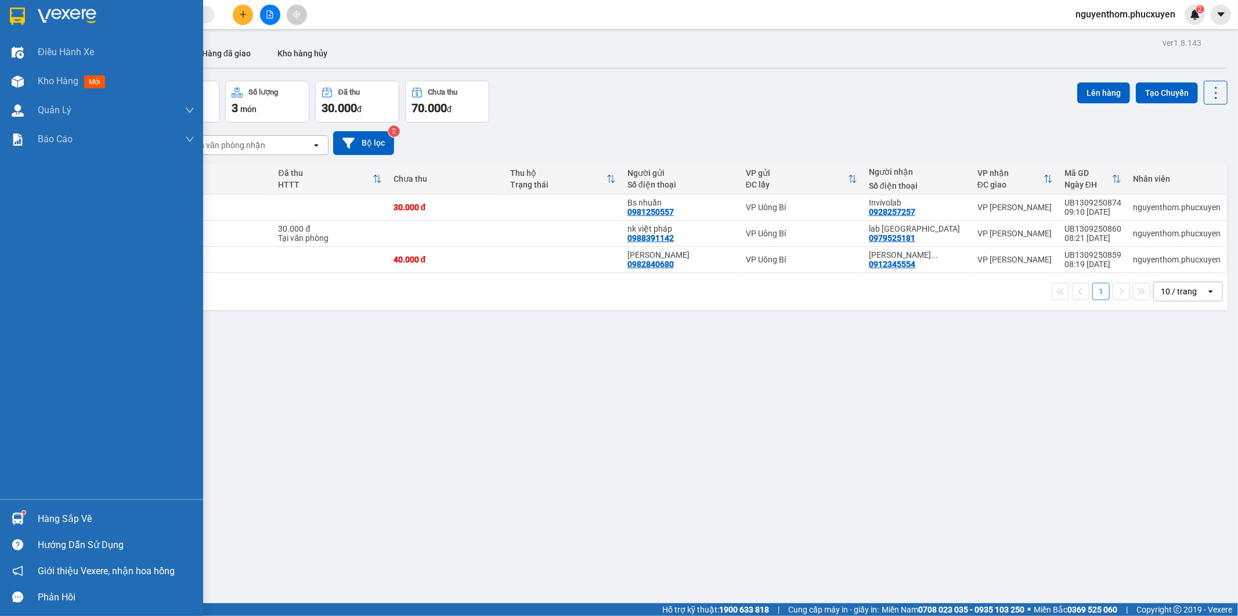
click at [16, 512] on img at bounding box center [18, 518] width 12 height 12
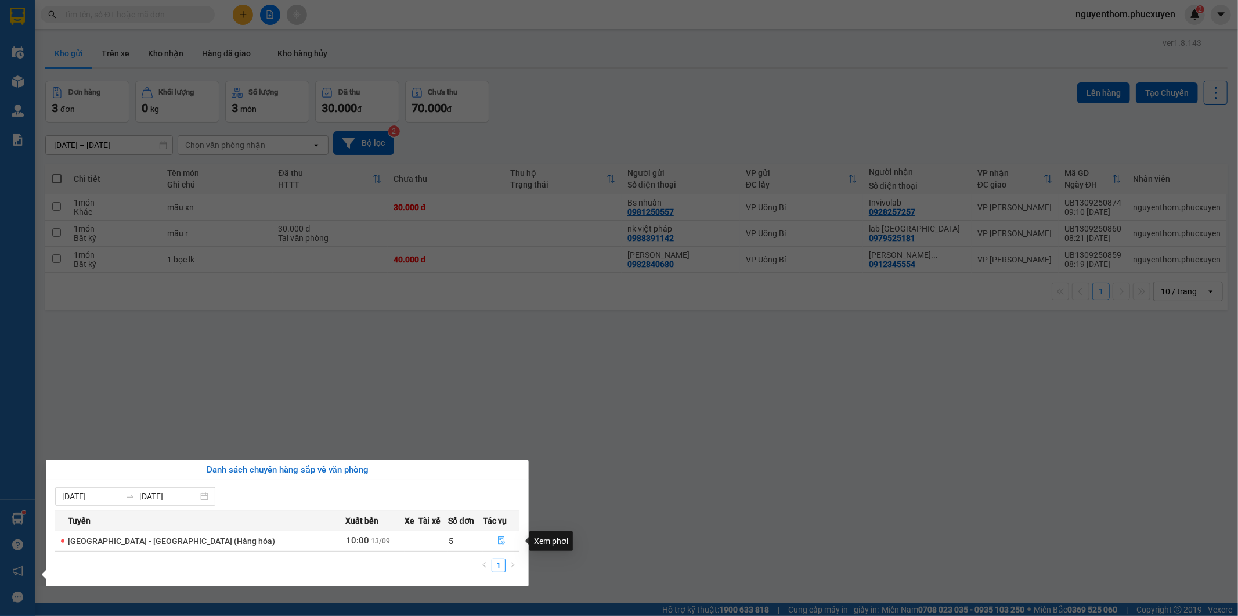
click at [497, 540] on icon "file-done" at bounding box center [501, 540] width 8 height 8
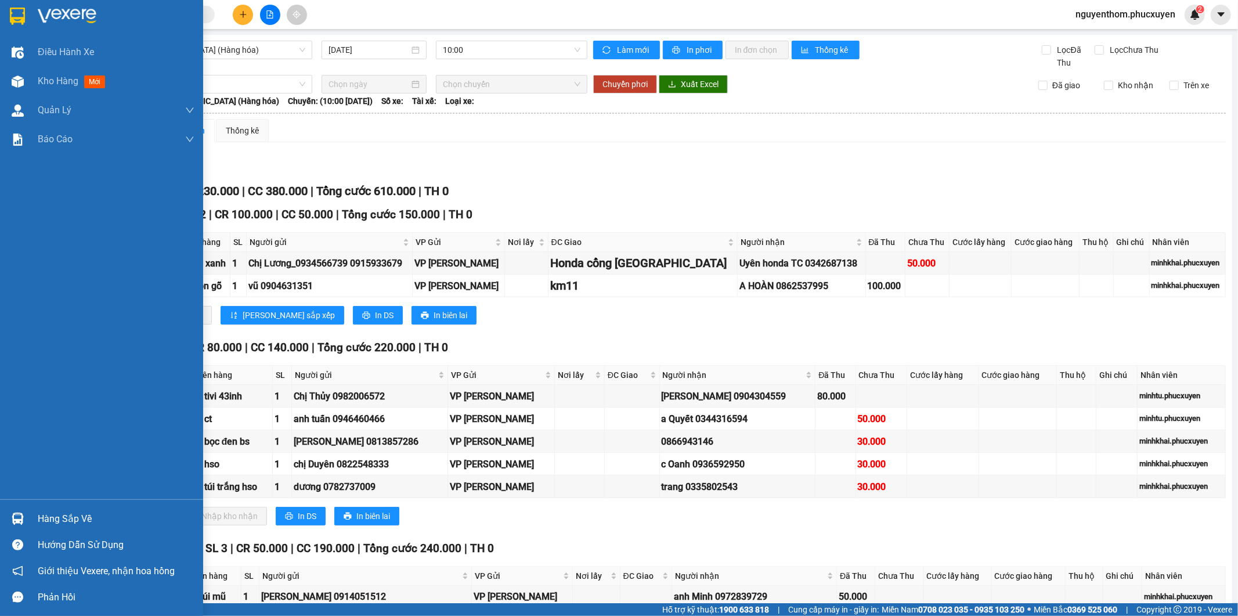
click at [16, 511] on div at bounding box center [18, 518] width 20 height 20
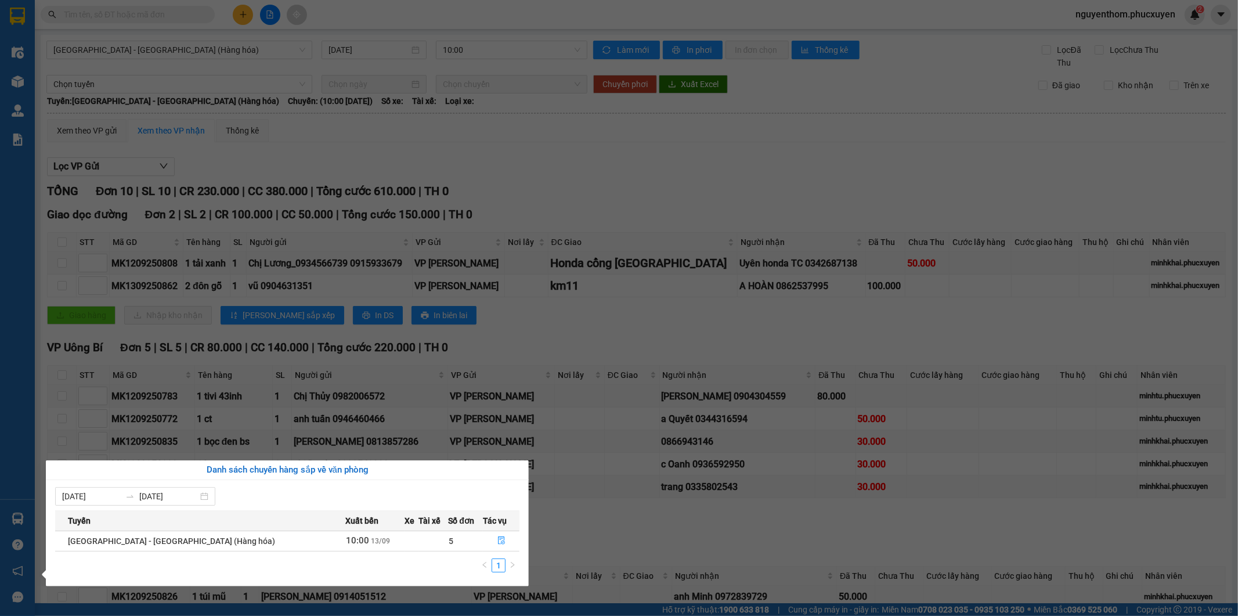
click at [610, 534] on section "Kết quả tìm kiếm ( 3 ) Bộ lọc Mã ĐH Trạng thái Món hàng Thu hộ Tổng cước Chưa c…" at bounding box center [619, 308] width 1238 height 616
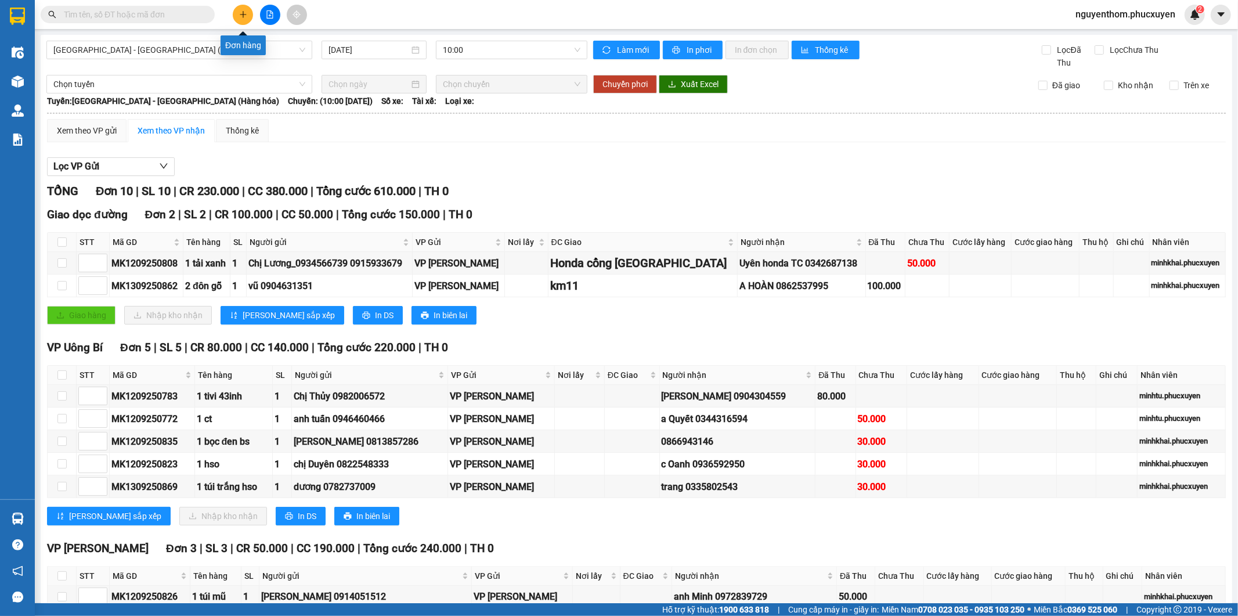
click at [243, 12] on icon "plus" at bounding box center [243, 14] width 1 height 6
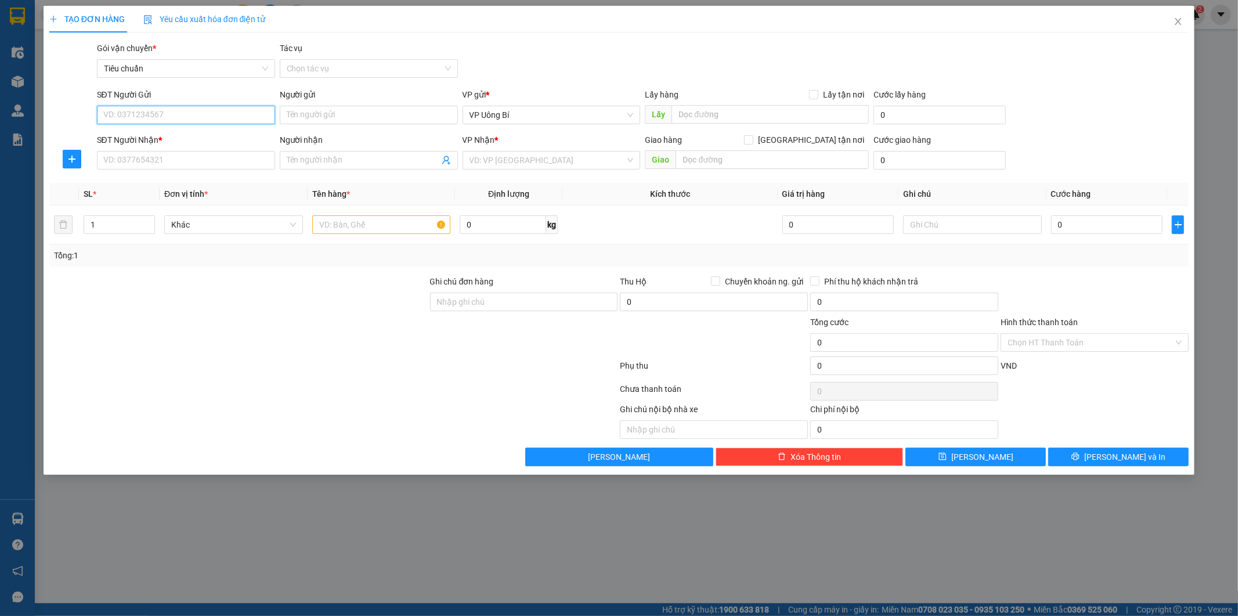
click at [238, 114] on input "SĐT Người Gửi" at bounding box center [186, 115] width 178 height 19
click at [165, 132] on div "0912224928 - [GEOGRAPHIC_DATA]" at bounding box center [186, 138] width 164 height 13
type input "0912224928"
type input "[PERSON_NAME]"
type input "0912224928"
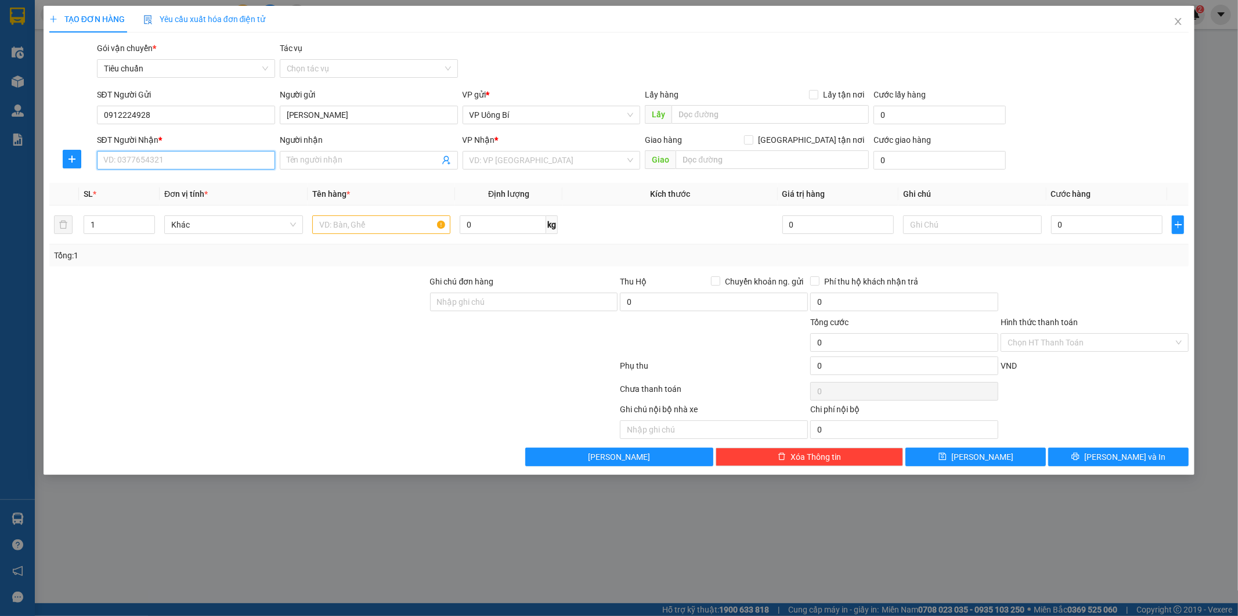
click at [175, 156] on input "SĐT Người Nhận *" at bounding box center [186, 160] width 178 height 19
click at [186, 183] on div "0866571707 - nk smile/0918586555" at bounding box center [186, 183] width 164 height 13
type input "0866571707"
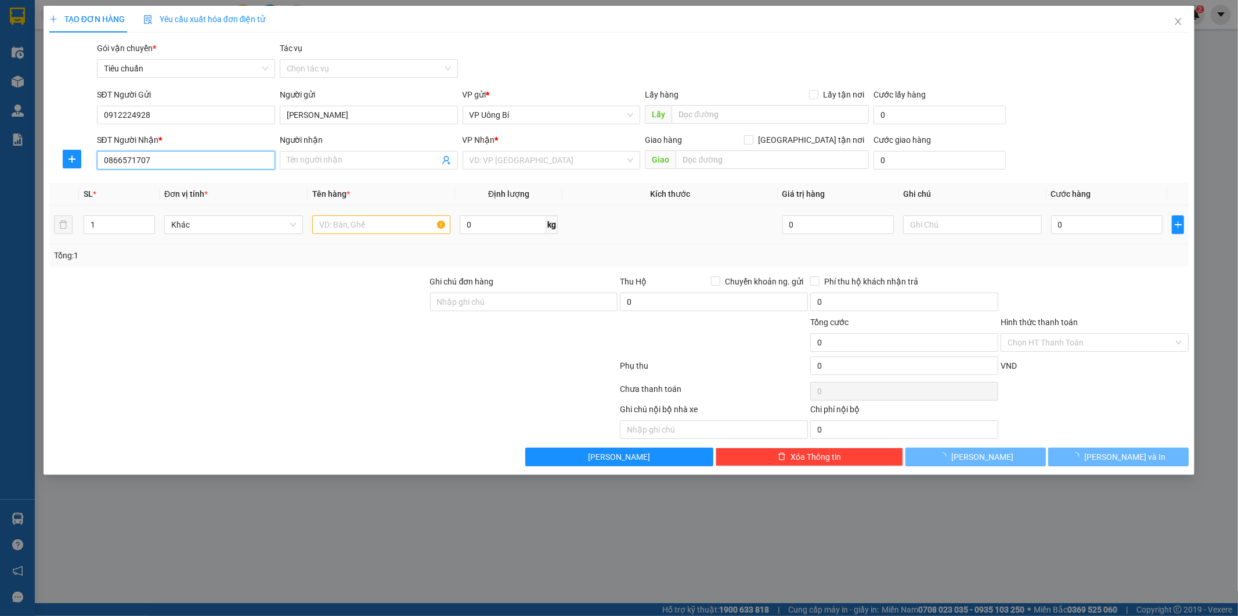
type input "nk smile/0918586555"
click at [392, 223] on input "text" at bounding box center [381, 224] width 139 height 19
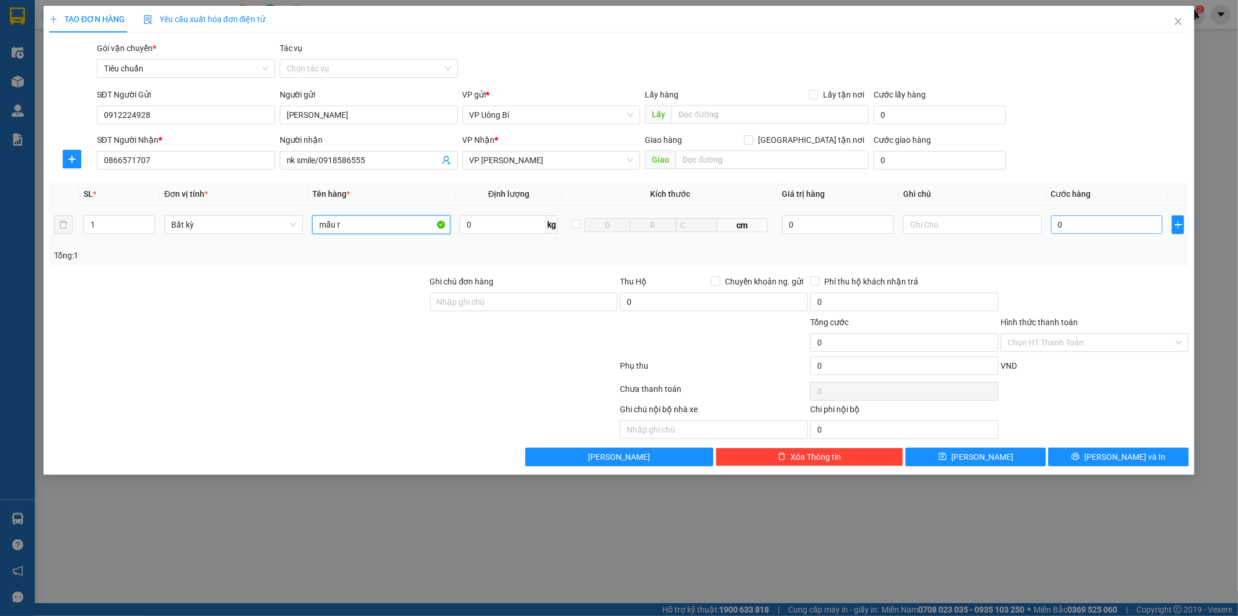
type input "mẫu r"
click at [1139, 230] on input "0" at bounding box center [1106, 224] width 111 height 19
type input "3"
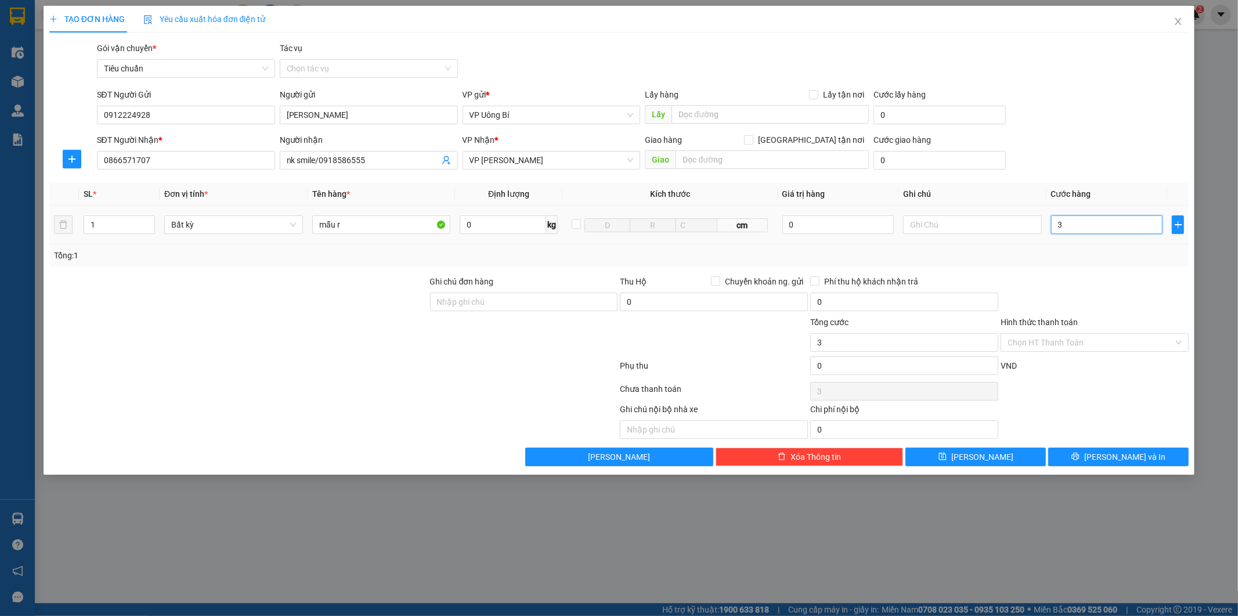
type input "30"
type input "30.000"
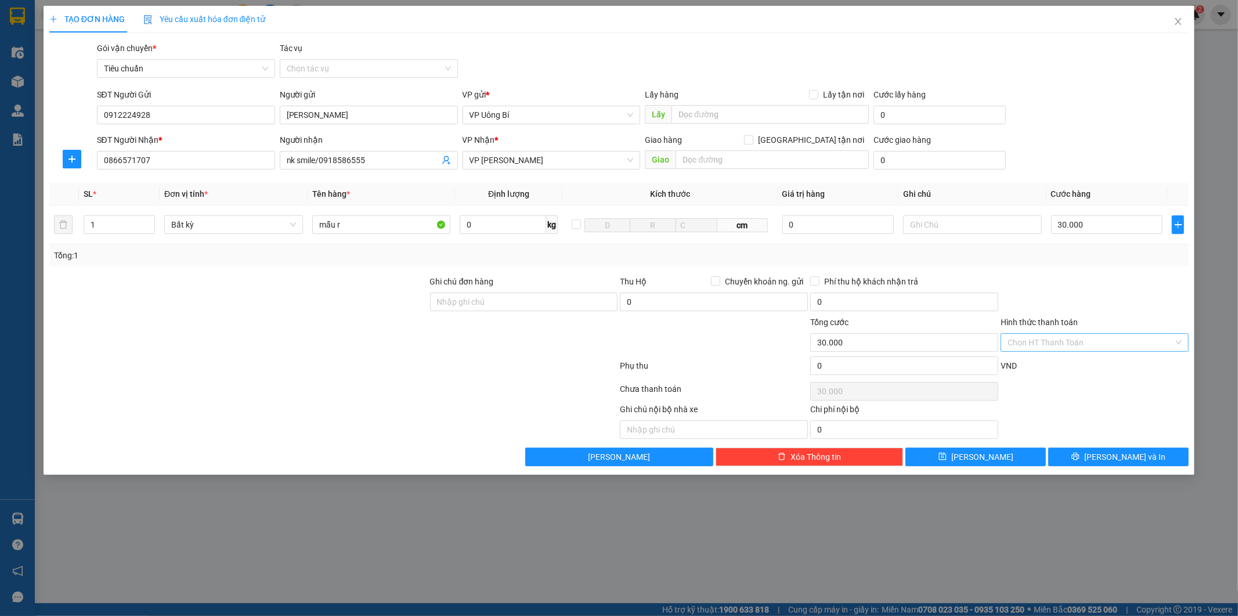
click at [1083, 348] on input "Hình thức thanh toán" at bounding box center [1090, 342] width 166 height 17
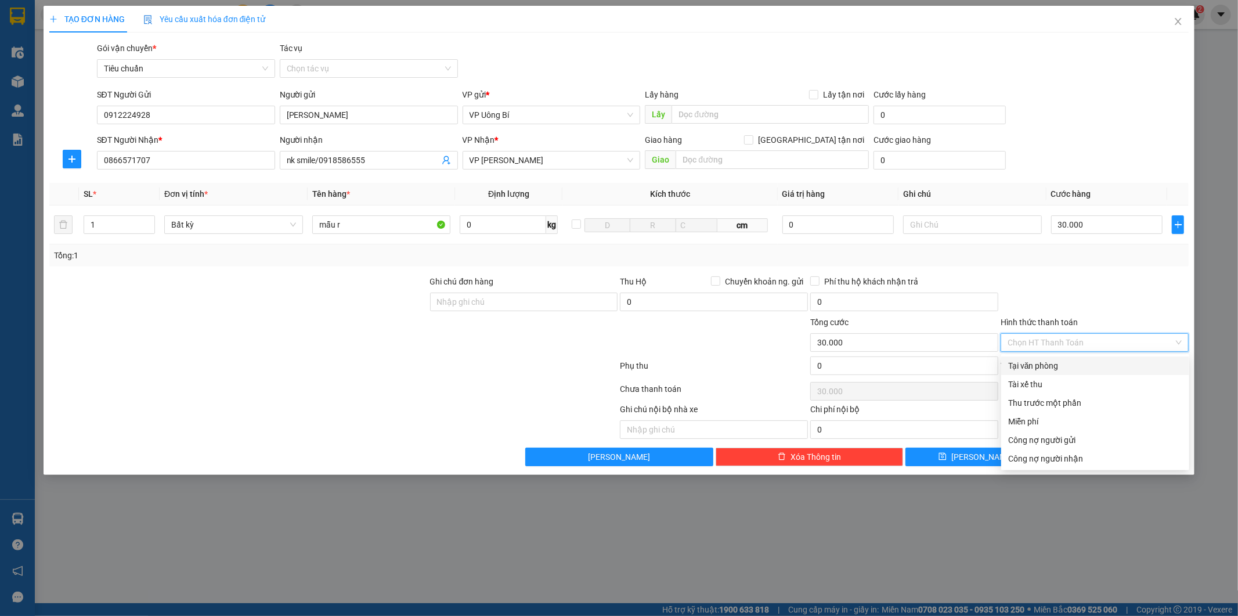
click at [1065, 367] on div "Tại văn phòng" at bounding box center [1095, 365] width 174 height 13
type input "0"
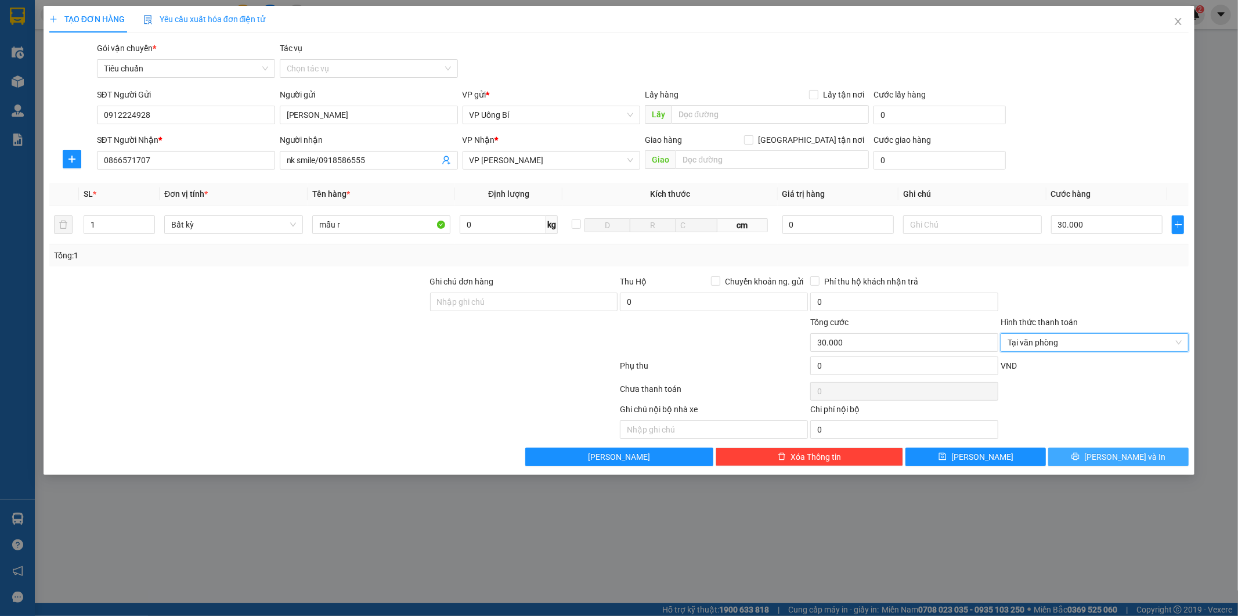
click at [1118, 457] on span "[PERSON_NAME] và In" at bounding box center [1124, 456] width 81 height 13
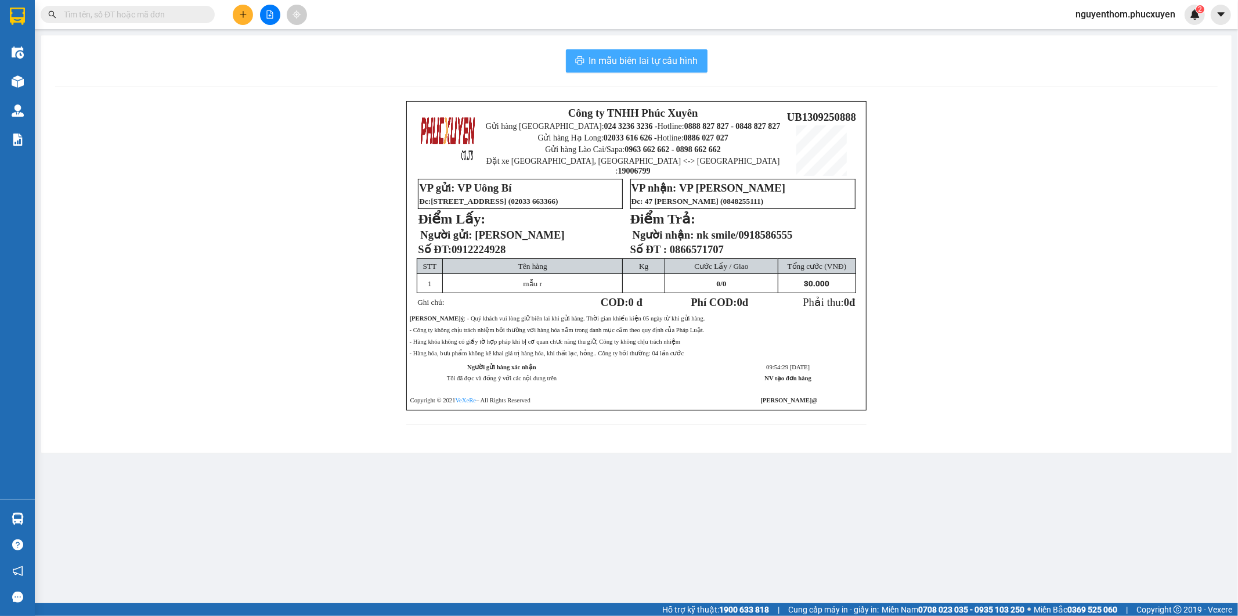
click at [645, 56] on span "In mẫu biên lai tự cấu hình" at bounding box center [643, 60] width 109 height 15
